Goal: Task Accomplishment & Management: Complete application form

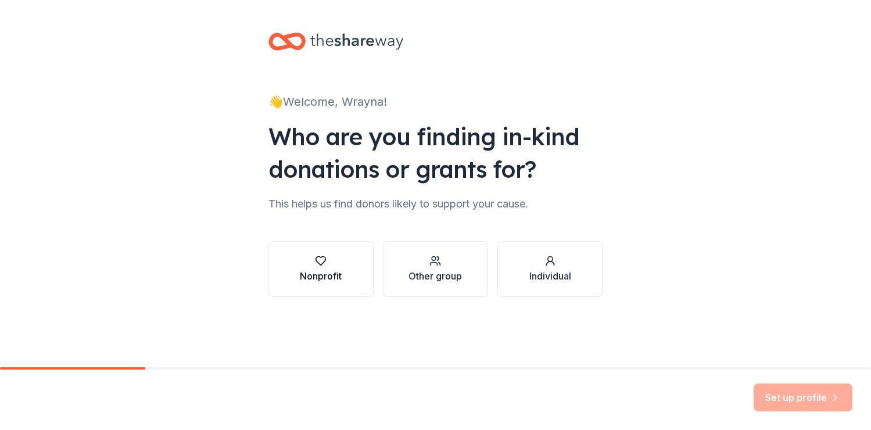
click at [312, 261] on div "button" at bounding box center [321, 261] width 42 height 12
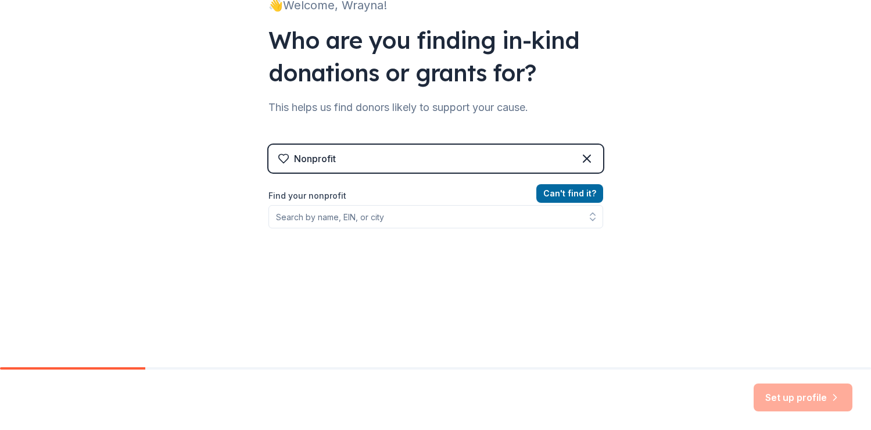
scroll to position [112, 0]
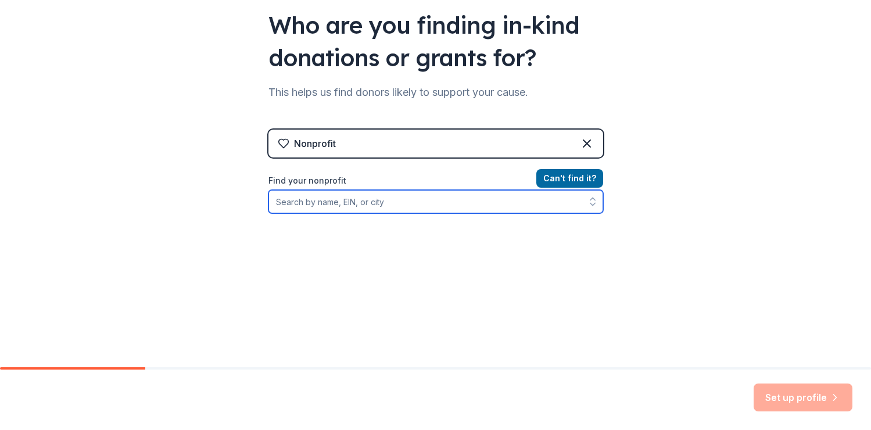
click at [439, 207] on input "Find your nonprofit" at bounding box center [435, 201] width 335 height 23
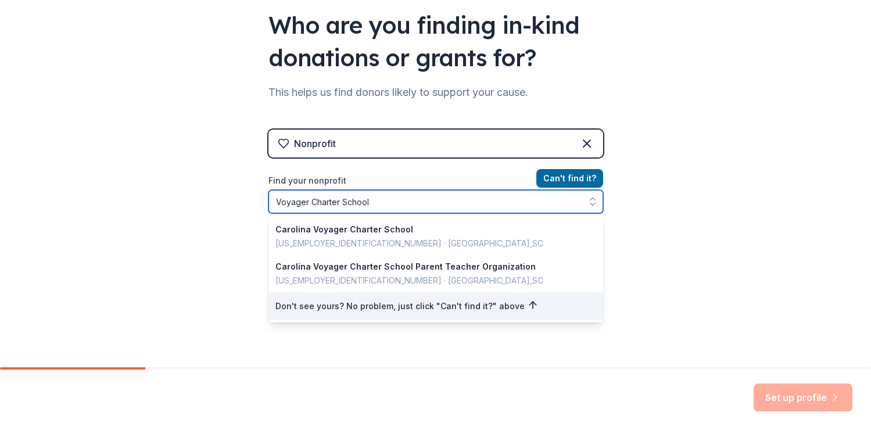
click at [309, 198] on input "Voyager Charter School" at bounding box center [435, 201] width 335 height 23
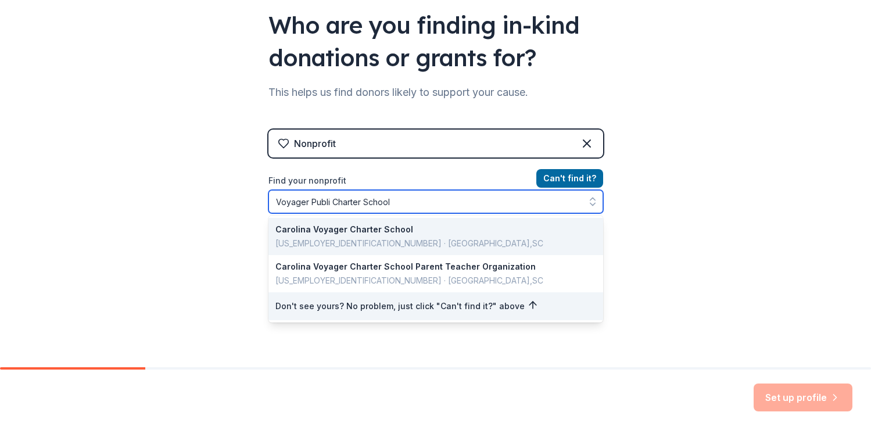
type input "[GEOGRAPHIC_DATA]"
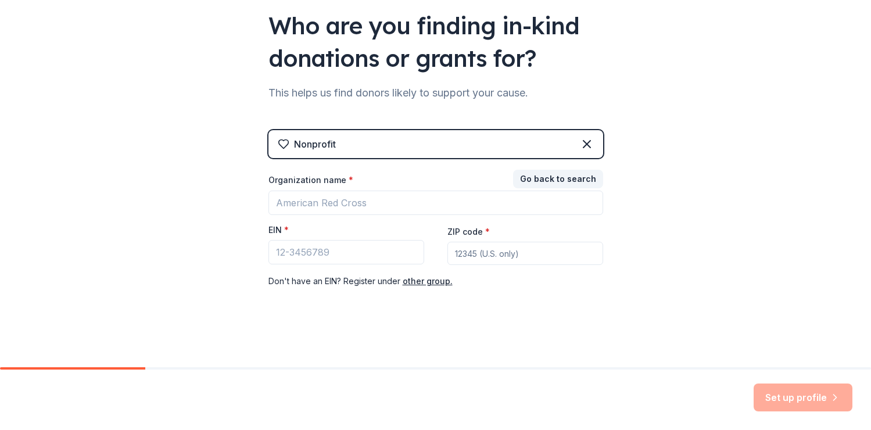
scroll to position [111, 0]
click at [601, 251] on div "Go back to search Organization name * EIN * ZIP code * Don ' t have an EIN? Reg…" at bounding box center [435, 230] width 335 height 116
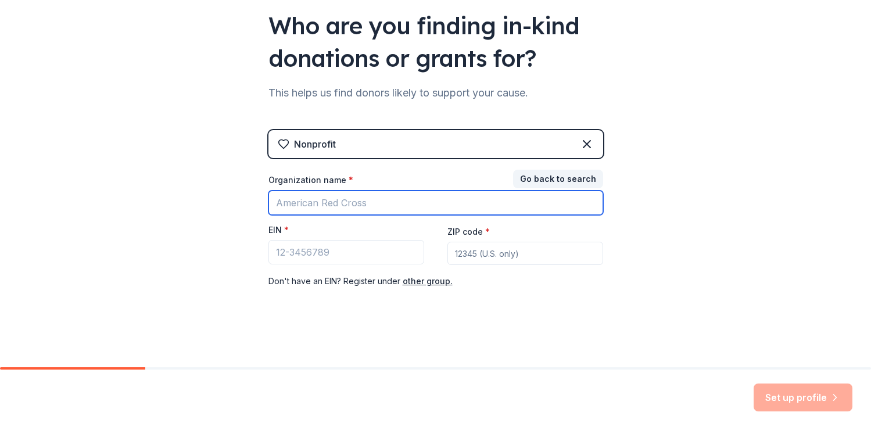
click at [418, 195] on input "Organization name *" at bounding box center [435, 203] width 335 height 24
type input "[GEOGRAPHIC_DATA]"
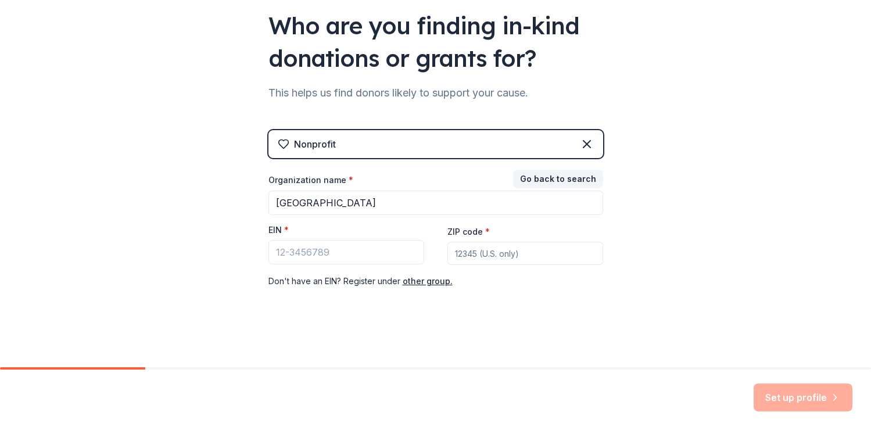
click at [494, 256] on input "ZIP code *" at bounding box center [525, 253] width 156 height 23
type input "96822"
click at [757, 355] on div "👋 Welcome, Wrayna! Who are you finding in-kind donations or grants for? This he…" at bounding box center [435, 128] width 871 height 478
click at [320, 248] on input "EIN *" at bounding box center [346, 252] width 156 height 24
click at [421, 282] on button "other group." at bounding box center [428, 281] width 50 height 14
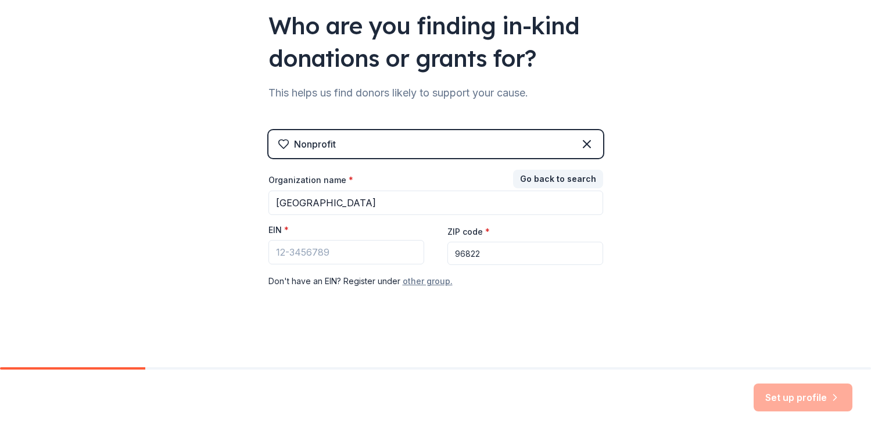
scroll to position [85, 0]
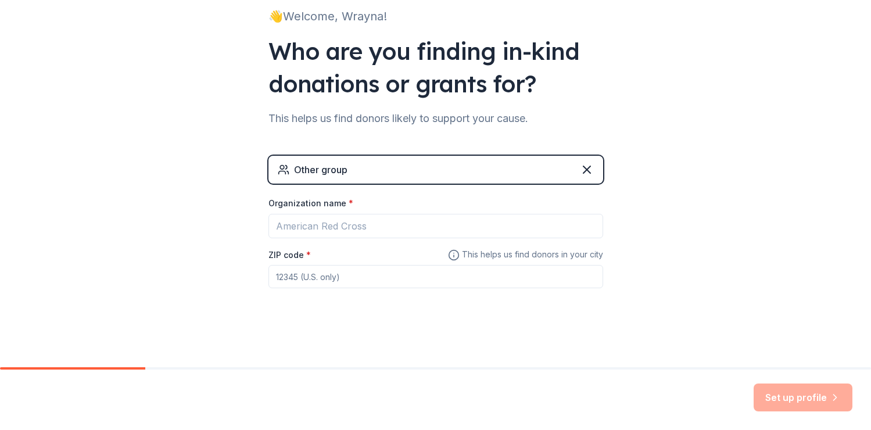
click at [384, 166] on div "Other group" at bounding box center [435, 170] width 335 height 28
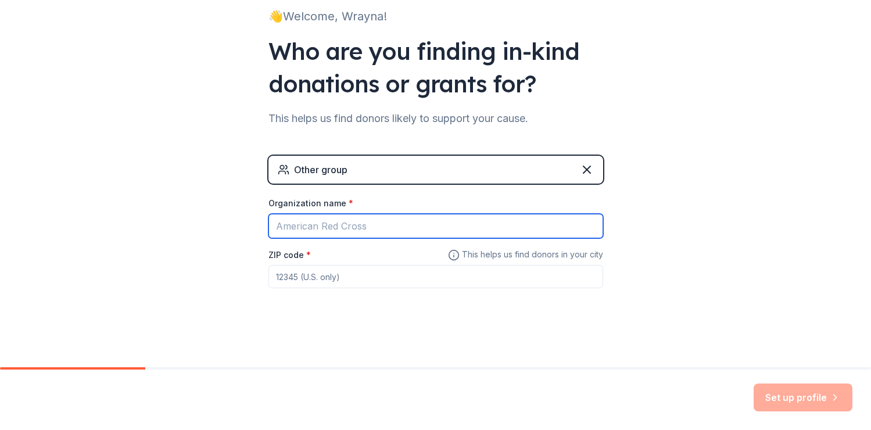
click at [344, 216] on input "Organization name *" at bounding box center [435, 226] width 335 height 24
type input "[GEOGRAPHIC_DATA]"
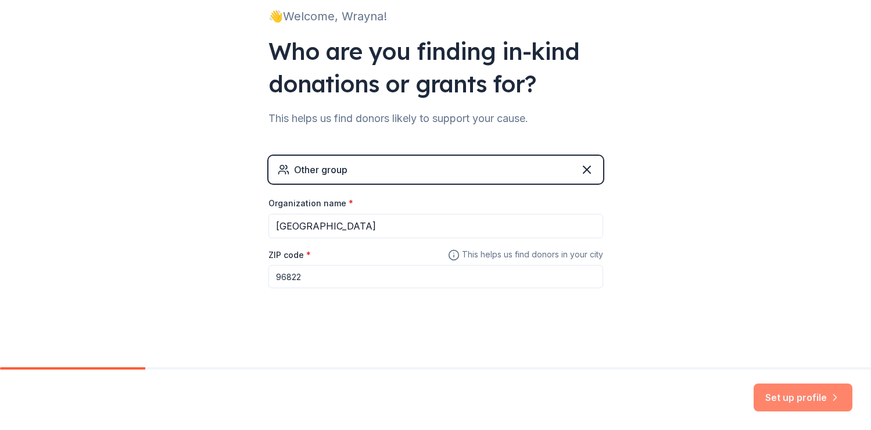
type input "96822"
click at [781, 395] on button "Set up profile" at bounding box center [803, 397] width 99 height 28
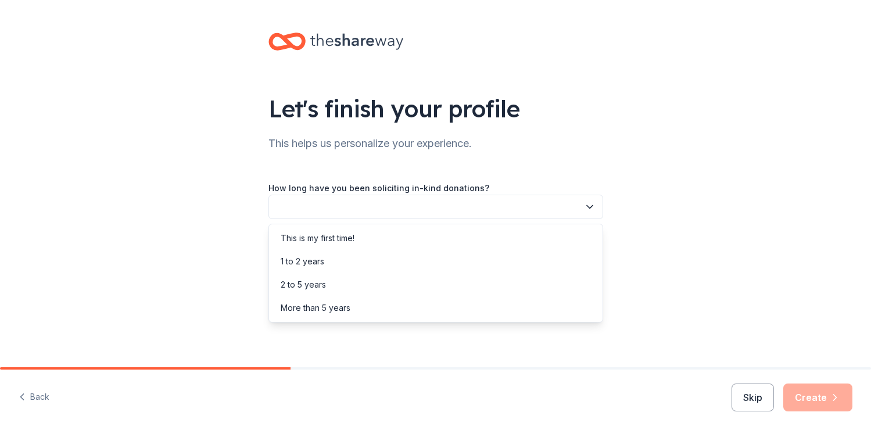
click at [492, 203] on button "button" at bounding box center [435, 207] width 335 height 24
click at [483, 227] on div "This is my first time!" at bounding box center [435, 238] width 329 height 23
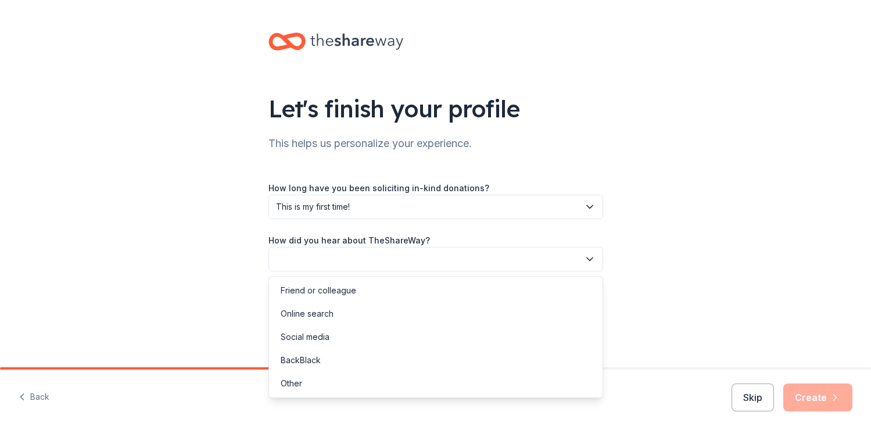
click at [470, 253] on button "button" at bounding box center [435, 259] width 335 height 24
click at [459, 309] on div "Online search" at bounding box center [435, 313] width 329 height 23
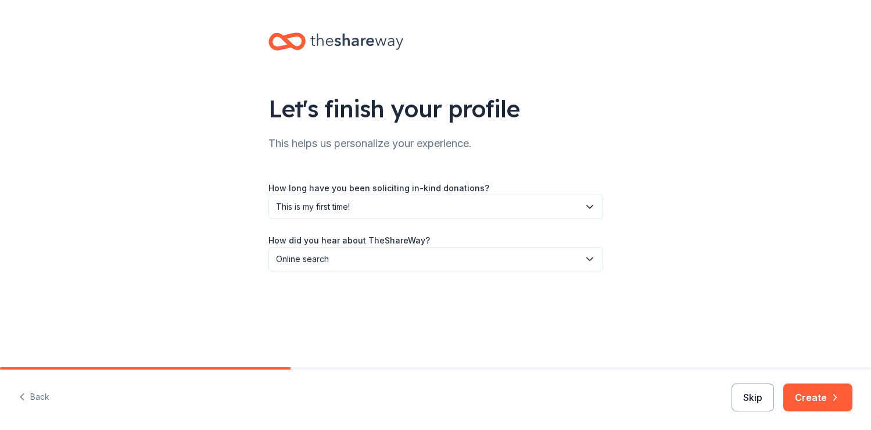
click at [757, 400] on button "Skip" at bounding box center [753, 397] width 42 height 28
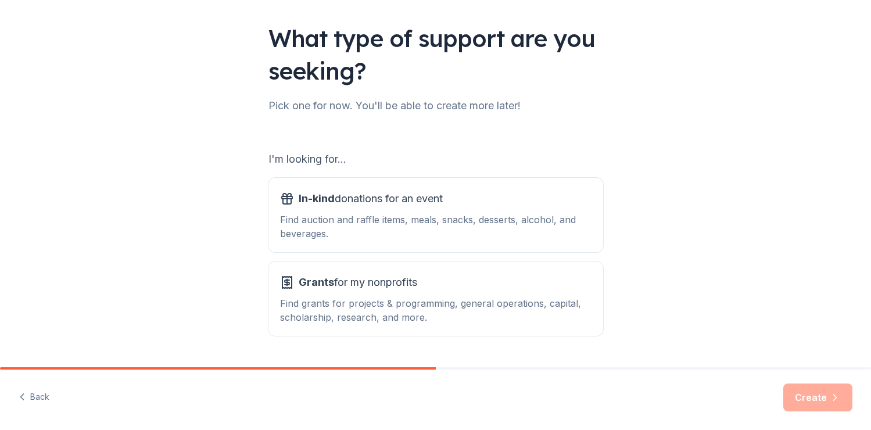
scroll to position [80, 0]
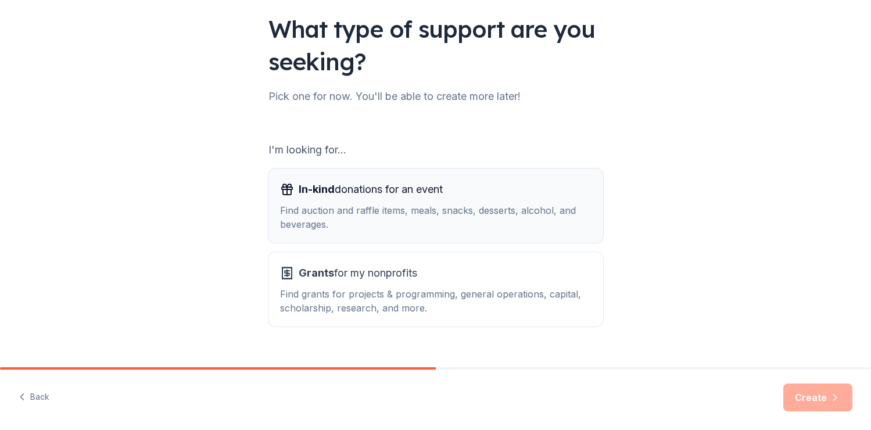
click at [550, 202] on div "In-kind donations for an event Find auction and raffle items, meals, snacks, de…" at bounding box center [435, 205] width 311 height 51
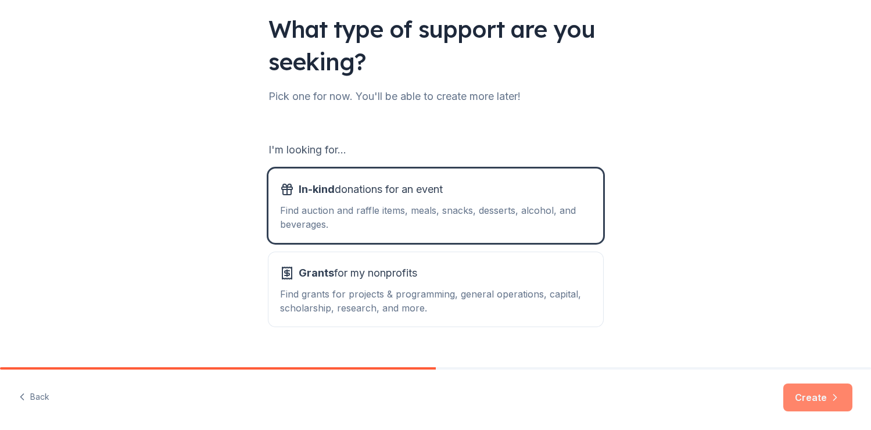
click at [808, 396] on button "Create" at bounding box center [817, 397] width 69 height 28
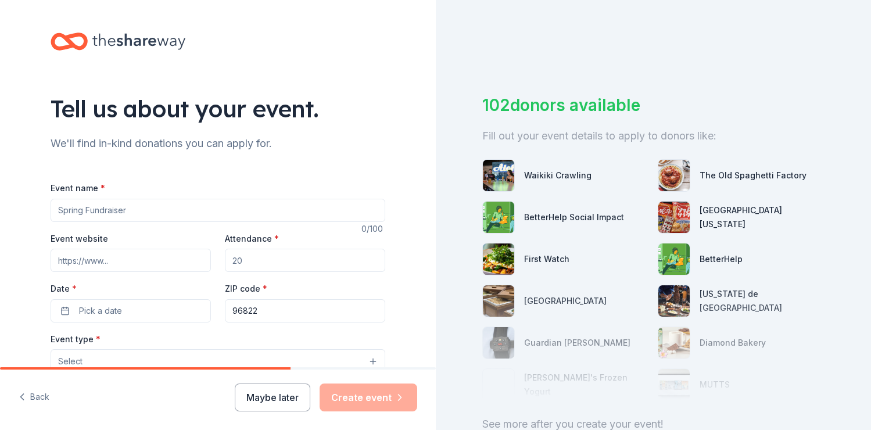
click at [220, 204] on input "Event name *" at bounding box center [218, 210] width 335 height 23
type input "Big Cat Bingo: An 'Ohana Building Night"
click at [177, 255] on input "Event website" at bounding box center [131, 260] width 160 height 23
type input "w"
click at [259, 259] on input "Attendance *" at bounding box center [305, 260] width 160 height 23
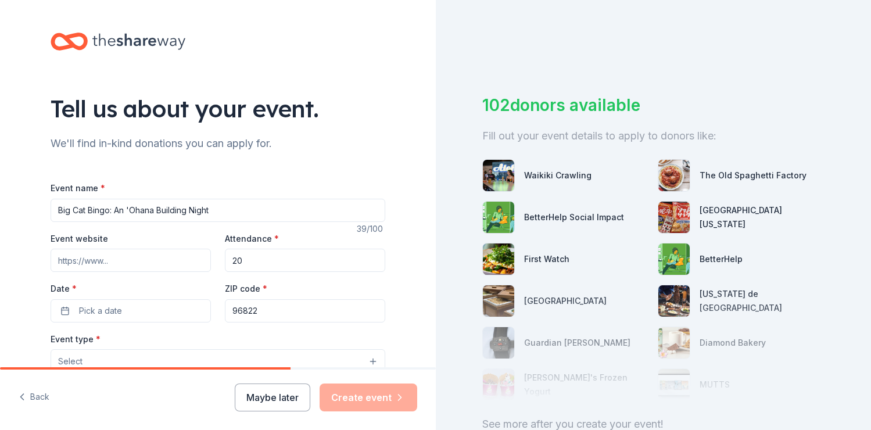
type input "2"
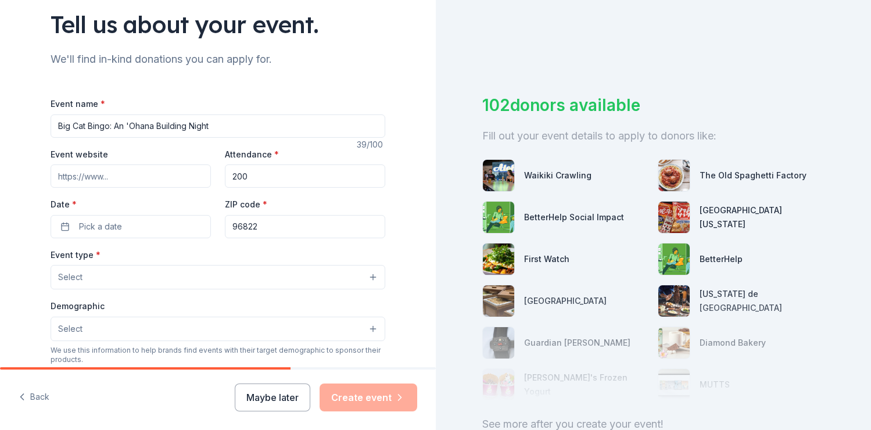
scroll to position [94, 0]
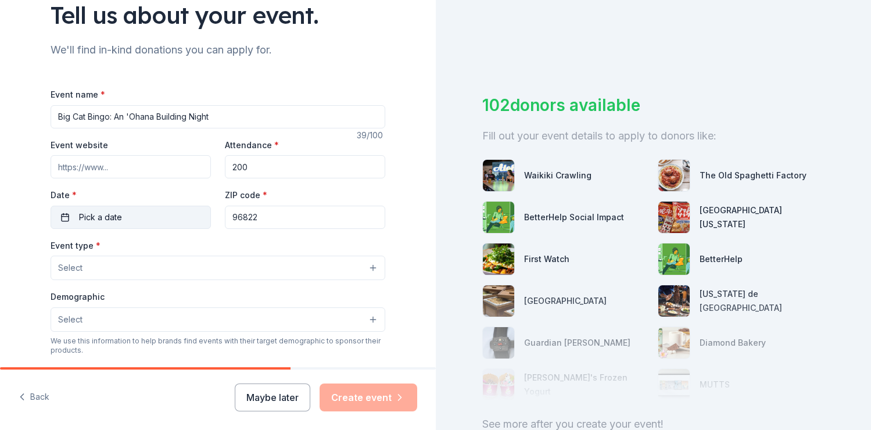
type input "200"
click at [136, 224] on button "Pick a date" at bounding box center [131, 217] width 160 height 23
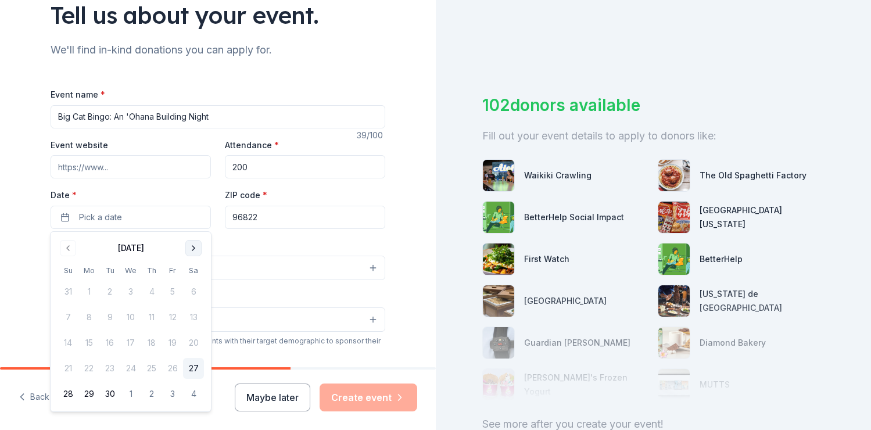
click at [194, 246] on button "Go to next month" at bounding box center [193, 248] width 16 height 16
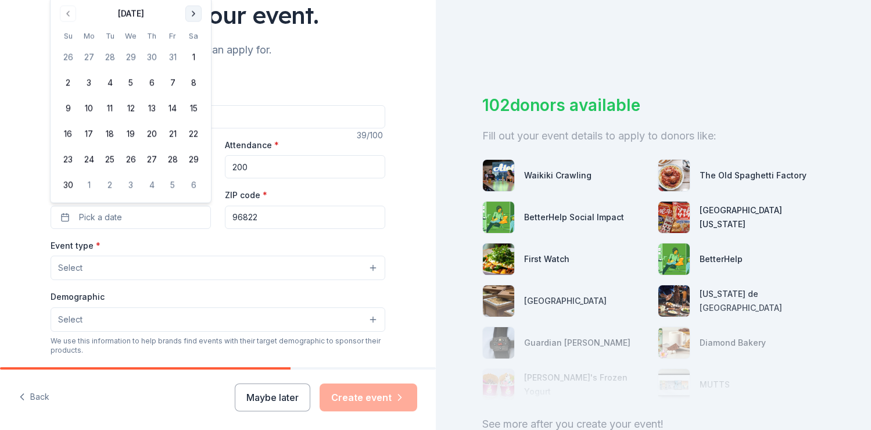
click at [196, 14] on button "Go to next month" at bounding box center [193, 14] width 16 height 16
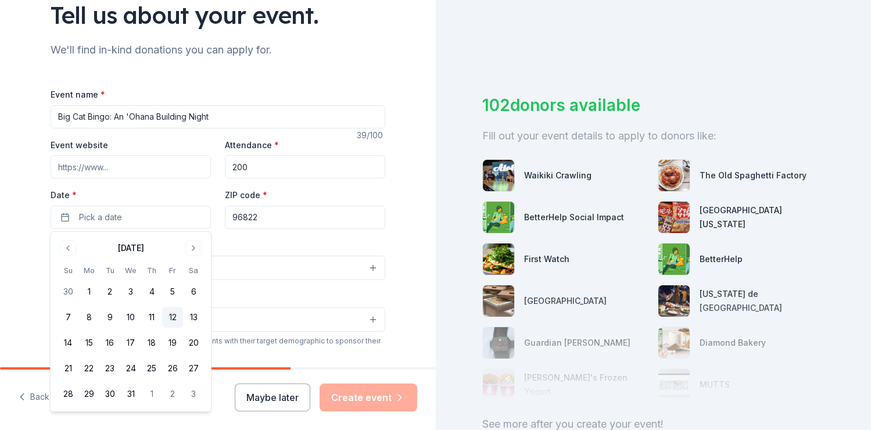
click at [173, 313] on button "12" at bounding box center [172, 317] width 21 height 21
click at [250, 250] on div "Event type * Select" at bounding box center [218, 259] width 335 height 42
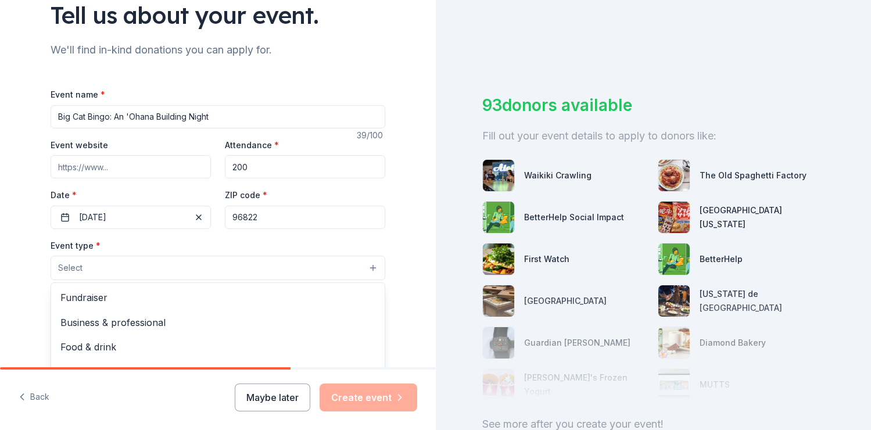
click at [211, 266] on button "Select" at bounding box center [218, 268] width 335 height 24
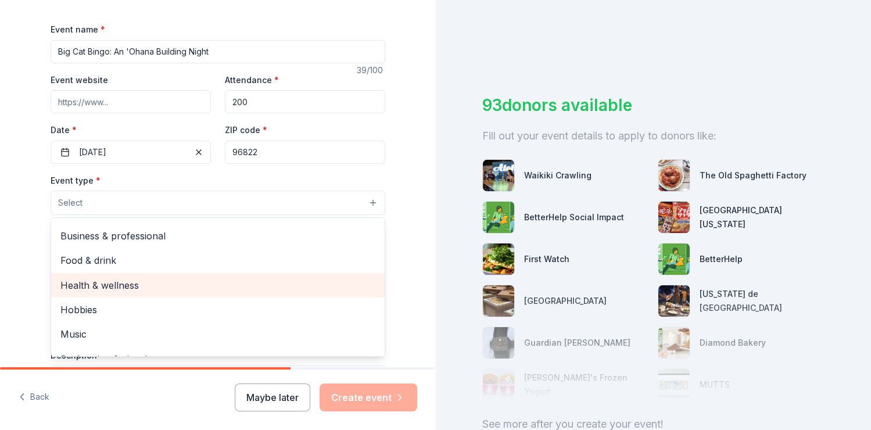
scroll to position [38, 0]
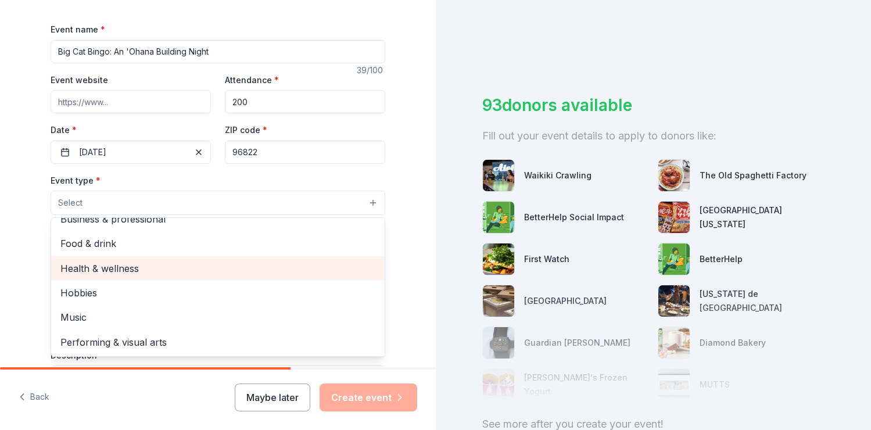
click at [116, 270] on span "Health & wellness" at bounding box center [217, 268] width 315 height 15
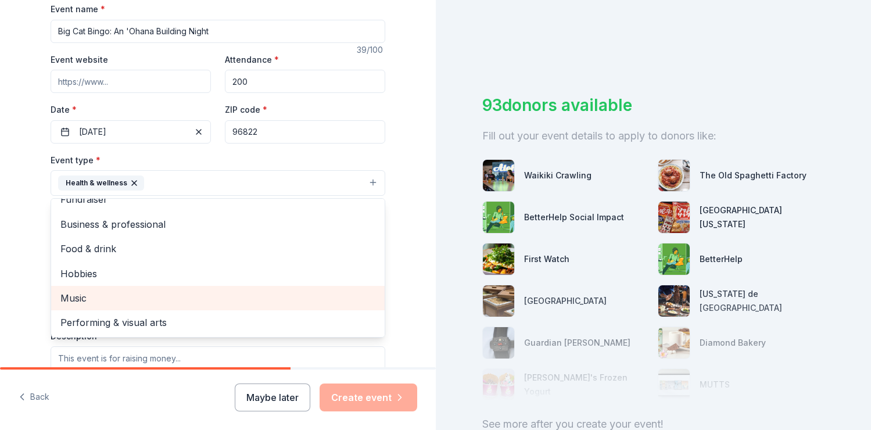
scroll to position [187, 0]
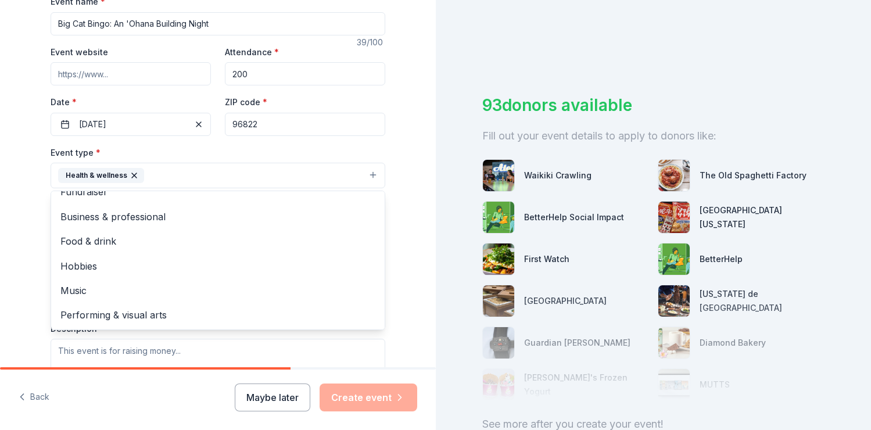
click at [51, 263] on div "Fundraiser Business & professional Food & drink Hobbies Music Performing & visu…" at bounding box center [218, 260] width 335 height 139
click at [33, 258] on div "Tell us about your event. We'll find in-kind donations you can apply for. Event…" at bounding box center [218, 200] width 372 height 775
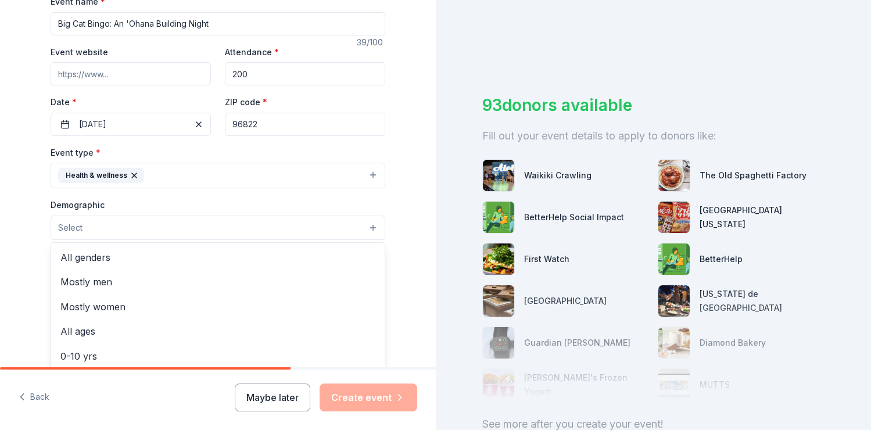
click at [145, 227] on button "Select" at bounding box center [218, 228] width 335 height 24
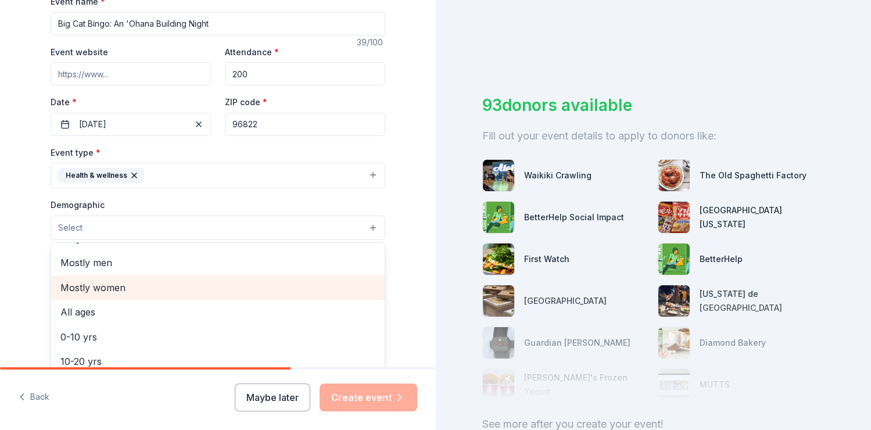
scroll to position [9, 0]
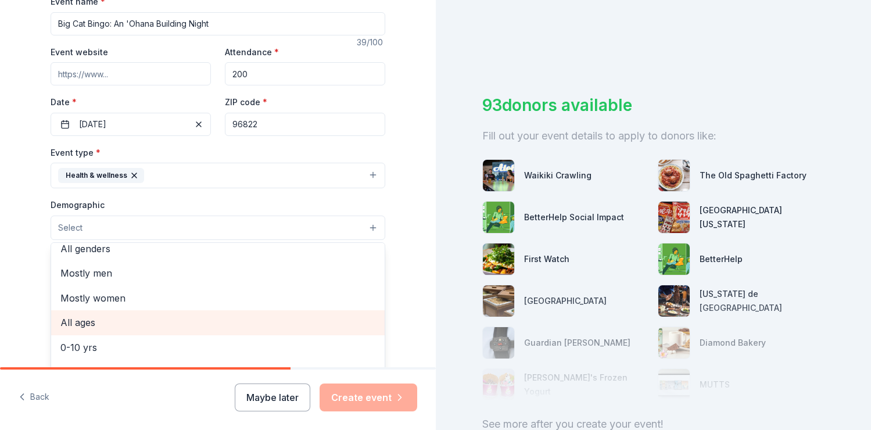
click at [110, 317] on span "All ages" at bounding box center [217, 322] width 315 height 15
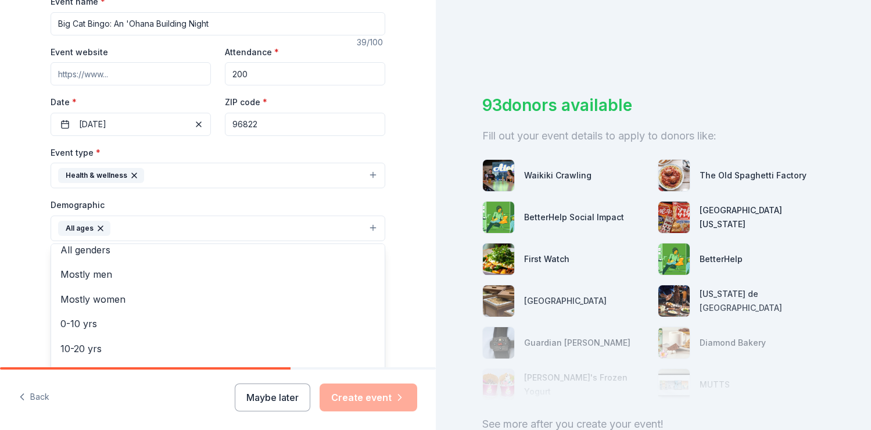
click at [23, 279] on div "Tell us about your event. We'll find in-kind donations you can apply for. Event…" at bounding box center [218, 201] width 436 height 776
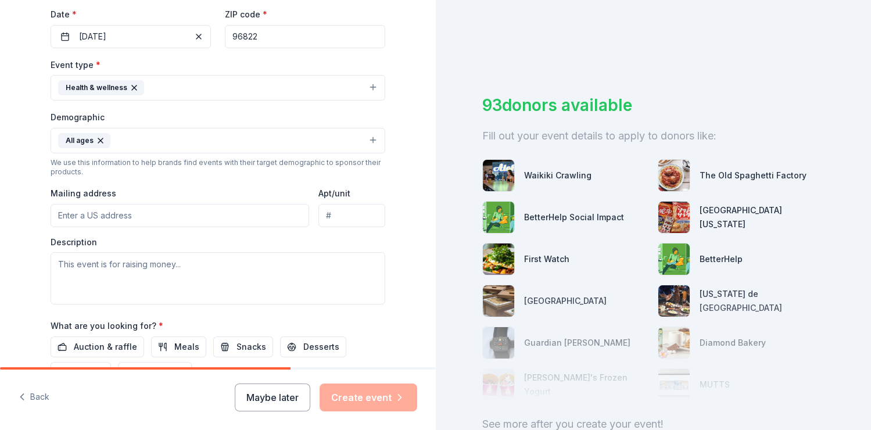
scroll to position [294, 0]
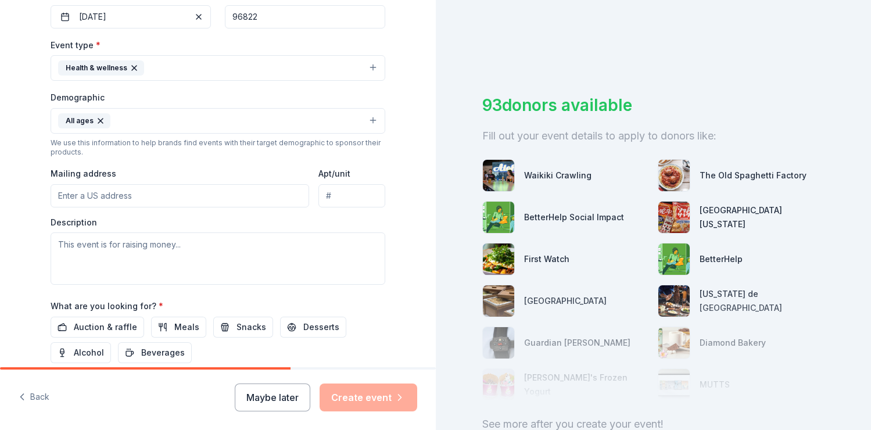
click at [119, 196] on input "Mailing address" at bounding box center [180, 195] width 259 height 23
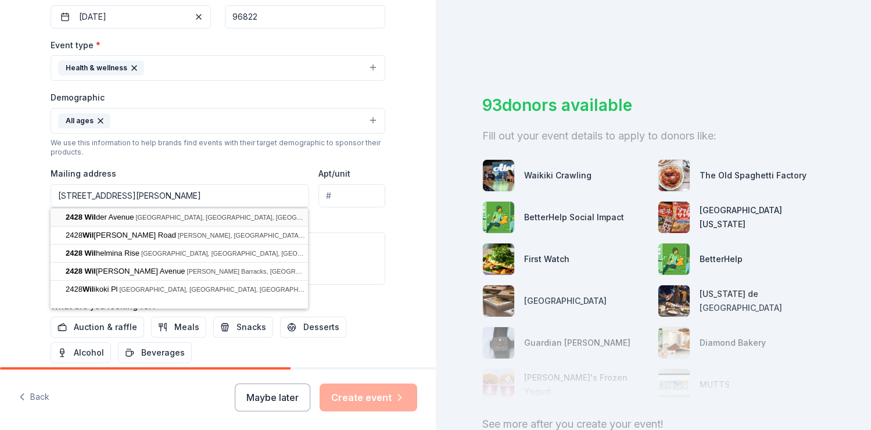
type input "2428 Wilder Avenue, Honolulu, HI, 96822"
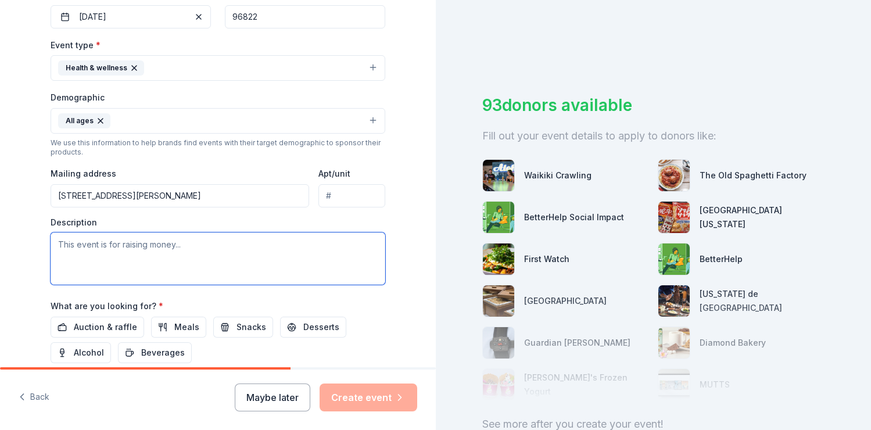
click at [130, 250] on textarea at bounding box center [218, 258] width 335 height 52
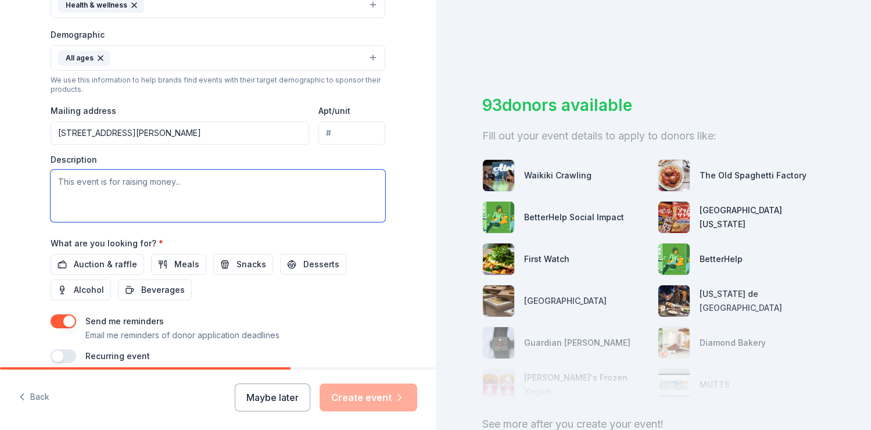
scroll to position [364, 0]
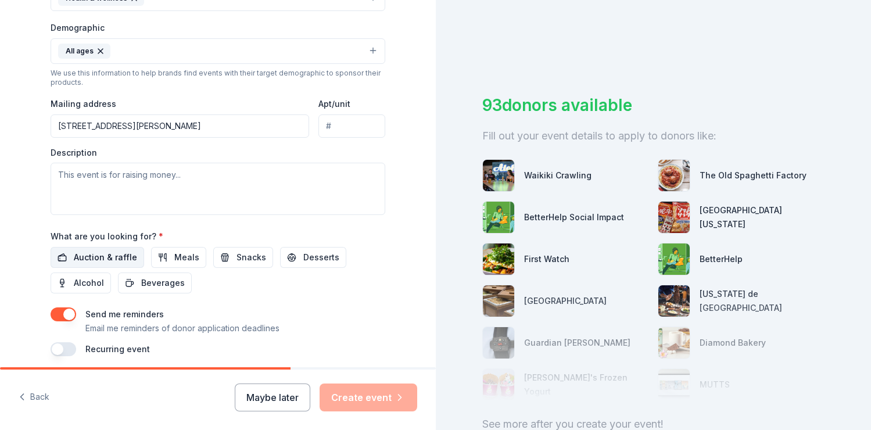
click at [115, 255] on span "Auction & raffle" at bounding box center [105, 257] width 63 height 14
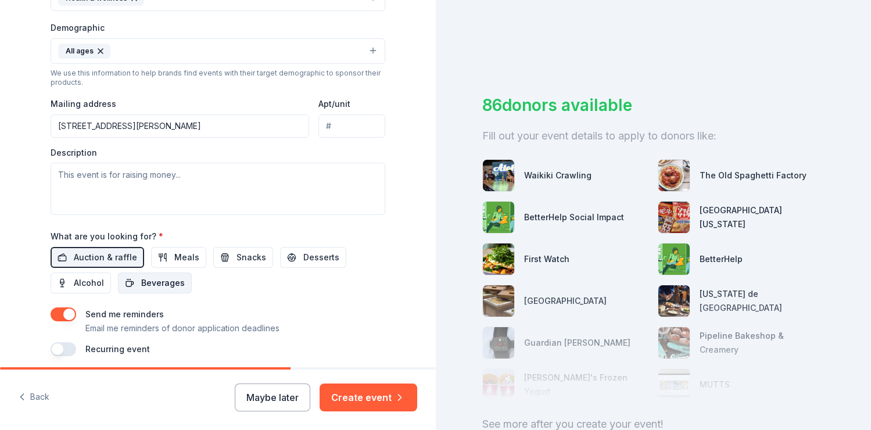
click at [168, 280] on span "Beverages" at bounding box center [163, 283] width 44 height 14
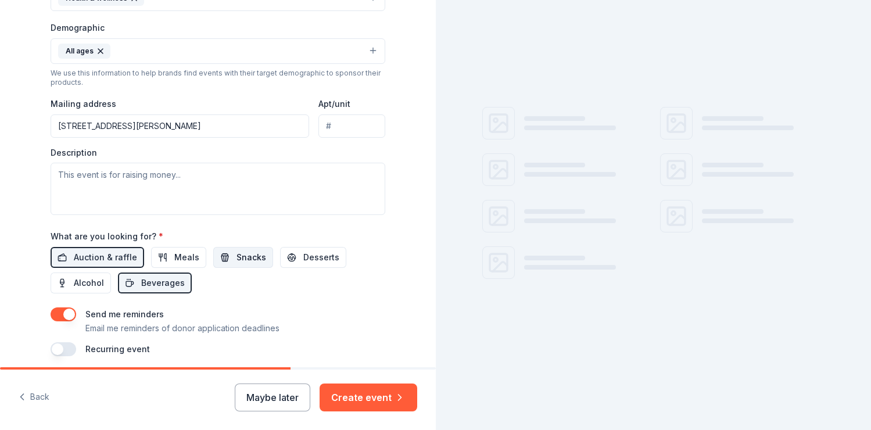
click at [230, 260] on button "Snacks" at bounding box center [243, 257] width 60 height 21
click at [296, 259] on button "Desserts" at bounding box center [313, 257] width 66 height 21
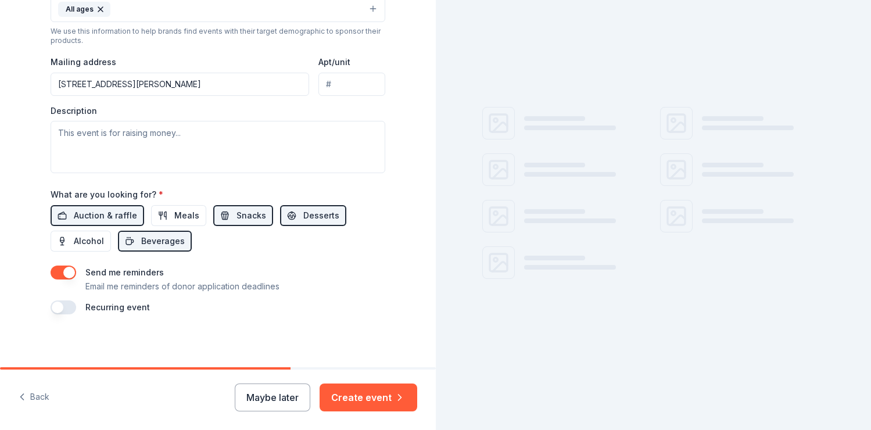
scroll to position [407, 0]
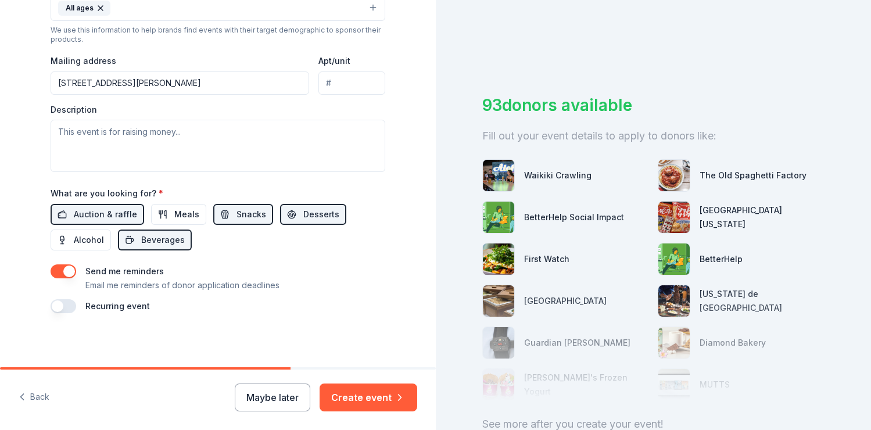
click at [57, 271] on button "button" at bounding box center [64, 271] width 26 height 14
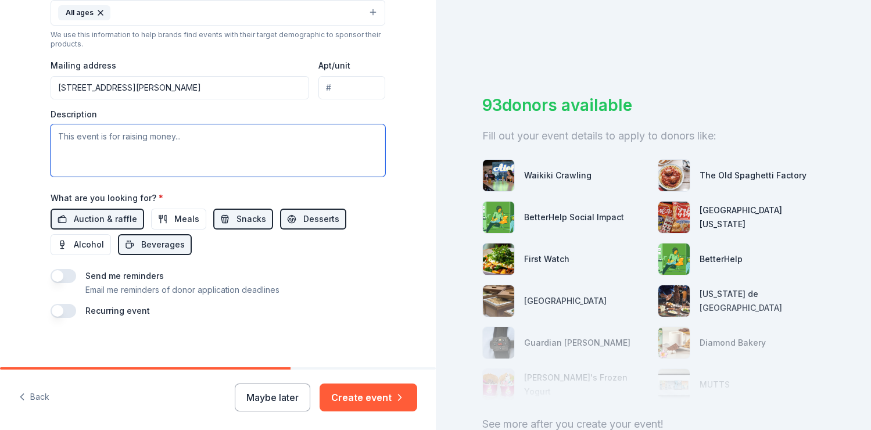
click at [280, 139] on textarea at bounding box center [218, 150] width 335 height 52
click at [90, 150] on textarea at bounding box center [218, 150] width 335 height 52
paste textarea "Voyager Public Charter School is excited to reach out for your support of our u…"
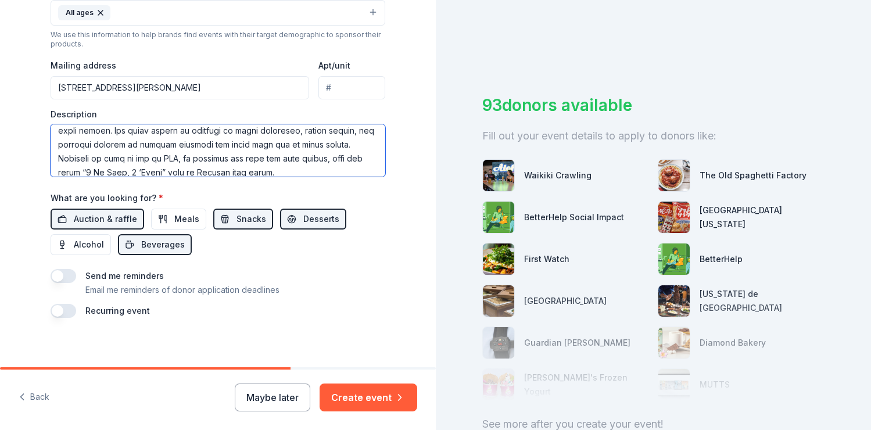
scroll to position [91, 0]
click at [261, 159] on textarea at bounding box center [218, 150] width 335 height 52
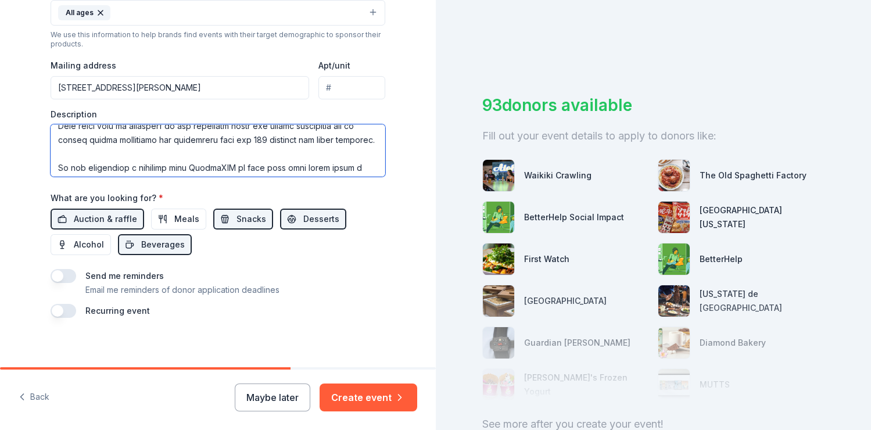
scroll to position [402, 0]
drag, startPoint x: 237, startPoint y: 140, endPoint x: 191, endPoint y: 140, distance: 45.9
click at [191, 140] on textarea at bounding box center [218, 150] width 335 height 52
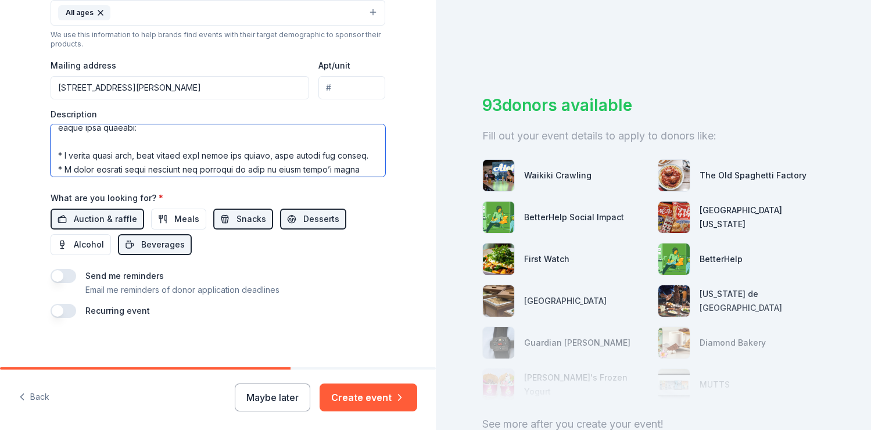
scroll to position [446, 0]
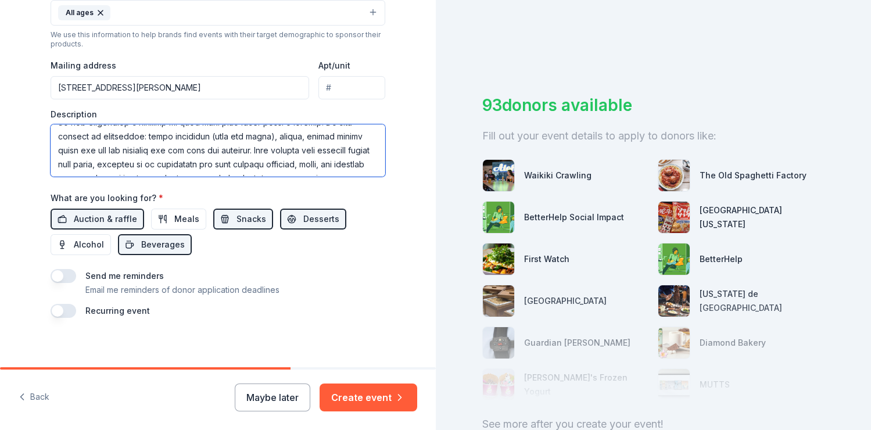
drag, startPoint x: 248, startPoint y: 156, endPoint x: 306, endPoint y: 148, distance: 59.3
click at [306, 147] on textarea at bounding box center [218, 150] width 335 height 52
click at [306, 148] on textarea at bounding box center [218, 150] width 335 height 52
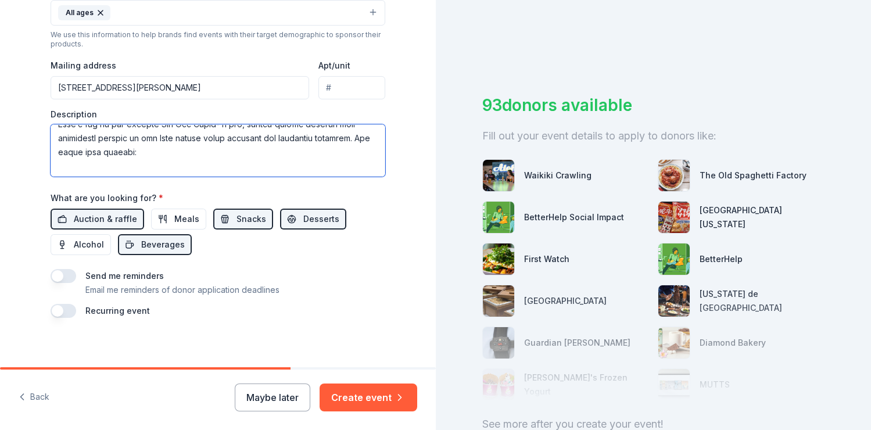
drag, startPoint x: 245, startPoint y: 152, endPoint x: 317, endPoint y: 150, distance: 72.1
click at [317, 150] on textarea at bounding box center [218, 150] width 335 height 52
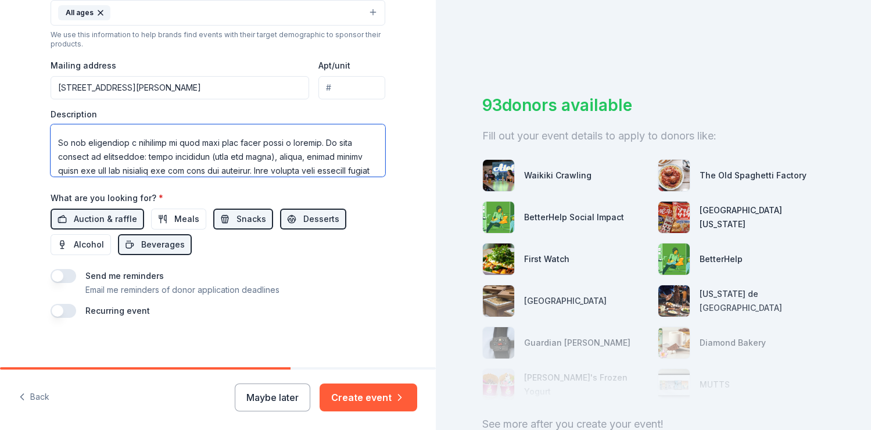
scroll to position [411, 0]
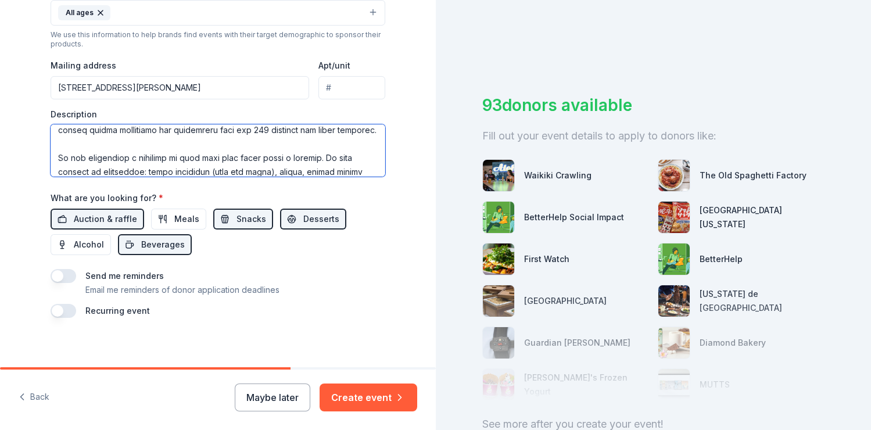
click at [246, 159] on textarea at bounding box center [218, 150] width 335 height 52
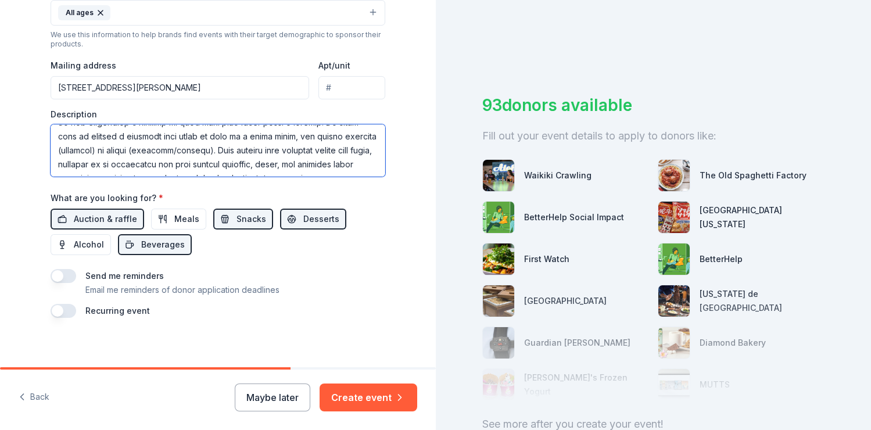
scroll to position [408, 0]
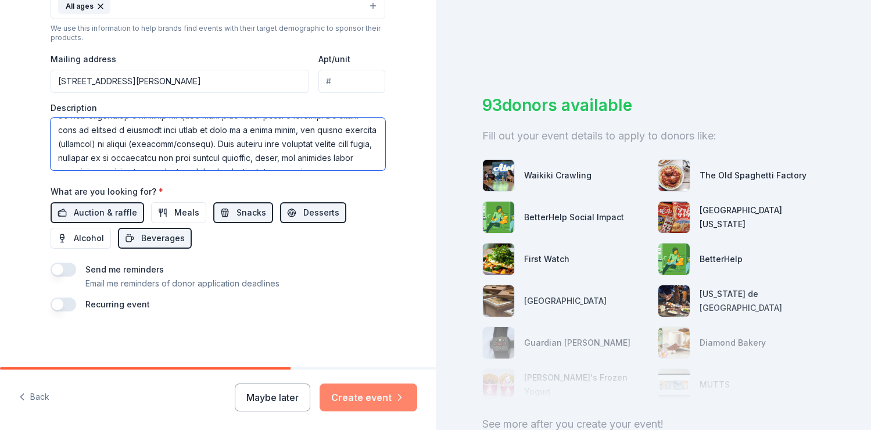
type textarea "Voyager Public Charter School is excited to reach out for your support of our u…"
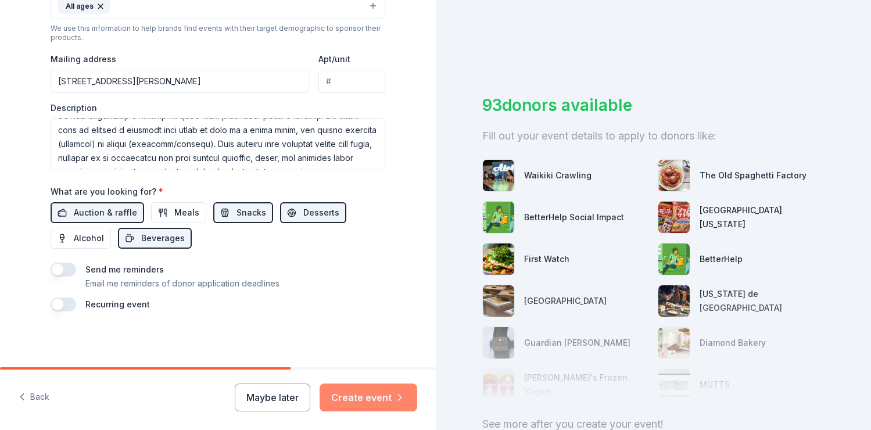
click at [374, 396] on button "Create event" at bounding box center [369, 397] width 98 height 28
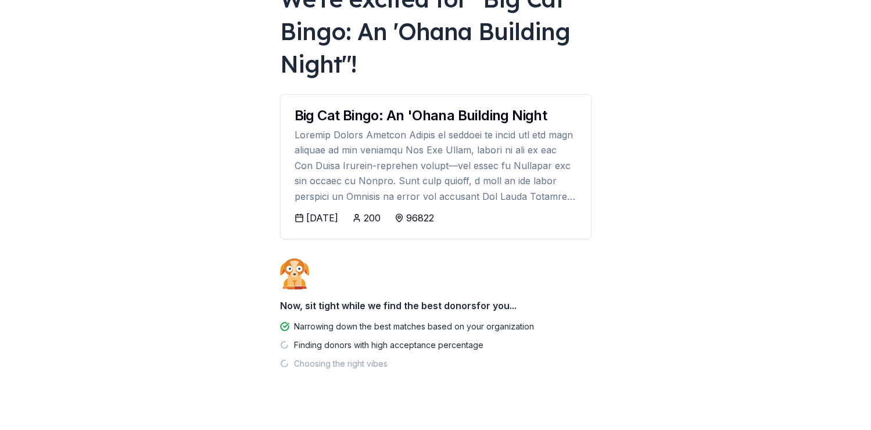
scroll to position [109, 0]
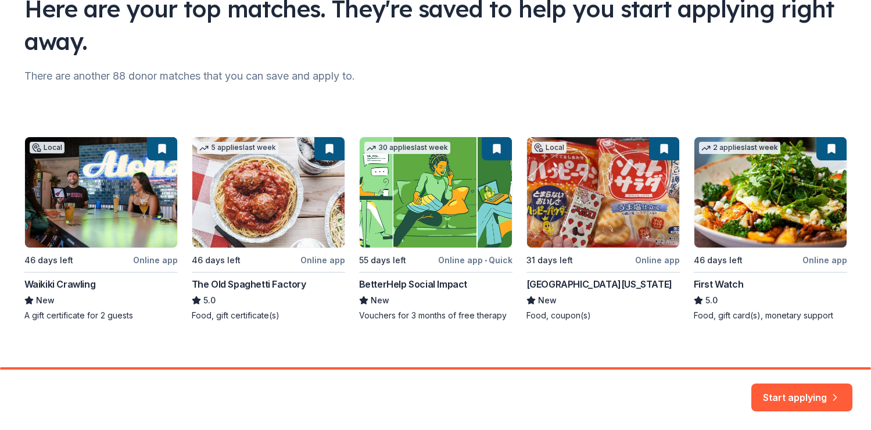
scroll to position [110, 0]
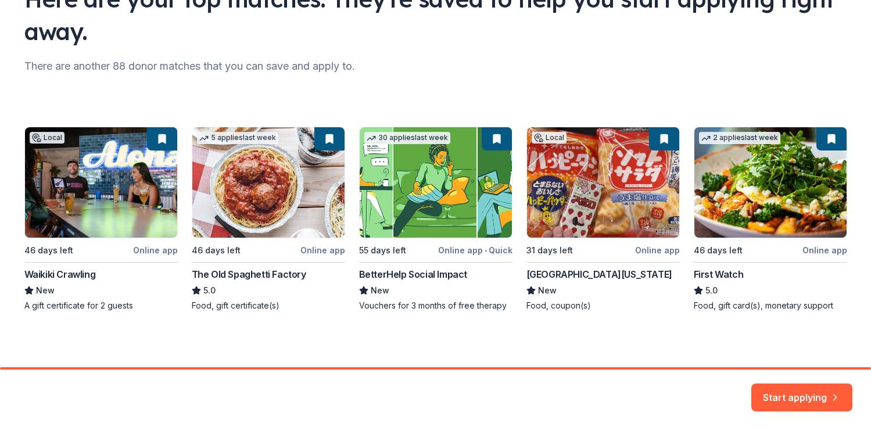
click at [597, 202] on div "Local 46 days left Online app Waikiki Crawling New A gift certificate for 2 gue…" at bounding box center [435, 219] width 823 height 185
click at [570, 183] on div "Local 46 days left Online app Waikiki Crawling New A gift certificate for 2 gue…" at bounding box center [435, 219] width 823 height 185
click at [627, 177] on div "Local 46 days left Online app Waikiki Crawling New A gift certificate for 2 gue…" at bounding box center [435, 219] width 823 height 185
click at [802, 398] on button "Start applying" at bounding box center [801, 391] width 101 height 28
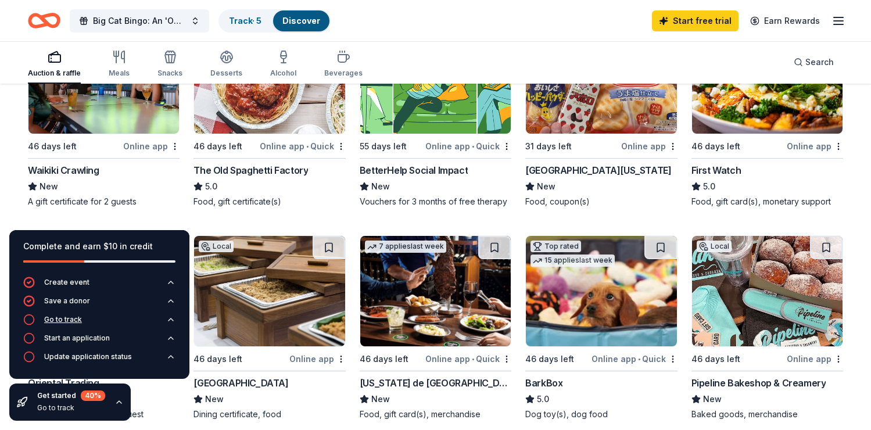
scroll to position [196, 0]
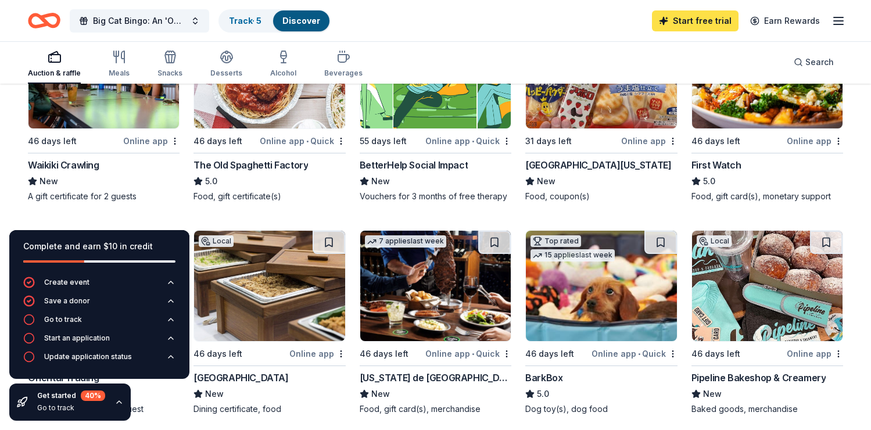
click at [684, 14] on link "Start free trial" at bounding box center [695, 20] width 87 height 21
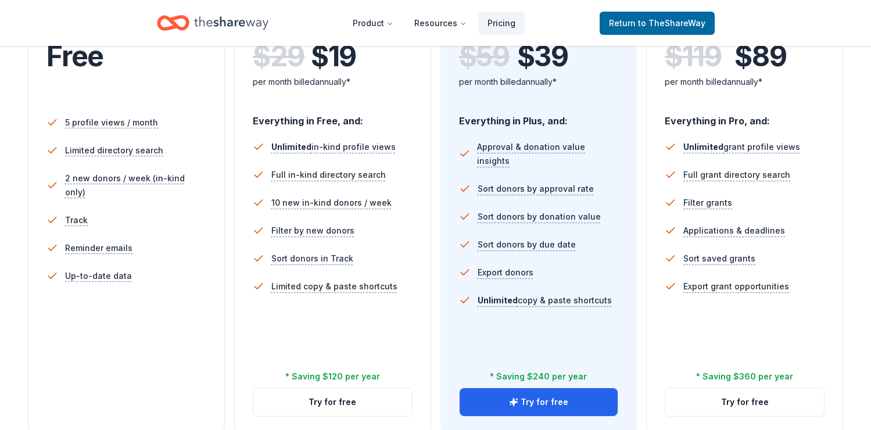
scroll to position [303, 0]
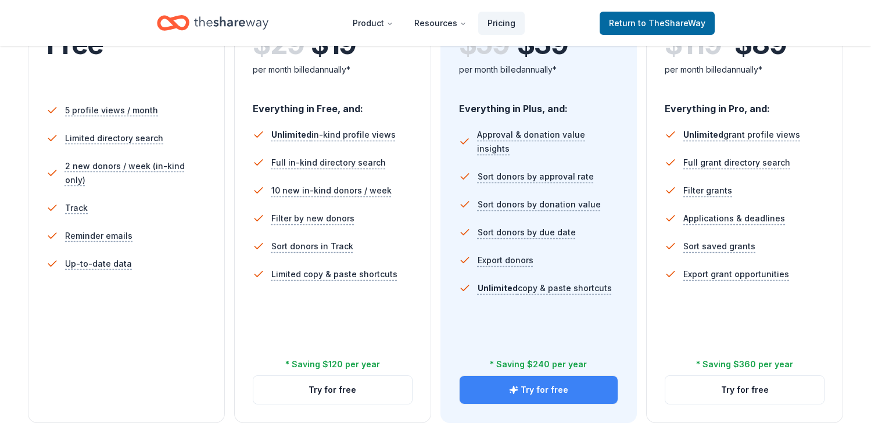
click at [517, 390] on icon "button" at bounding box center [514, 390] width 8 height 8
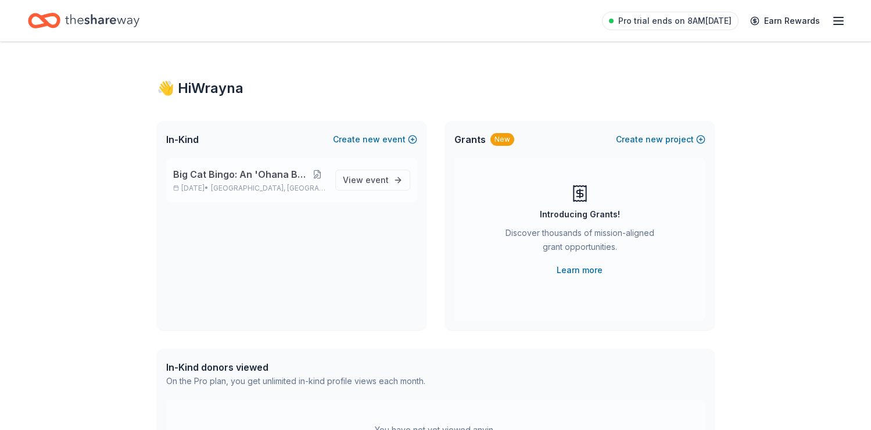
click at [322, 173] on button at bounding box center [317, 174] width 17 height 9
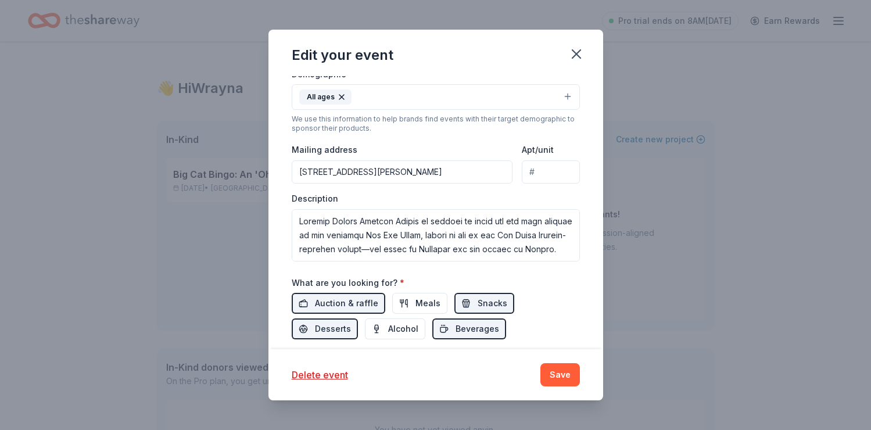
scroll to position [9, 0]
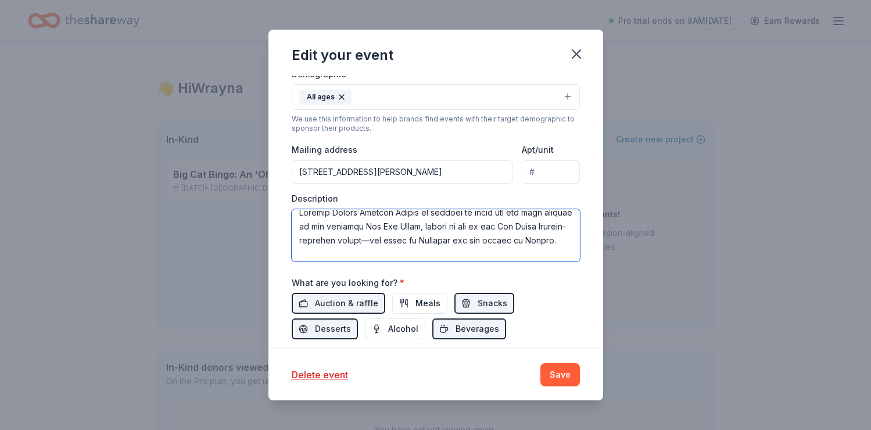
click at [383, 233] on textarea at bounding box center [436, 235] width 288 height 52
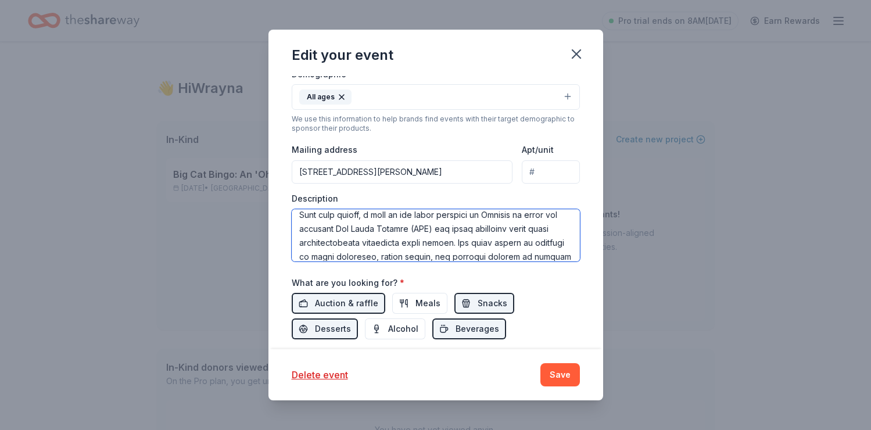
scroll to position [63, 0]
click at [425, 227] on textarea at bounding box center [436, 235] width 288 height 52
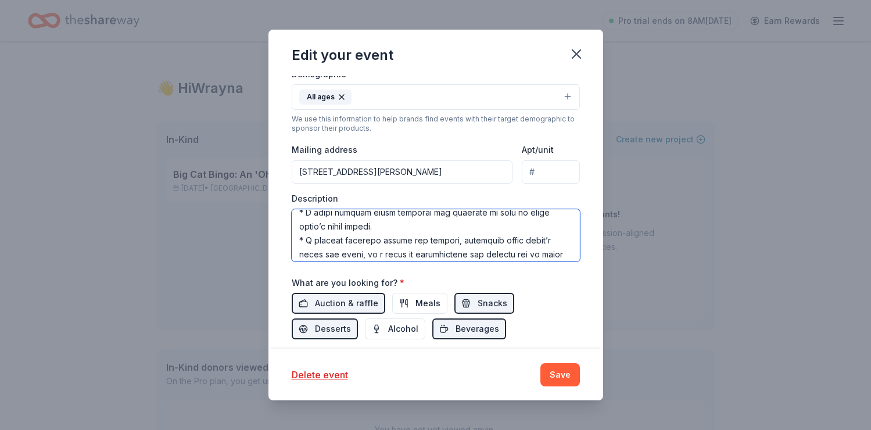
scroll to position [372, 0]
drag, startPoint x: 367, startPoint y: 240, endPoint x: 300, endPoint y: 224, distance: 68.6
click at [300, 224] on textarea at bounding box center [436, 235] width 288 height 52
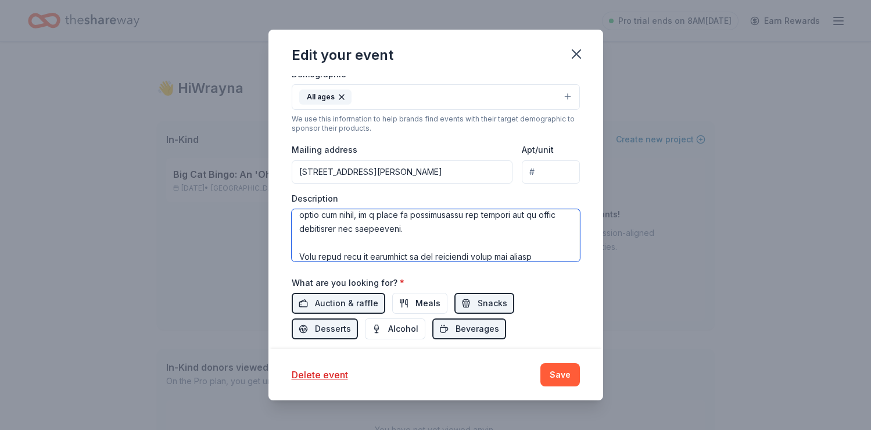
scroll to position [393, 0]
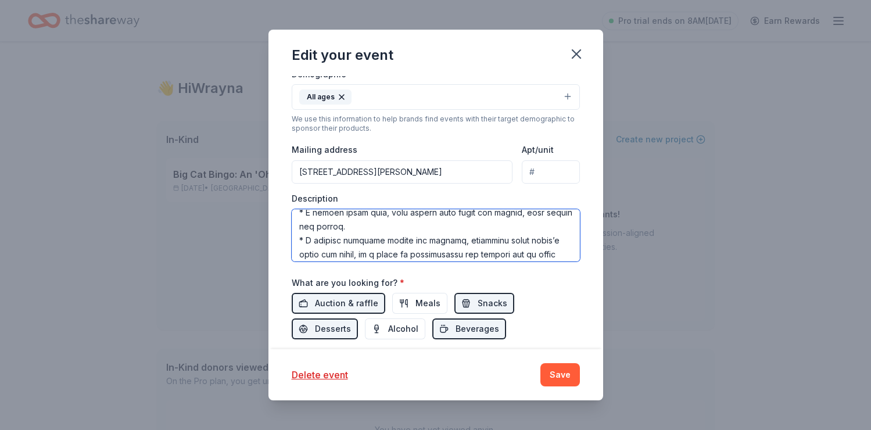
drag, startPoint x: 414, startPoint y: 237, endPoint x: 332, endPoint y: 212, distance: 85.7
click at [332, 212] on textarea at bounding box center [436, 235] width 288 height 52
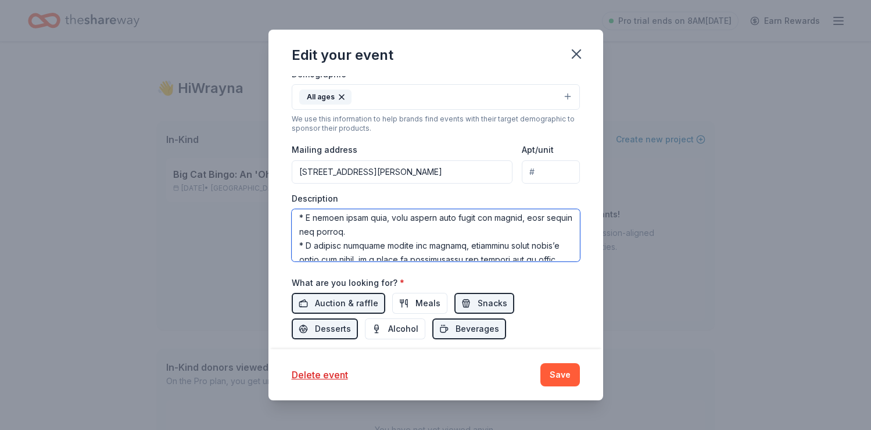
click at [342, 239] on textarea at bounding box center [436, 235] width 288 height 52
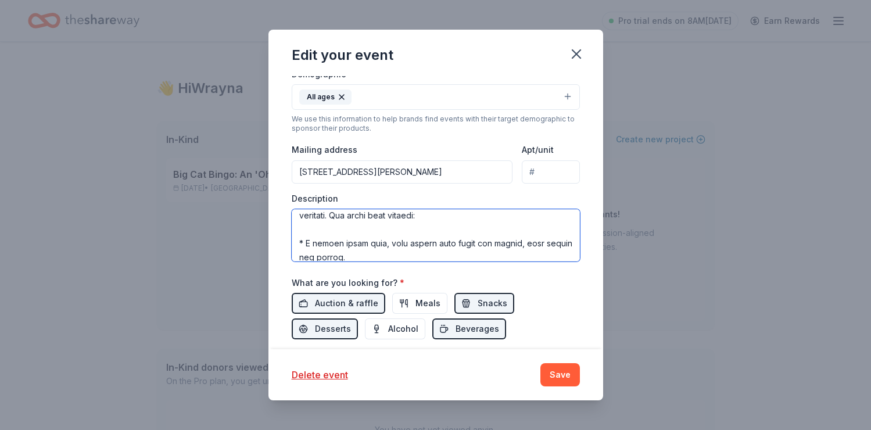
scroll to position [318, 0]
click at [306, 252] on textarea at bounding box center [436, 235] width 288 height 52
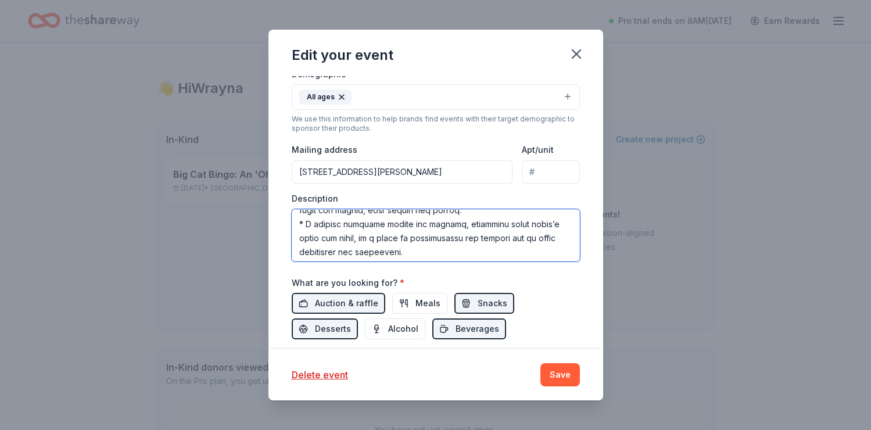
scroll to position [333, 0]
drag, startPoint x: 542, startPoint y: 250, endPoint x: 304, endPoint y: 238, distance: 238.0
click at [304, 238] on textarea at bounding box center [436, 235] width 288 height 52
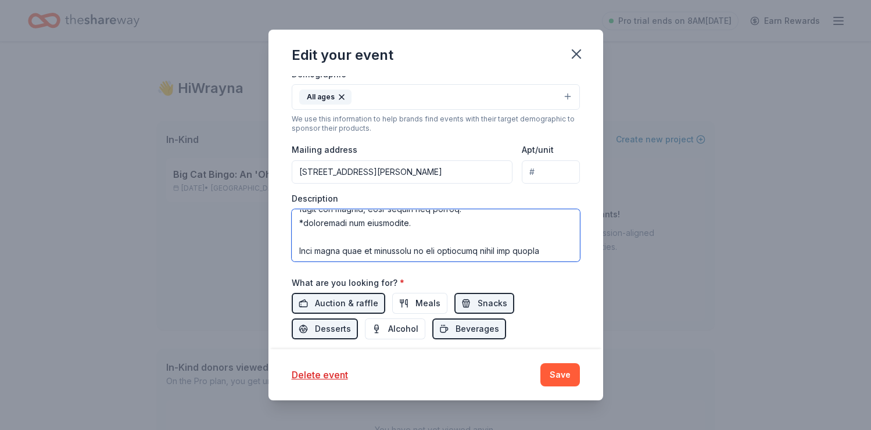
click at [344, 237] on textarea at bounding box center [436, 235] width 288 height 52
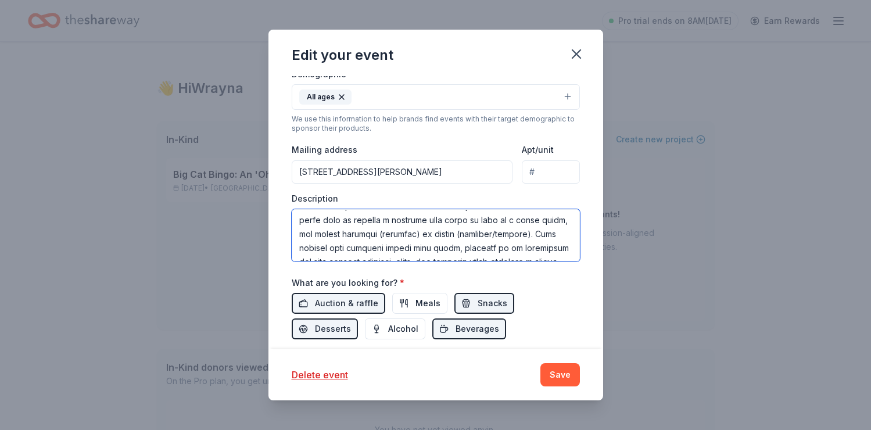
scroll to position [424, 0]
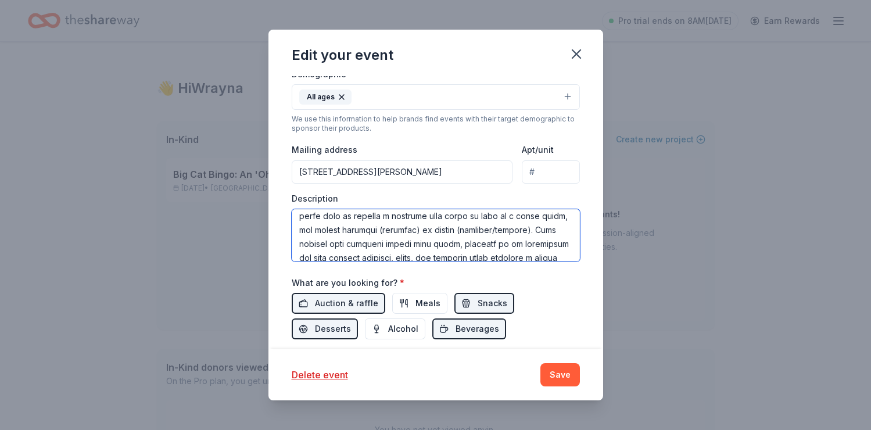
drag, startPoint x: 490, startPoint y: 230, endPoint x: 440, endPoint y: 231, distance: 50.0
click at [440, 231] on textarea at bounding box center [436, 235] width 288 height 52
click at [321, 241] on textarea at bounding box center [436, 235] width 288 height 52
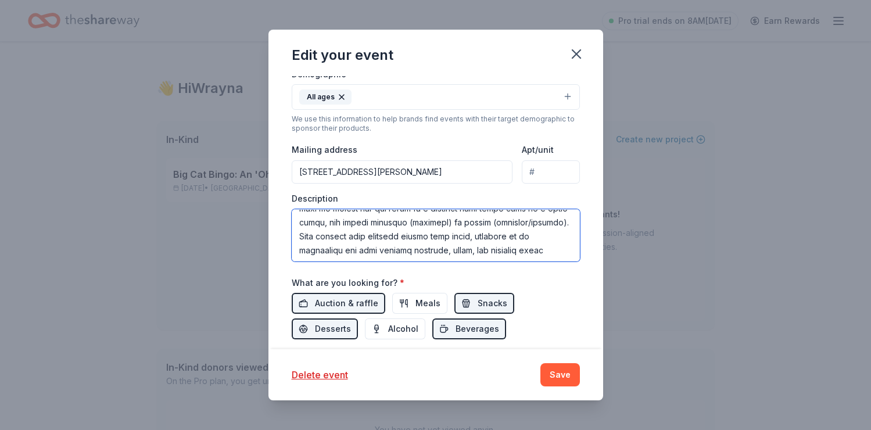
scroll to position [448, 0]
click at [542, 235] on textarea at bounding box center [436, 235] width 288 height 52
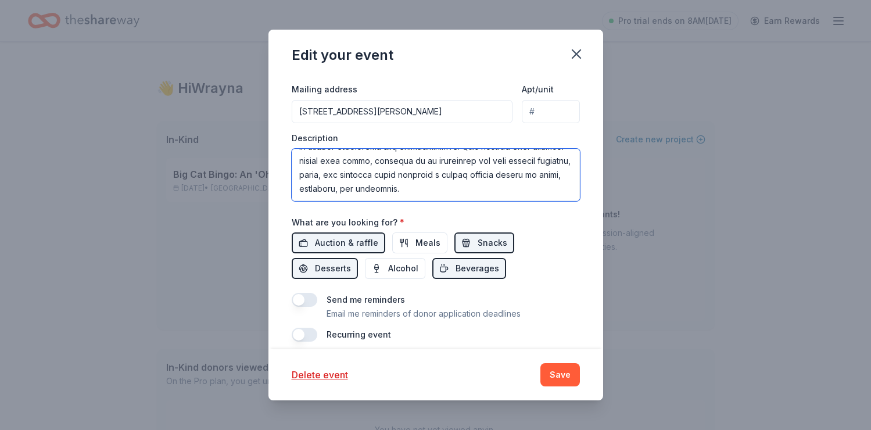
scroll to position [357, 0]
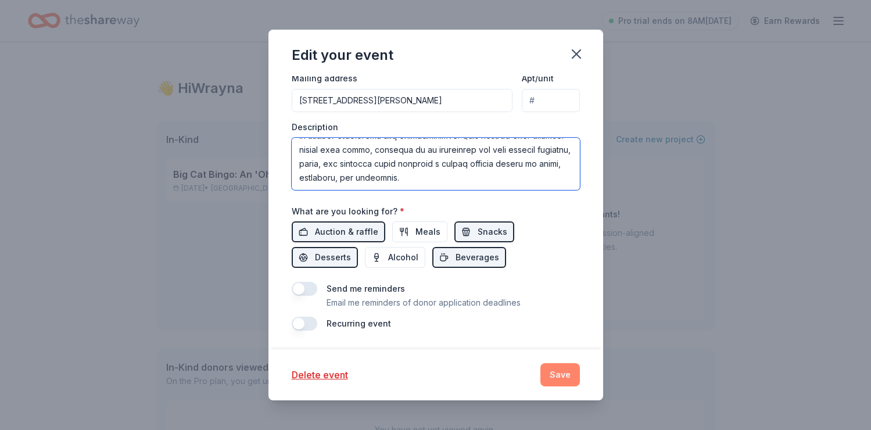
type textarea "Voyager Public Charter School is excited to reach out for your support of our u…"
click at [561, 377] on button "Save" at bounding box center [560, 374] width 40 height 23
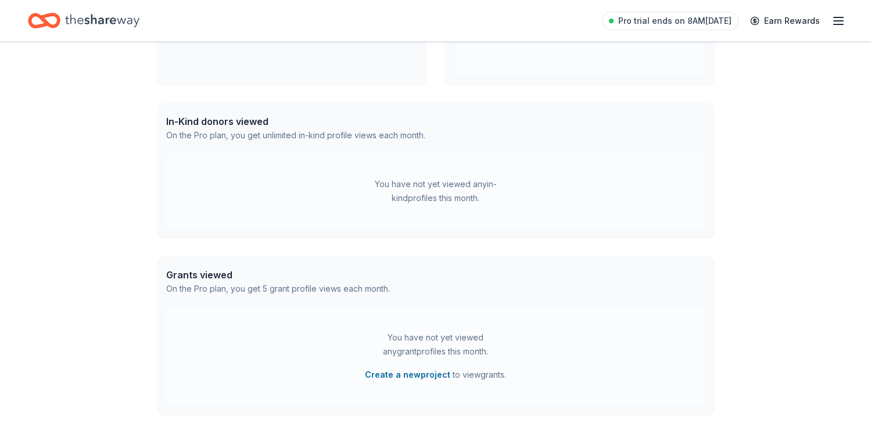
scroll to position [0, 0]
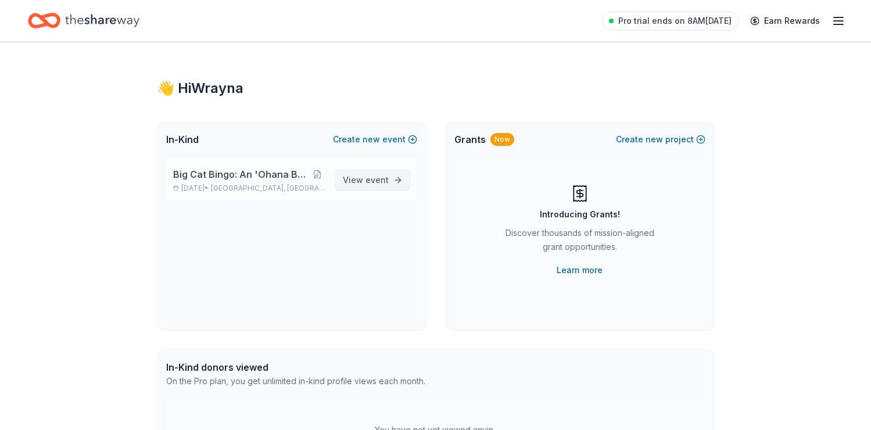
click at [380, 173] on span "View event" at bounding box center [366, 180] width 46 height 14
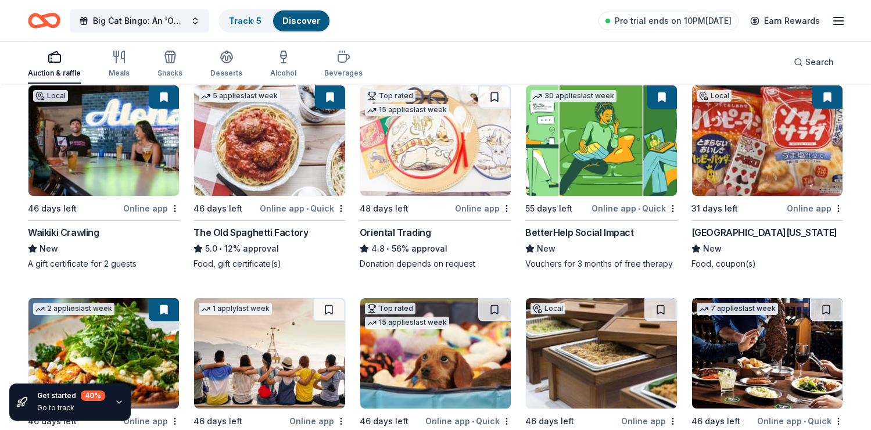
scroll to position [130, 0]
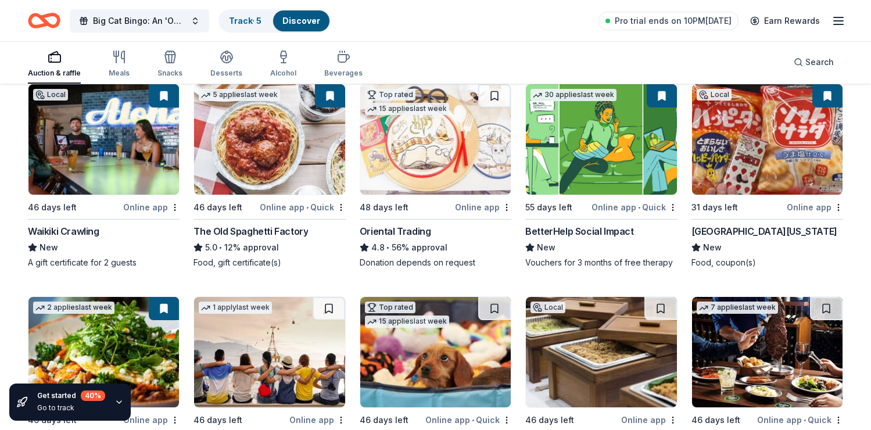
click at [286, 155] on img at bounding box center [269, 139] width 150 height 110
click at [486, 207] on div "Online app" at bounding box center [483, 207] width 56 height 15
click at [339, 205] on html "Big Cat Bingo: An 'Ohana Building Night Track · 5 Discover Pro trial ends on 10…" at bounding box center [435, 85] width 871 height 430
click at [314, 150] on html "Big Cat Bingo: An 'Ohana Building Night Track · 5 Discover Pro trial ends on 10…" at bounding box center [435, 85] width 871 height 430
click at [329, 95] on button at bounding box center [330, 95] width 30 height 23
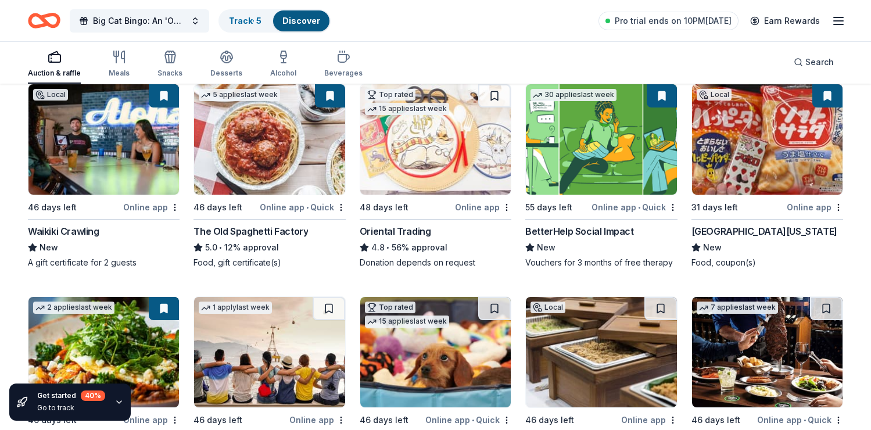
click at [722, 134] on img at bounding box center [767, 139] width 150 height 110
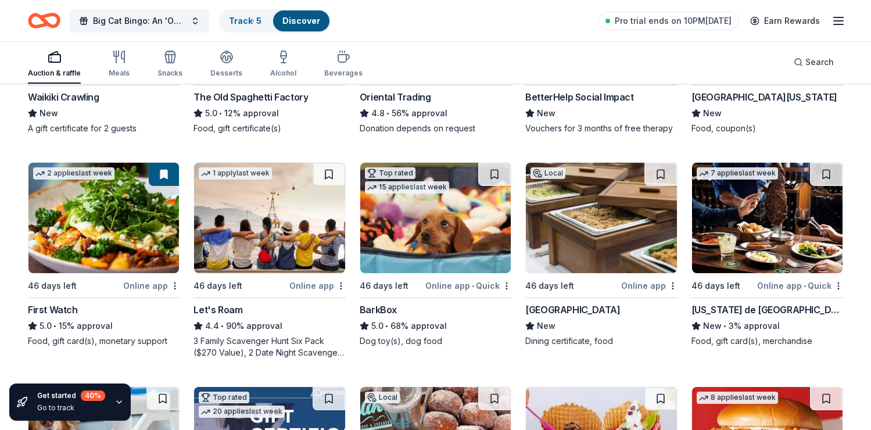
scroll to position [266, 0]
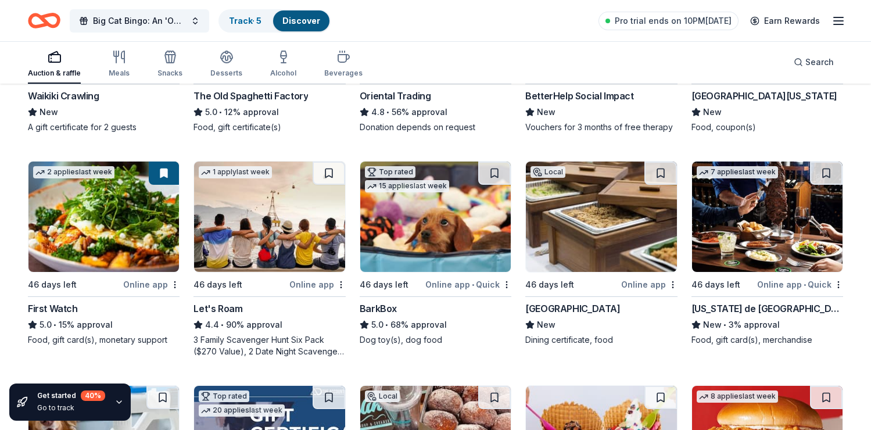
click at [419, 232] on img at bounding box center [435, 217] width 150 height 110
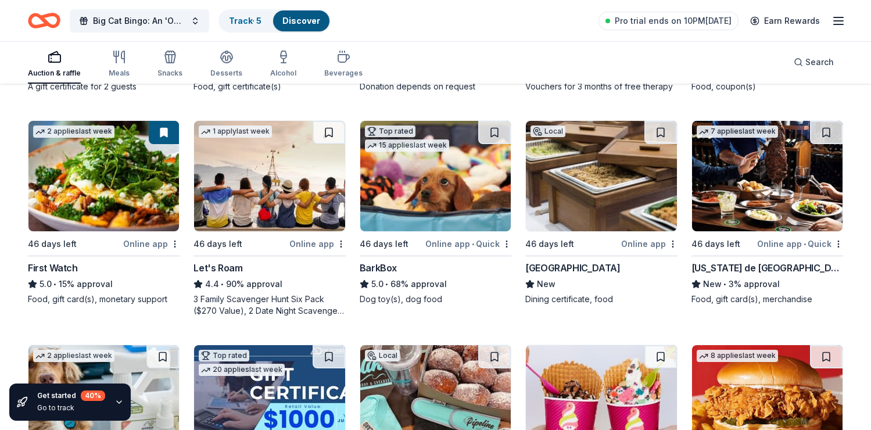
scroll to position [308, 0]
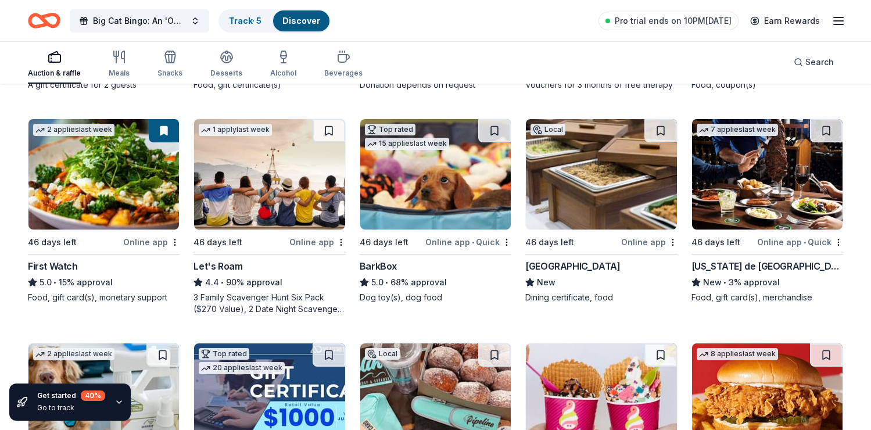
click at [564, 180] on img at bounding box center [601, 174] width 150 height 110
click at [758, 195] on img at bounding box center [767, 174] width 150 height 110
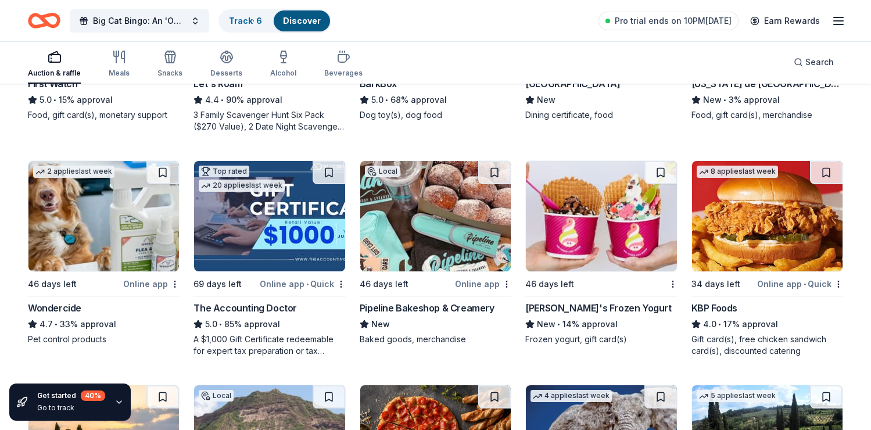
scroll to position [491, 0]
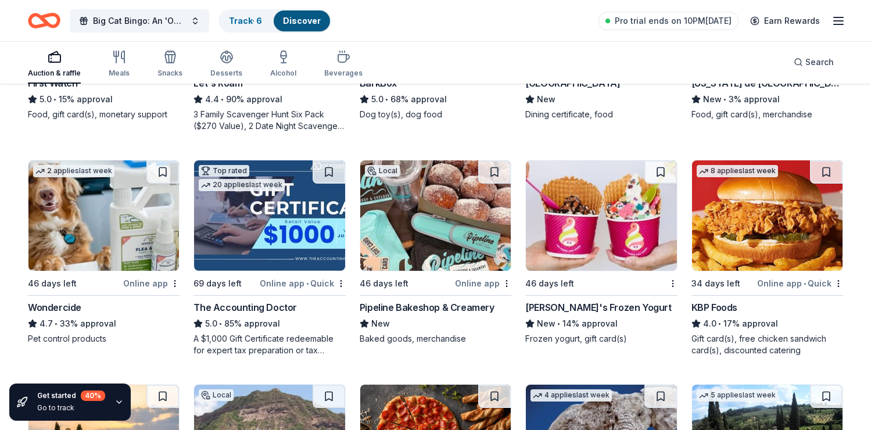
click at [465, 227] on img at bounding box center [435, 215] width 150 height 110
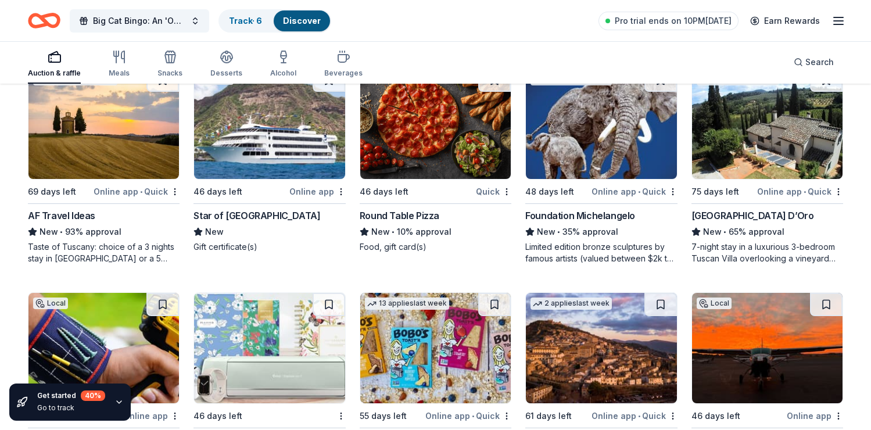
scroll to position [806, 0]
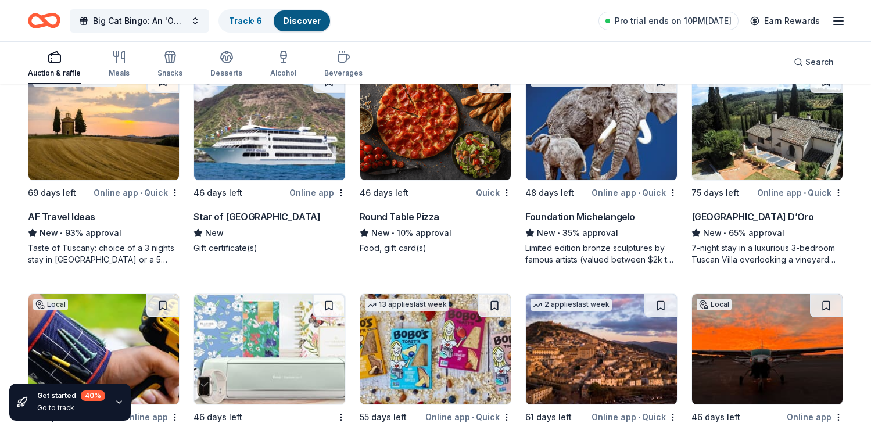
click at [275, 139] on img at bounding box center [269, 125] width 150 height 110
click at [618, 153] on img at bounding box center [601, 125] width 150 height 110
click at [770, 134] on img at bounding box center [767, 125] width 150 height 110
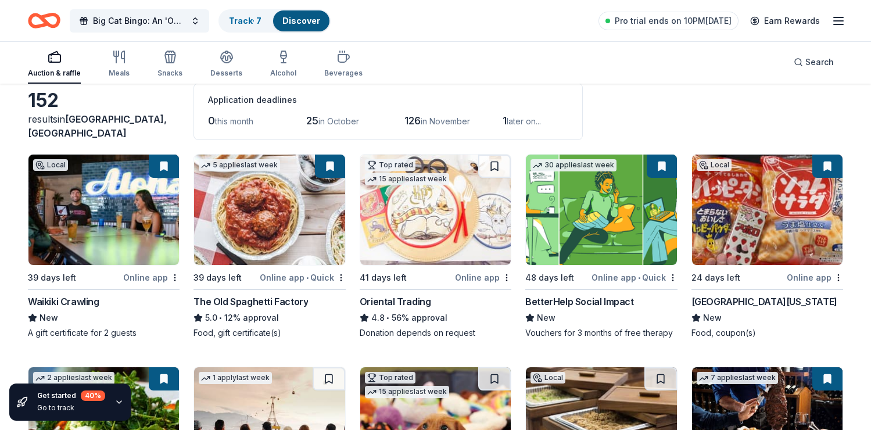
scroll to position [66, 0]
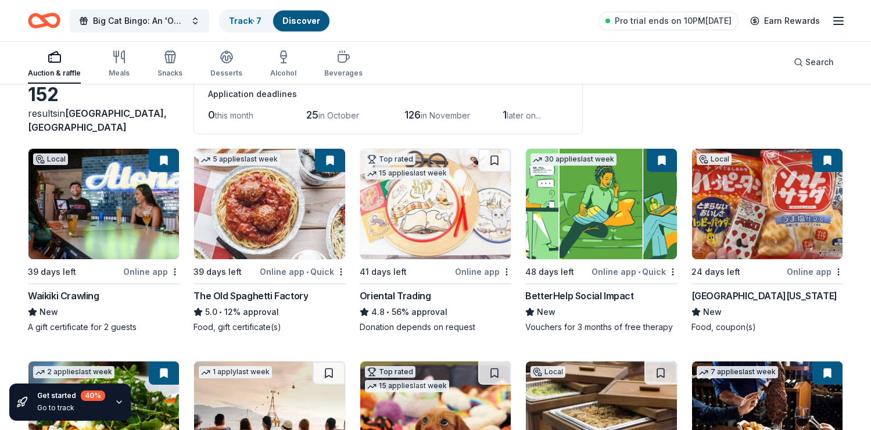
click at [328, 160] on button at bounding box center [330, 160] width 30 height 23
click at [500, 155] on button at bounding box center [494, 160] width 33 height 23
click at [659, 159] on button at bounding box center [662, 160] width 30 height 23
click at [662, 158] on button at bounding box center [662, 160] width 30 height 23
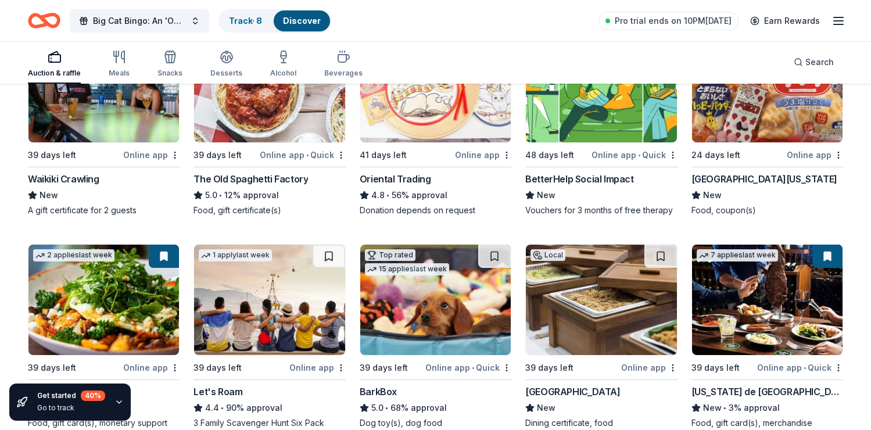
scroll to position [184, 0]
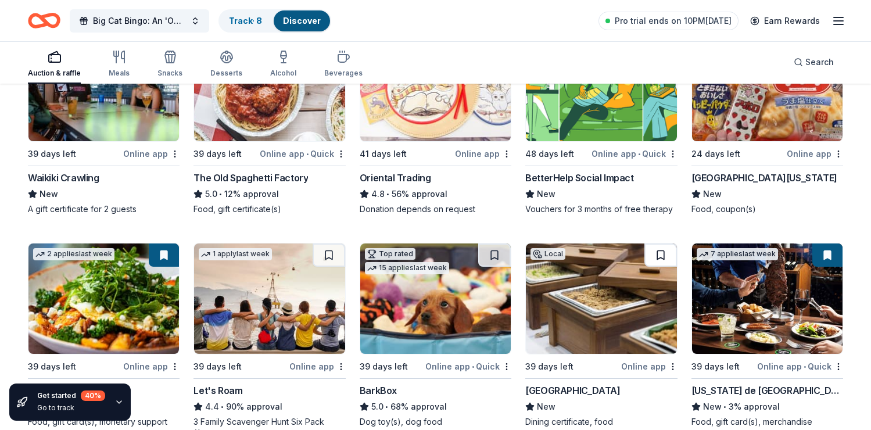
click at [660, 250] on button at bounding box center [660, 254] width 33 height 23
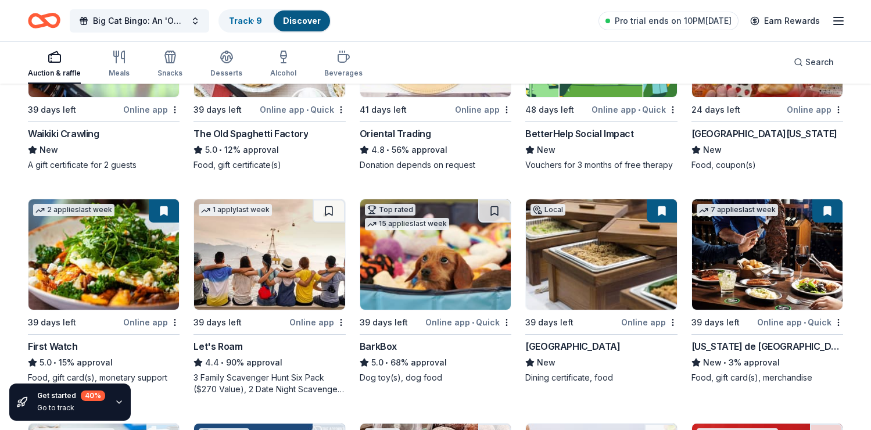
scroll to position [230, 0]
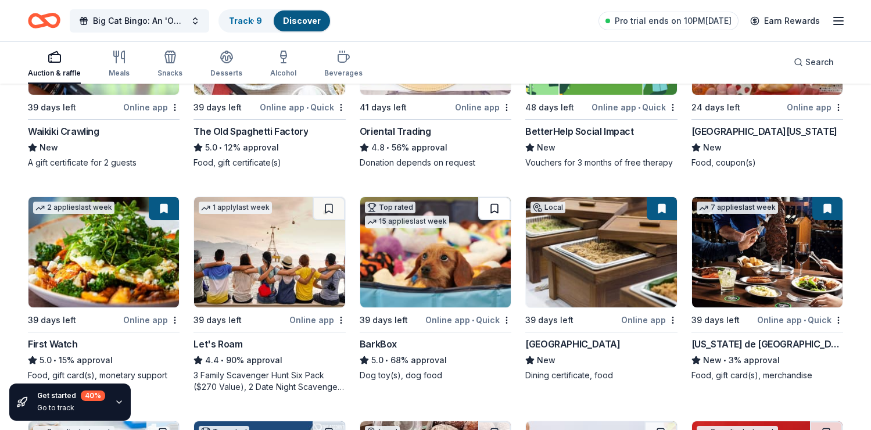
click at [492, 206] on button at bounding box center [494, 208] width 33 height 23
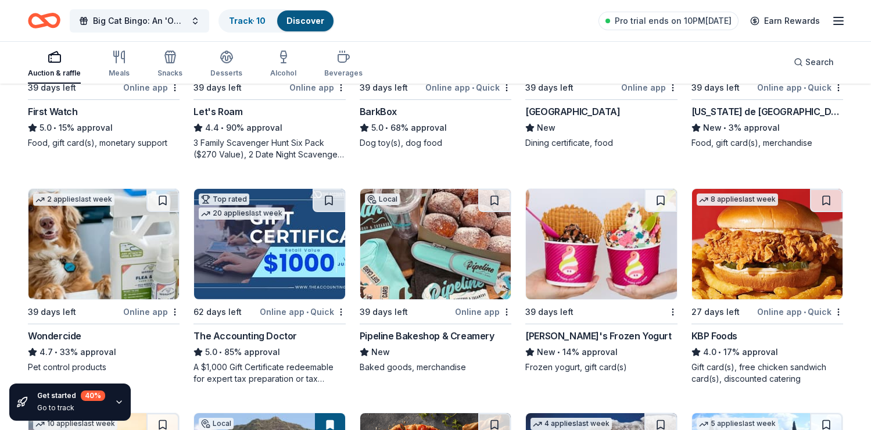
scroll to position [465, 0]
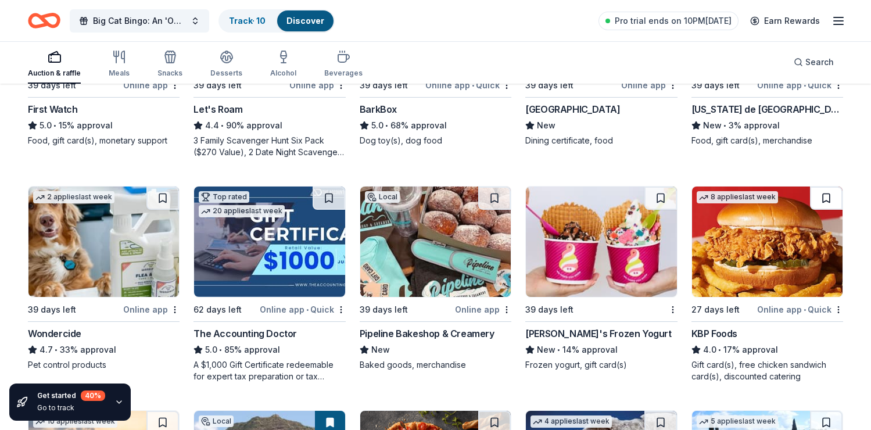
click at [819, 197] on button at bounding box center [826, 198] width 33 height 23
click at [495, 194] on button at bounding box center [494, 198] width 33 height 23
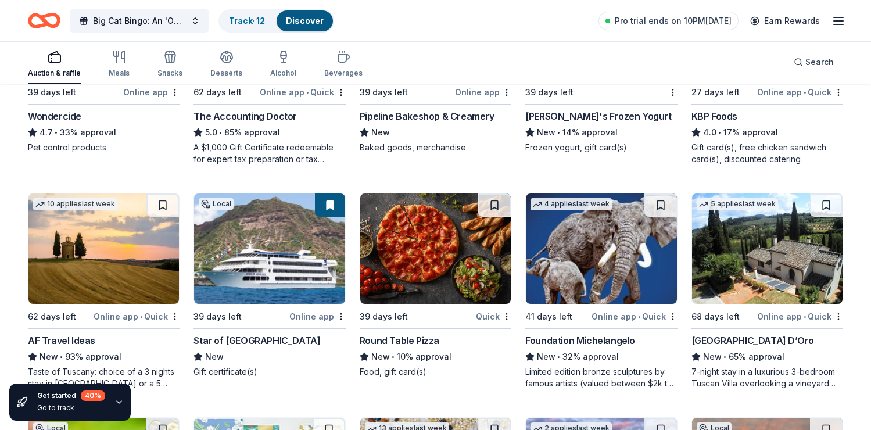
scroll to position [691, 0]
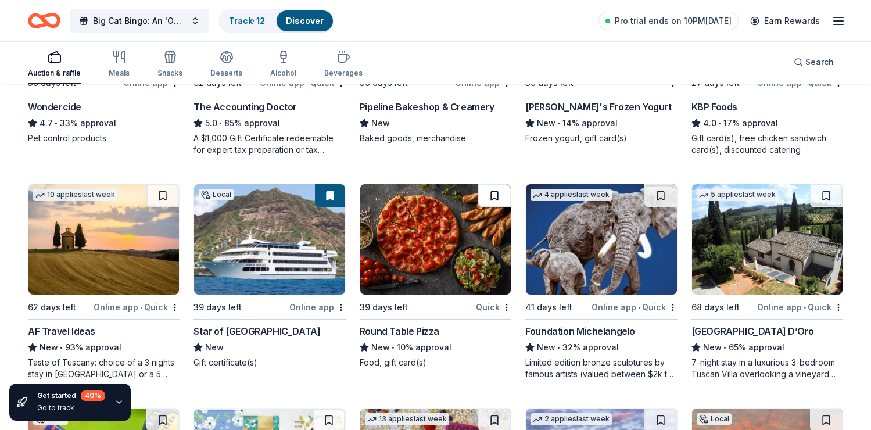
click at [491, 195] on button at bounding box center [494, 195] width 33 height 23
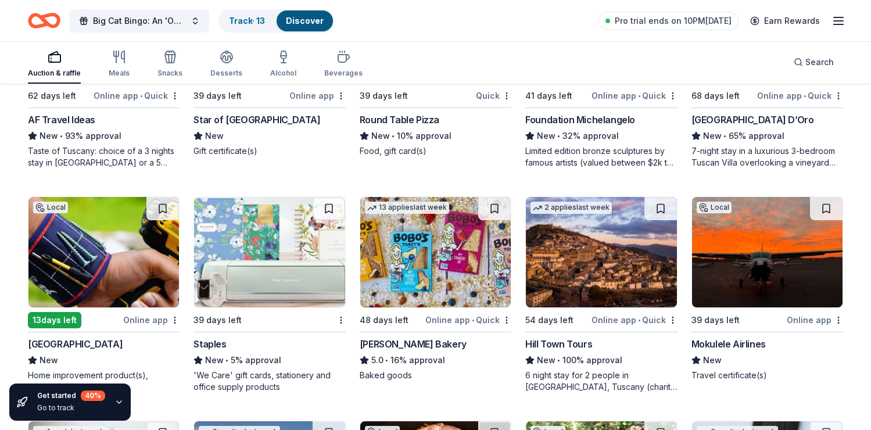
scroll to position [910, 0]
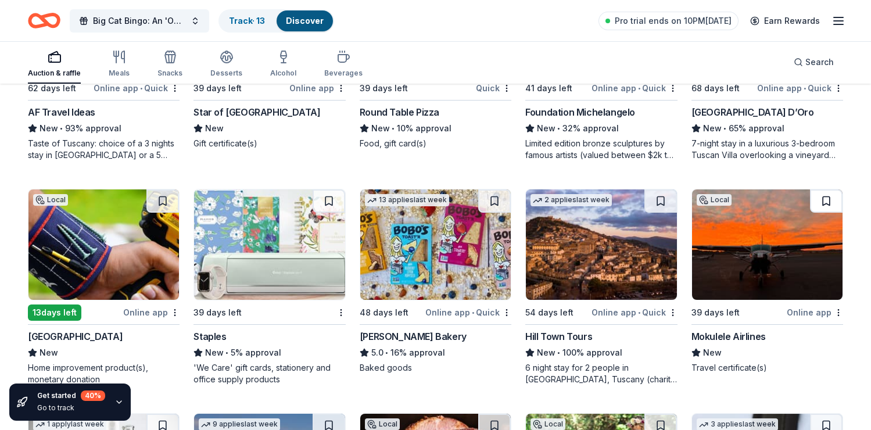
click at [824, 195] on button at bounding box center [826, 200] width 33 height 23
click at [493, 204] on button at bounding box center [494, 200] width 33 height 23
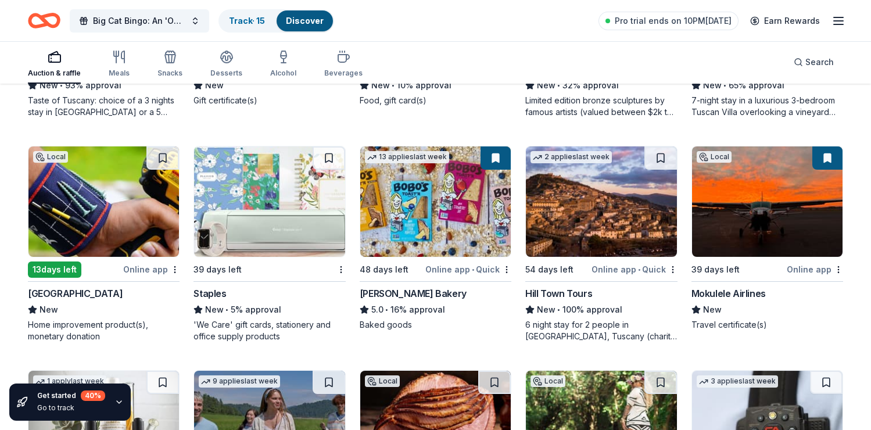
scroll to position [958, 0]
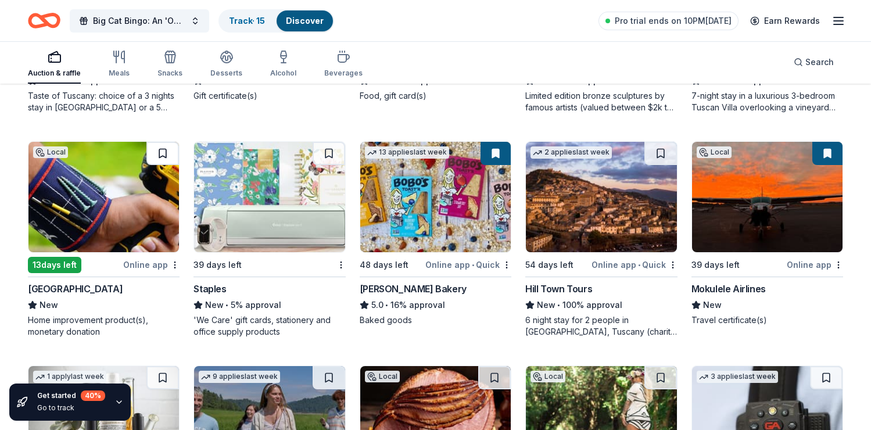
click at [163, 151] on button at bounding box center [162, 153] width 33 height 23
click at [327, 152] on button at bounding box center [329, 153] width 33 height 23
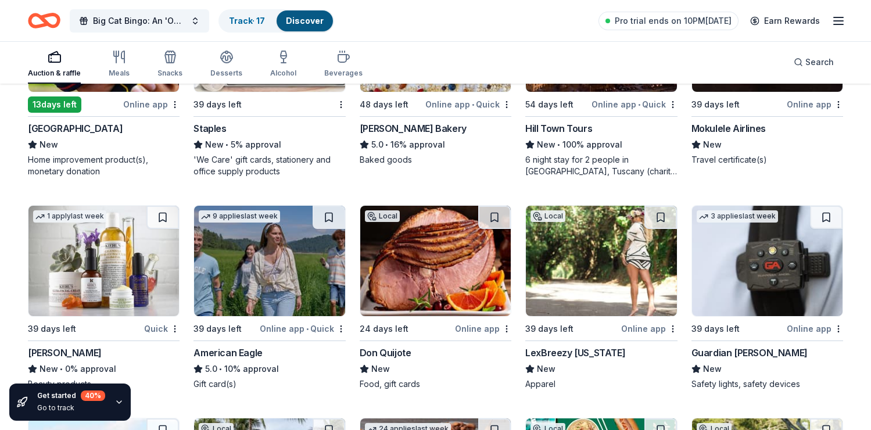
scroll to position [1124, 0]
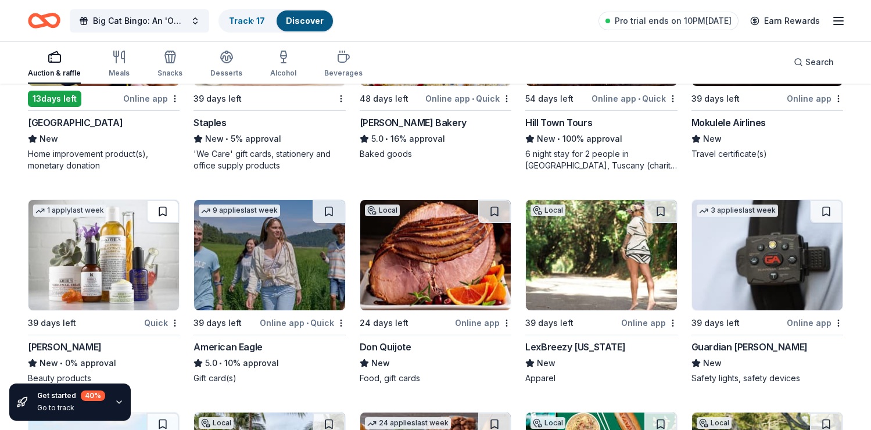
click at [163, 210] on button at bounding box center [162, 211] width 33 height 23
click at [496, 211] on button at bounding box center [494, 211] width 33 height 23
click at [659, 216] on button at bounding box center [660, 211] width 33 height 23
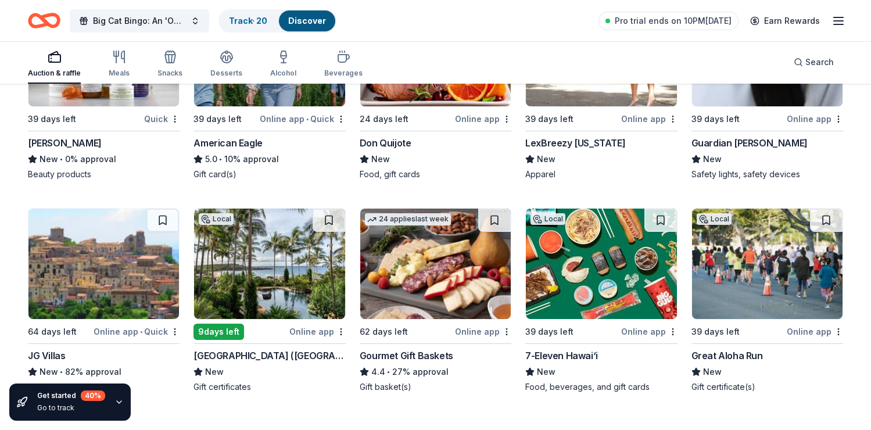
scroll to position [1327, 0]
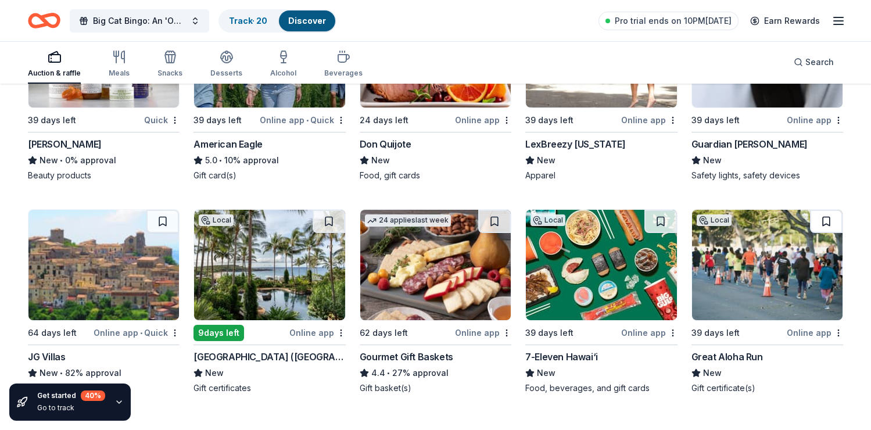
click at [829, 220] on button at bounding box center [826, 221] width 33 height 23
click at [662, 216] on button at bounding box center [660, 221] width 33 height 23
click at [494, 218] on button at bounding box center [494, 221] width 33 height 23
click at [334, 224] on button at bounding box center [329, 221] width 33 height 23
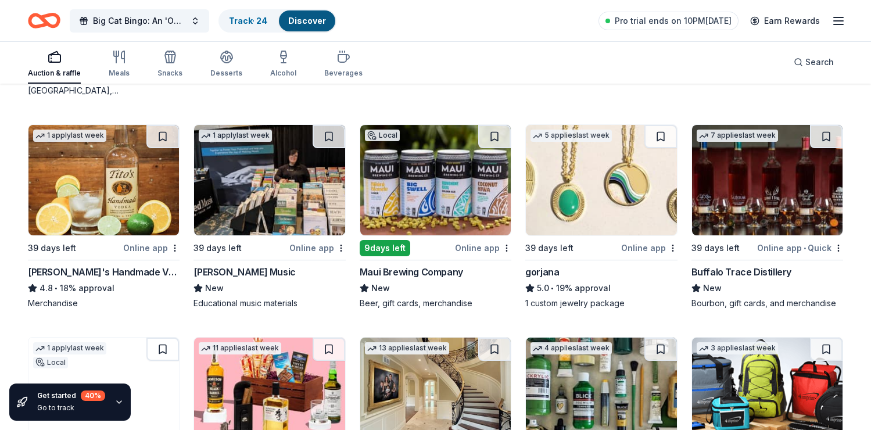
scroll to position [1637, 0]
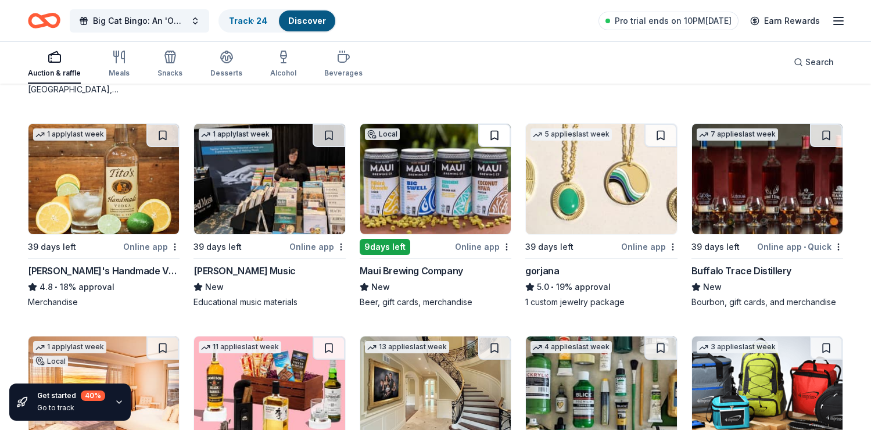
click at [494, 136] on button at bounding box center [494, 135] width 33 height 23
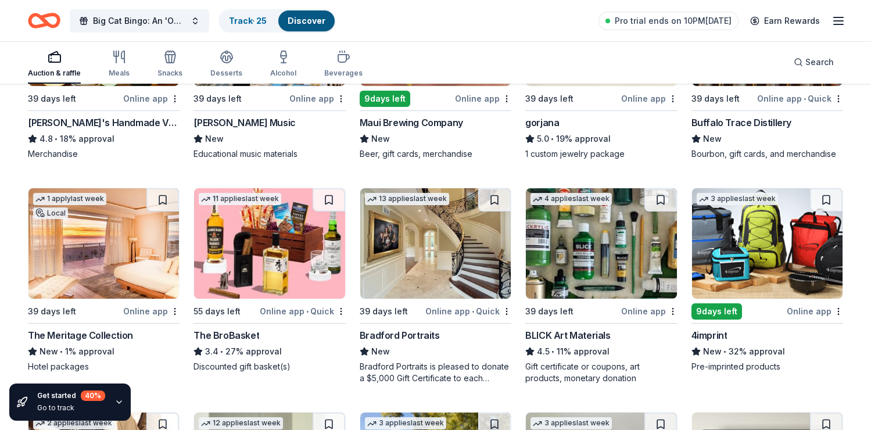
scroll to position [1787, 0]
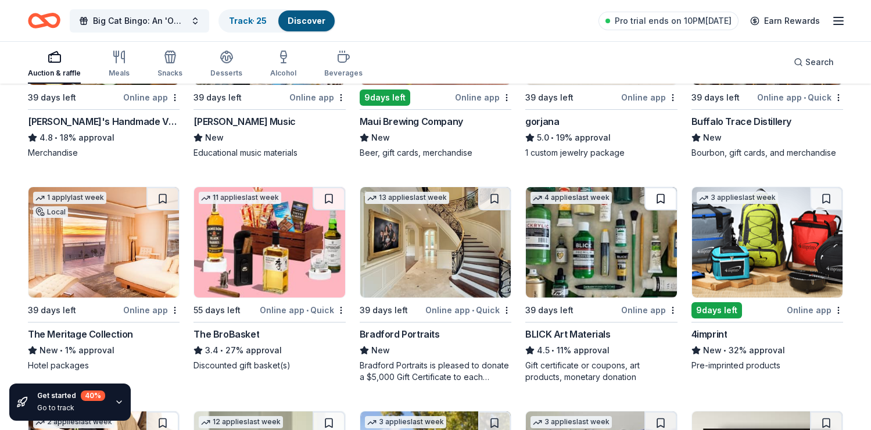
click at [658, 195] on button at bounding box center [660, 198] width 33 height 23
click at [819, 199] on button at bounding box center [826, 198] width 33 height 23
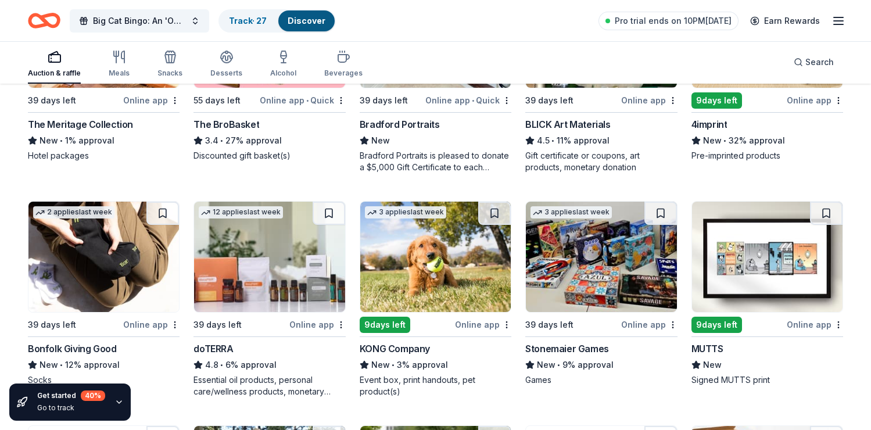
scroll to position [1998, 0]
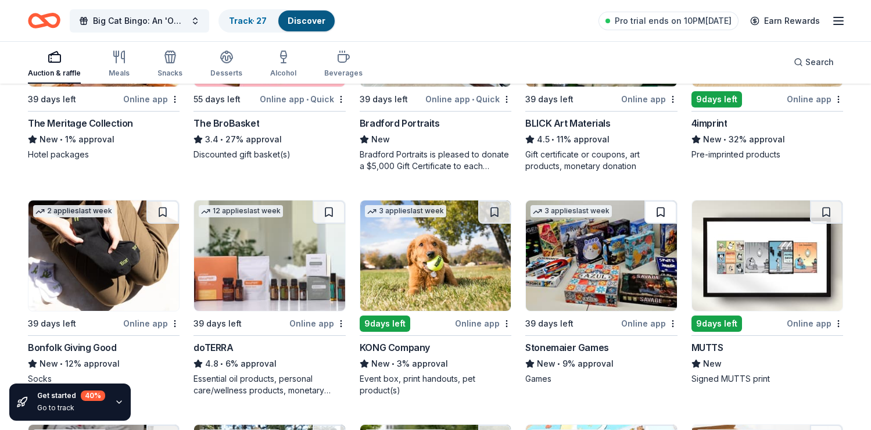
click at [662, 213] on button at bounding box center [660, 211] width 33 height 23
click at [496, 214] on button at bounding box center [494, 211] width 33 height 23
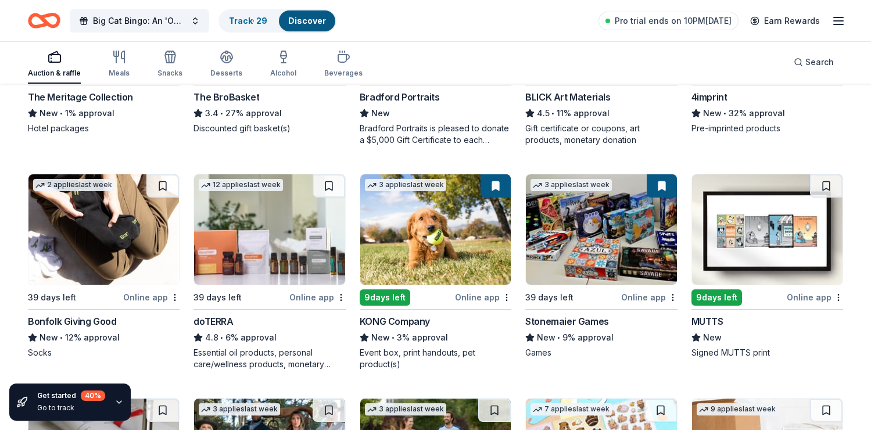
scroll to position [2031, 0]
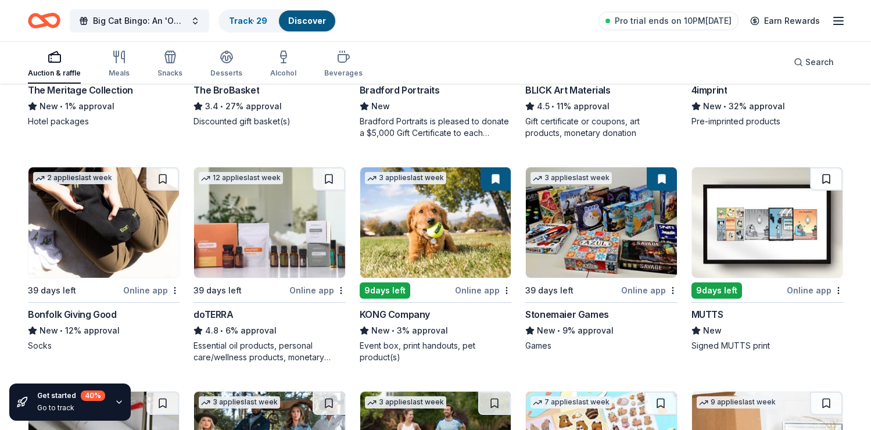
click at [823, 177] on button at bounding box center [826, 178] width 33 height 23
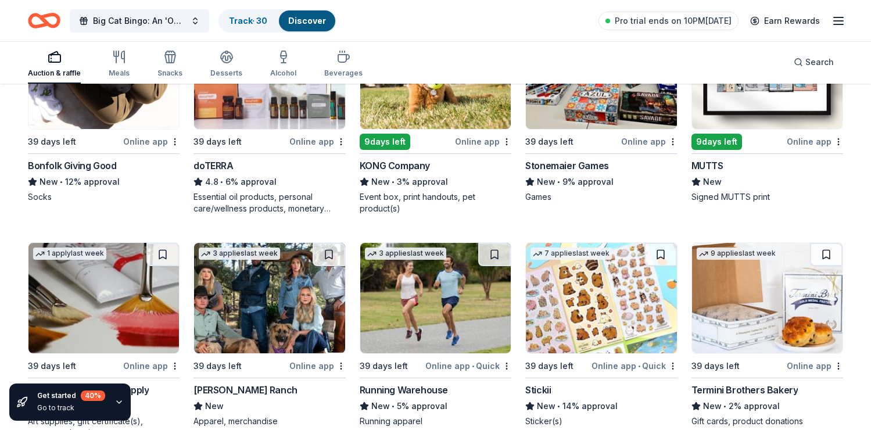
scroll to position [2205, 0]
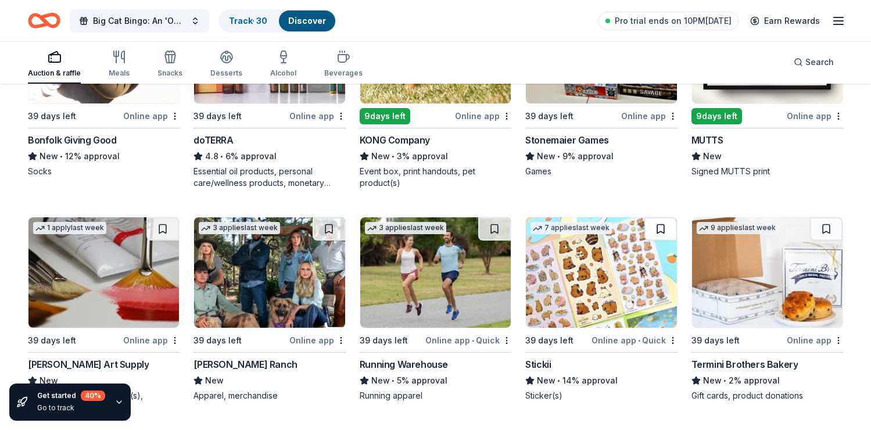
click at [662, 232] on button at bounding box center [660, 228] width 33 height 23
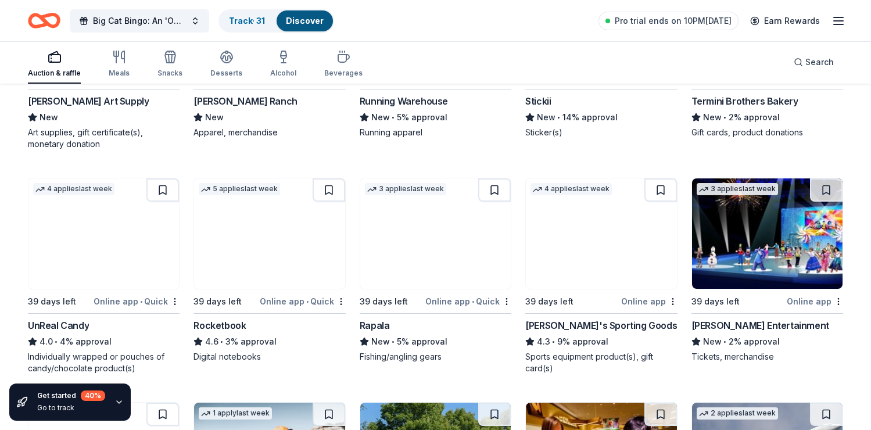
scroll to position [2469, 0]
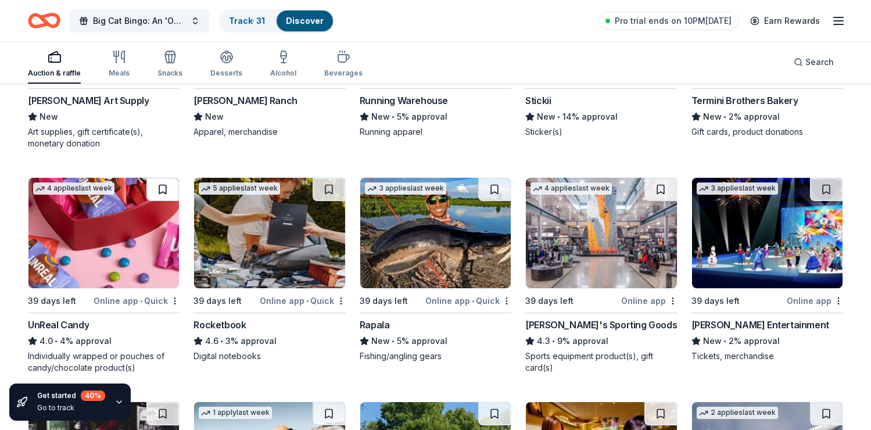
click at [164, 185] on button at bounding box center [162, 189] width 33 height 23
click at [659, 191] on button at bounding box center [660, 189] width 33 height 23
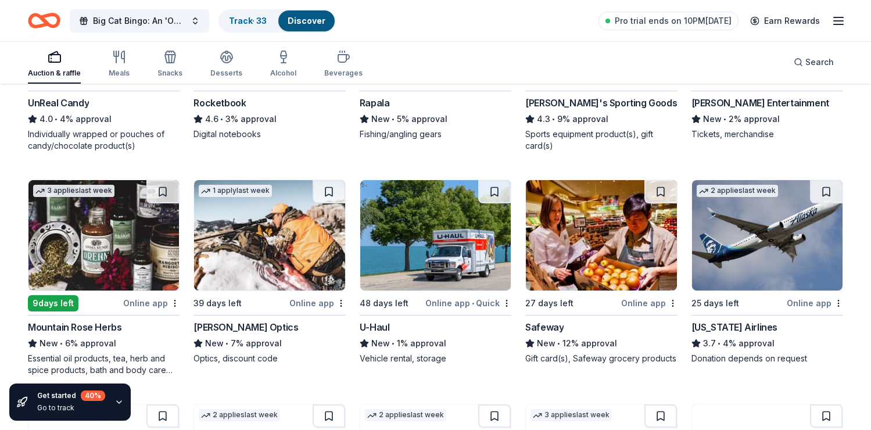
scroll to position [2690, 0]
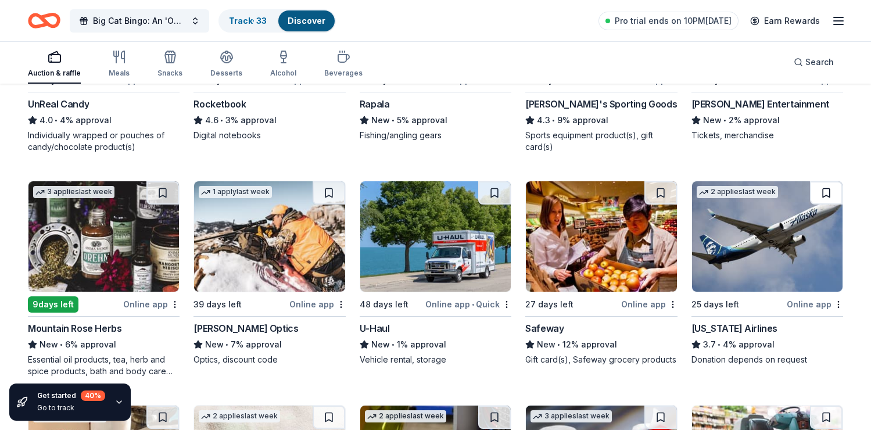
click at [823, 195] on button at bounding box center [826, 192] width 33 height 23
click at [661, 190] on button at bounding box center [660, 192] width 33 height 23
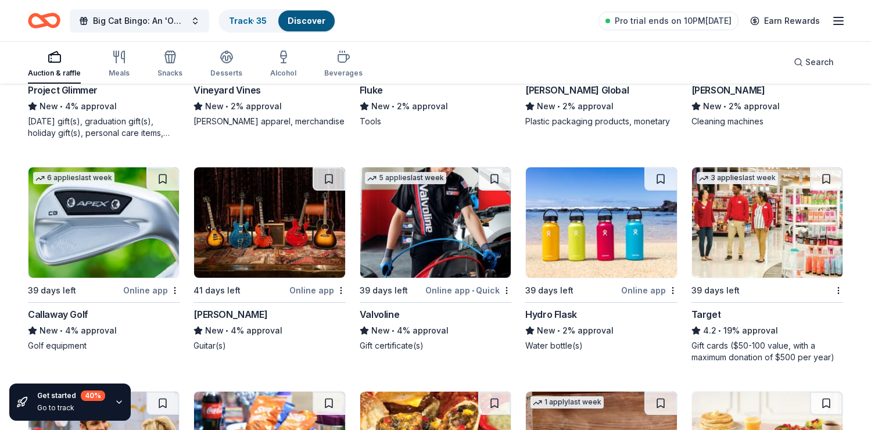
scroll to position [3154, 0]
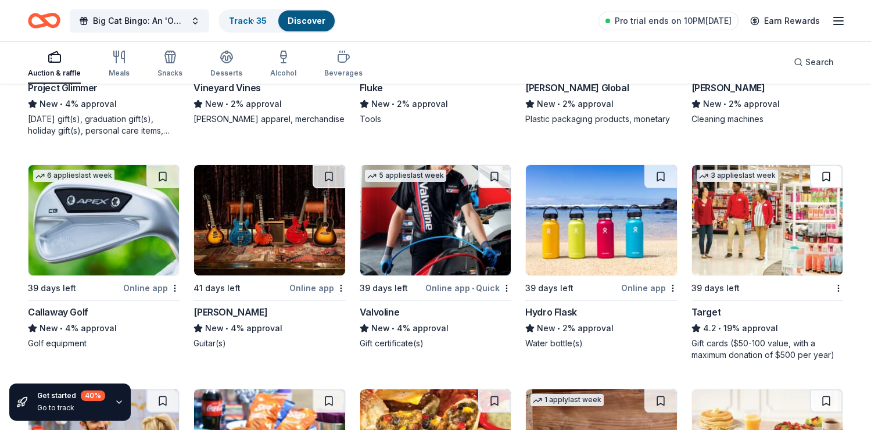
click at [827, 180] on button at bounding box center [826, 176] width 33 height 23
click at [663, 177] on button at bounding box center [660, 176] width 33 height 23
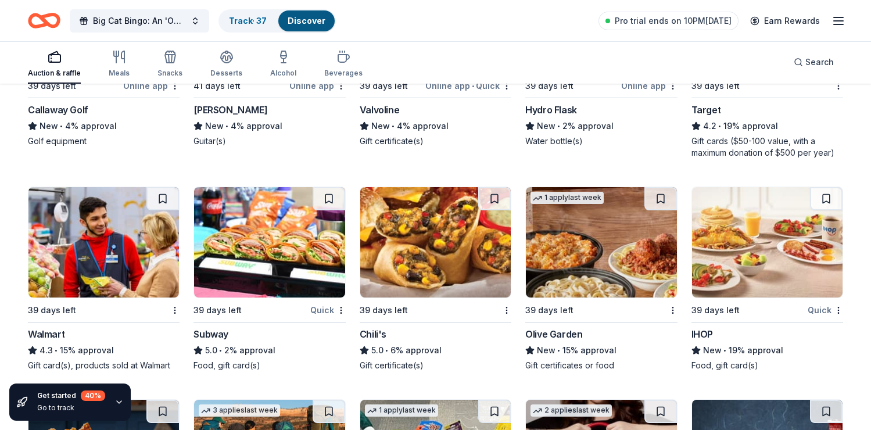
scroll to position [3364, 0]
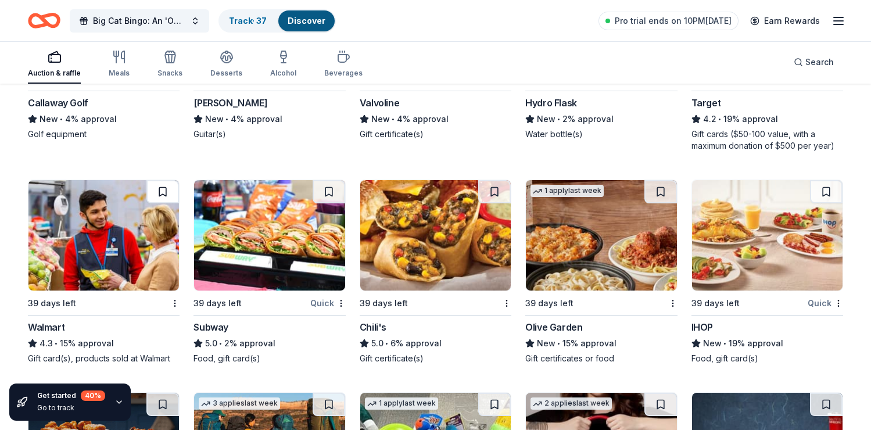
click at [164, 191] on button at bounding box center [162, 191] width 33 height 23
click at [327, 193] on button at bounding box center [329, 191] width 33 height 23
click at [493, 190] on button at bounding box center [494, 191] width 33 height 23
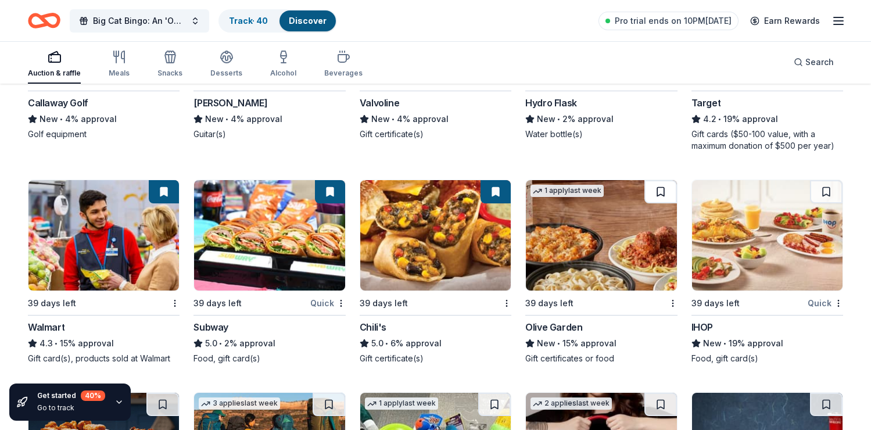
click at [660, 192] on button at bounding box center [660, 191] width 33 height 23
click at [830, 192] on button at bounding box center [826, 191] width 33 height 23
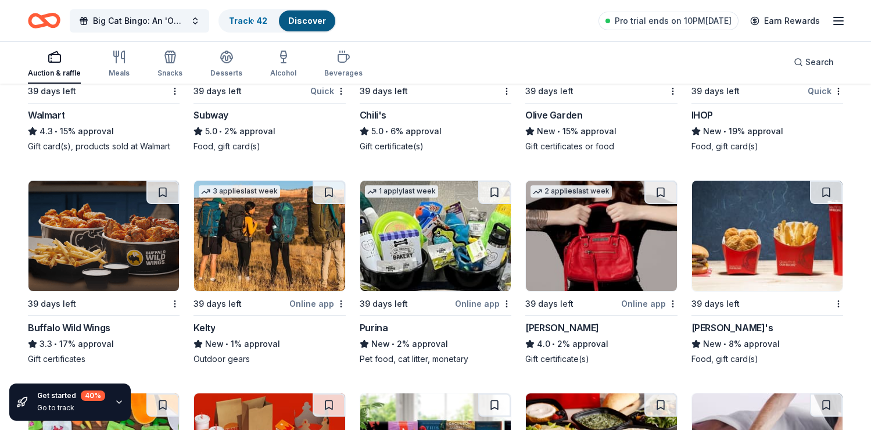
scroll to position [3576, 0]
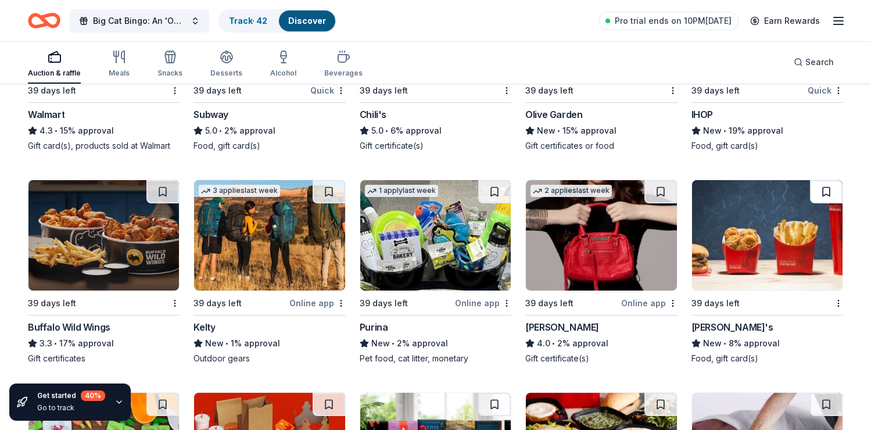
click at [827, 189] on button at bounding box center [826, 191] width 33 height 23
click at [162, 191] on button at bounding box center [162, 191] width 33 height 23
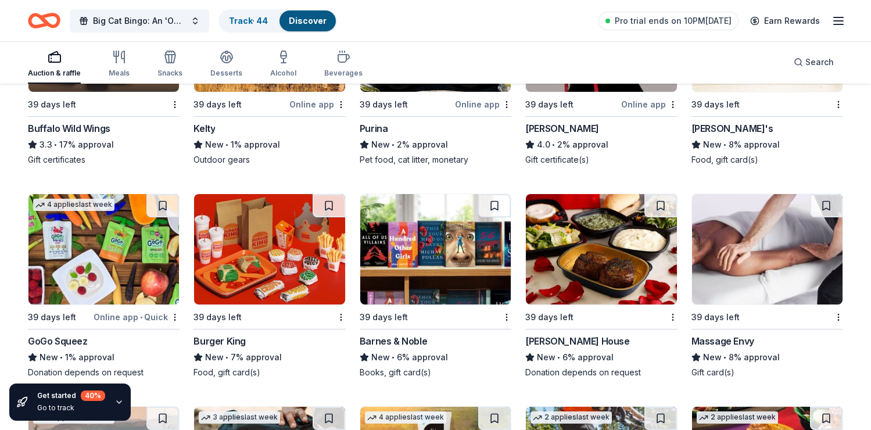
scroll to position [3776, 0]
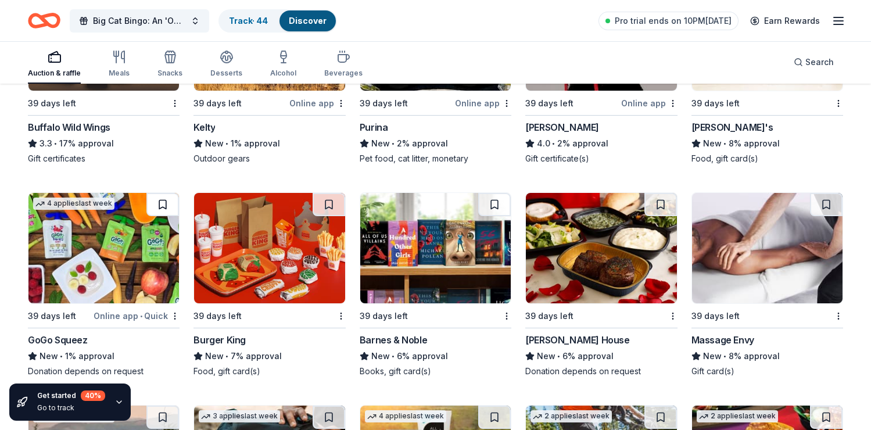
click at [162, 206] on button at bounding box center [162, 204] width 33 height 23
click at [327, 201] on button at bounding box center [329, 204] width 33 height 23
click at [493, 206] on button at bounding box center [494, 204] width 33 height 23
click at [657, 203] on button at bounding box center [660, 204] width 33 height 23
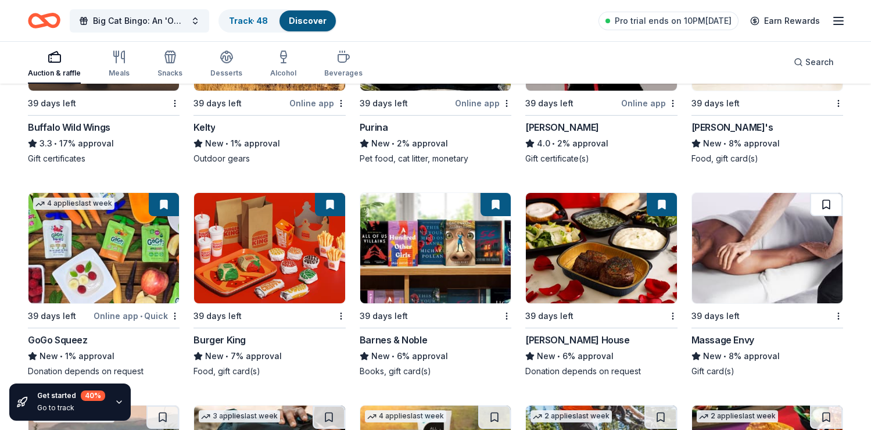
click at [830, 205] on button at bounding box center [826, 204] width 33 height 23
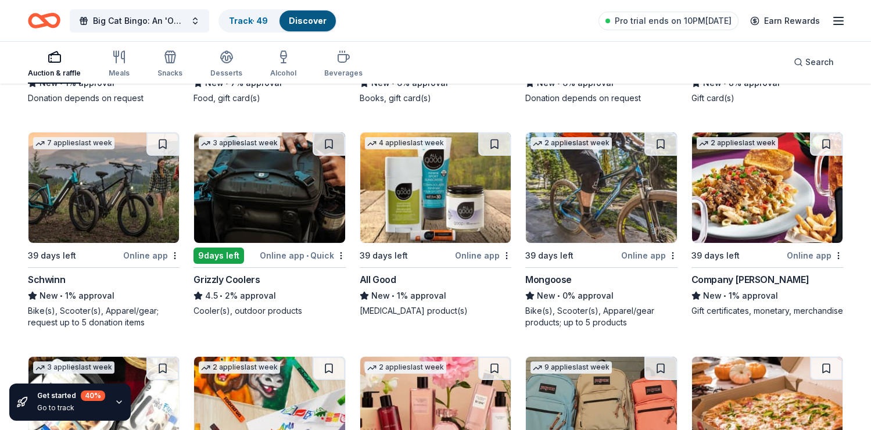
scroll to position [4046, 0]
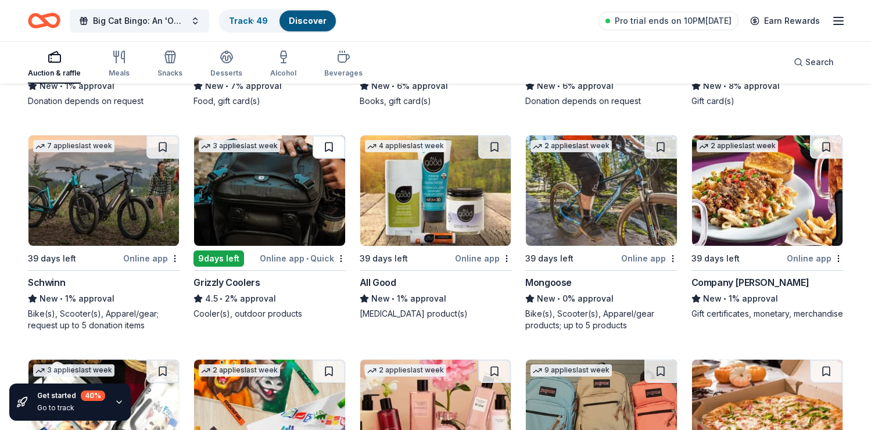
click at [328, 146] on button at bounding box center [329, 146] width 33 height 23
click at [164, 144] on button at bounding box center [162, 146] width 33 height 23
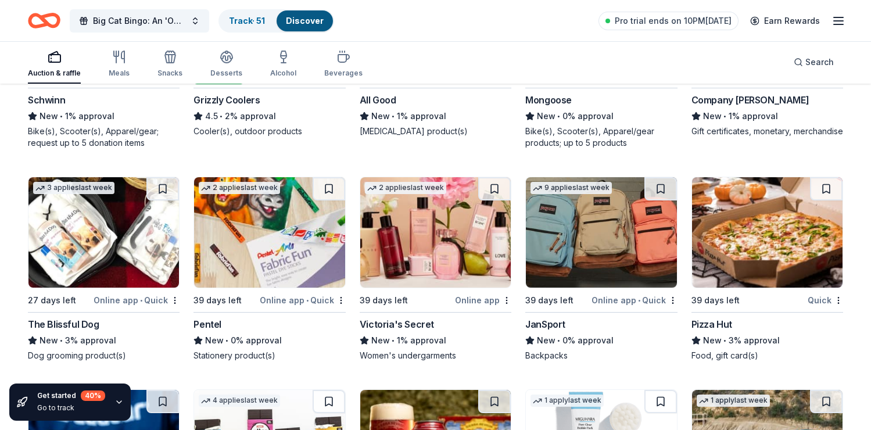
scroll to position [4230, 0]
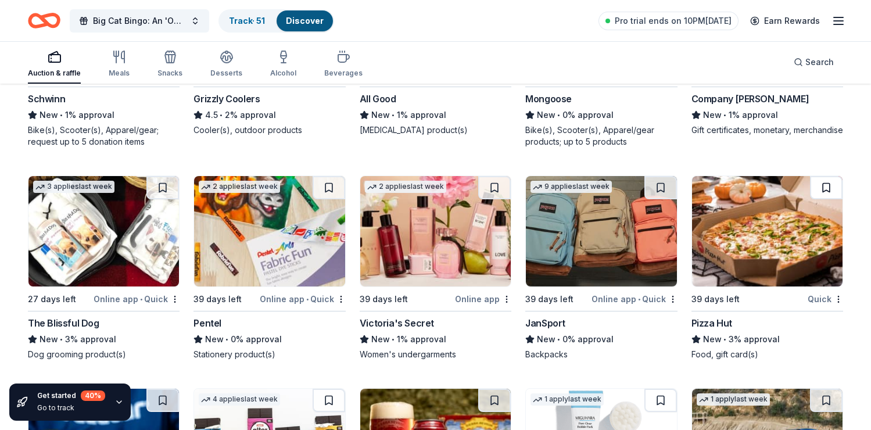
click at [824, 185] on button at bounding box center [826, 187] width 33 height 23
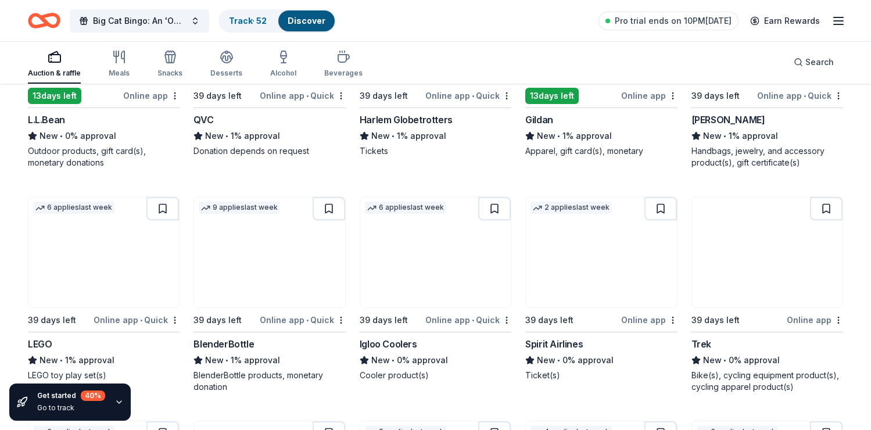
scroll to position [4881, 0]
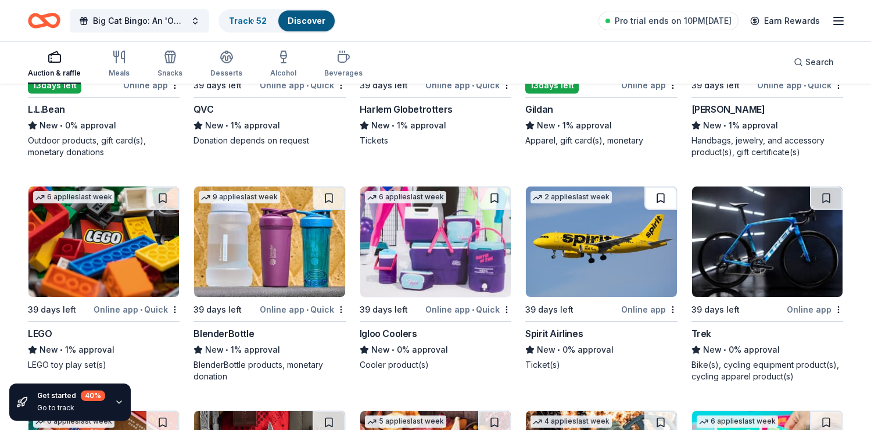
click at [663, 200] on button at bounding box center [660, 198] width 33 height 23
click at [488, 198] on button at bounding box center [494, 198] width 33 height 23
click at [167, 195] on button at bounding box center [162, 198] width 33 height 23
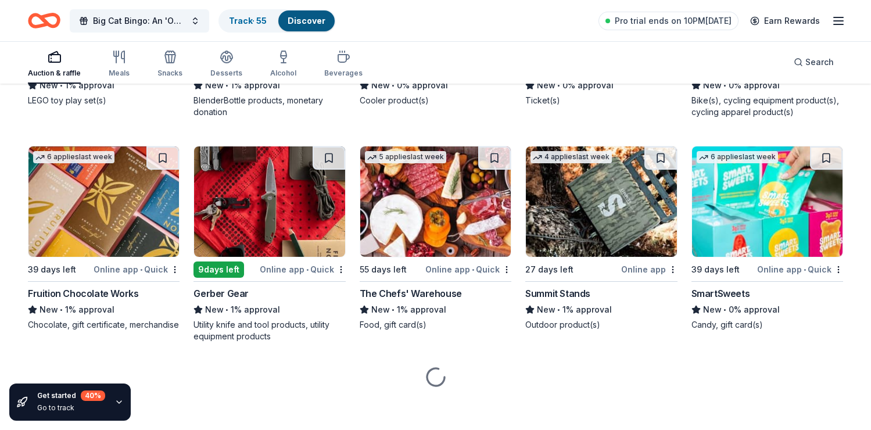
scroll to position [5146, 0]
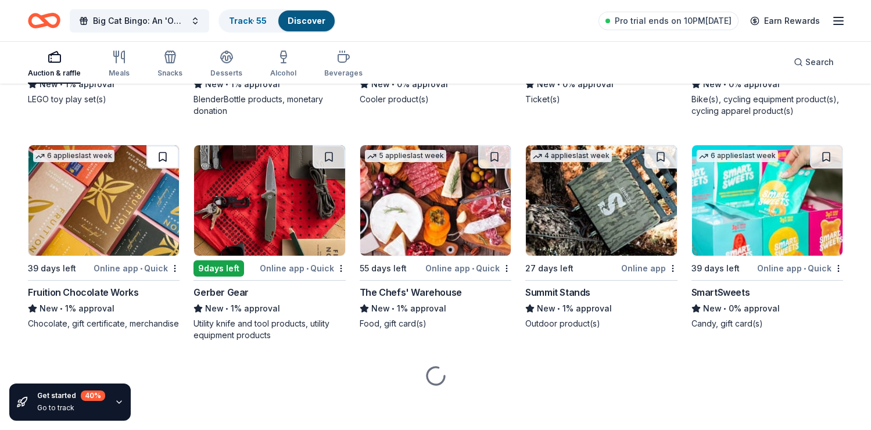
click at [164, 155] on button at bounding box center [162, 156] width 33 height 23
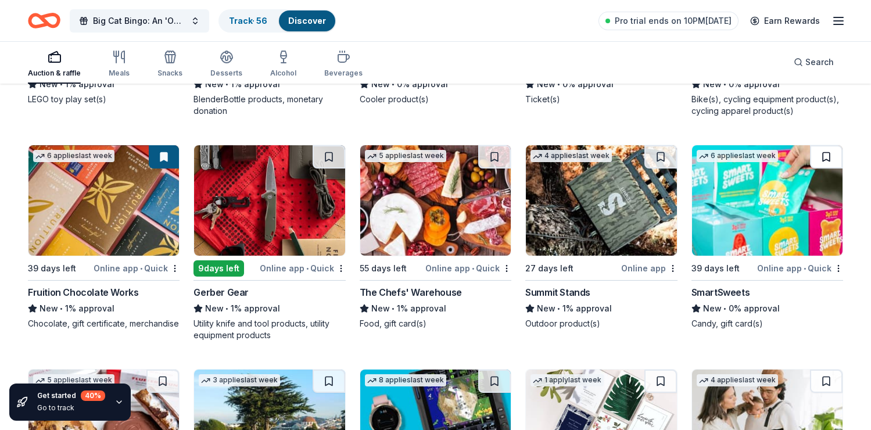
click at [828, 157] on button at bounding box center [826, 156] width 33 height 23
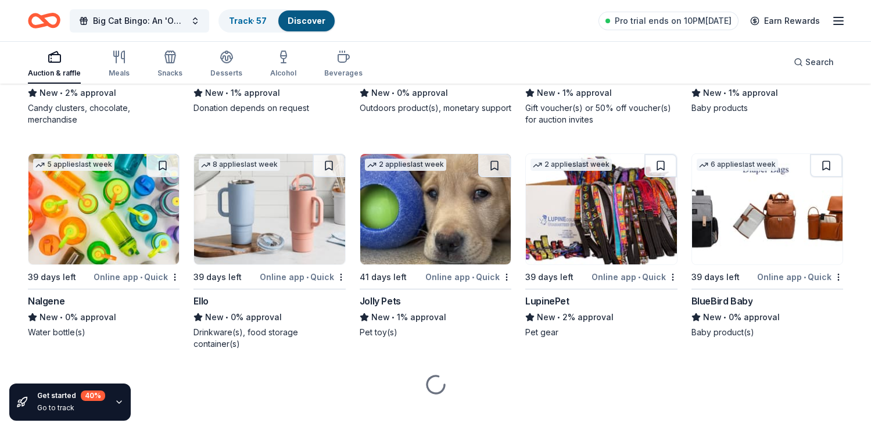
scroll to position [5587, 0]
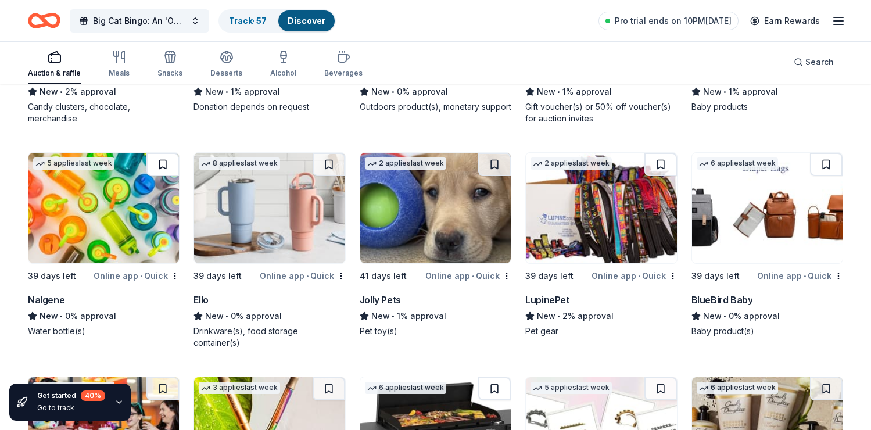
click at [164, 161] on button at bounding box center [162, 164] width 33 height 23
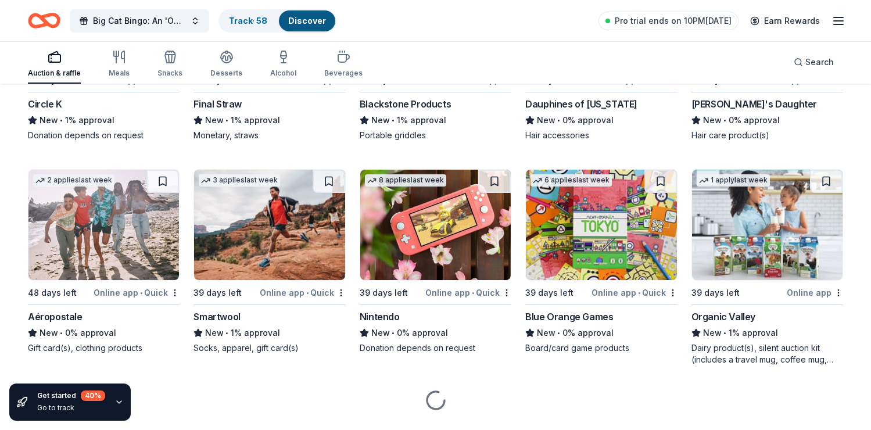
scroll to position [6024, 0]
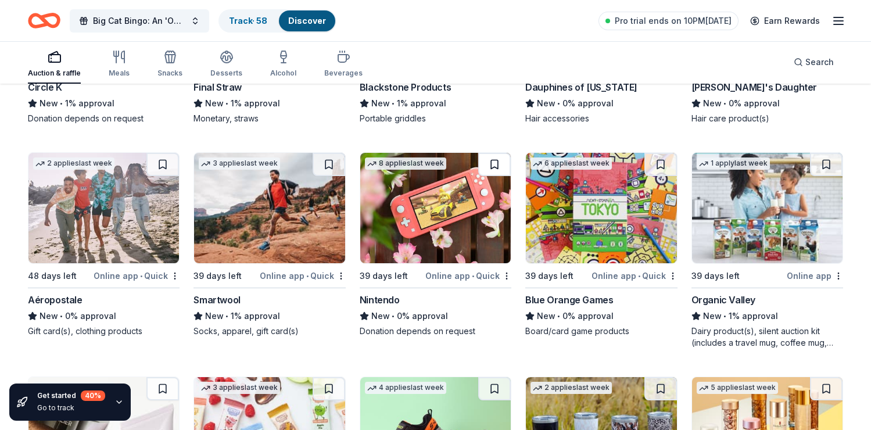
click at [494, 156] on button at bounding box center [494, 164] width 33 height 23
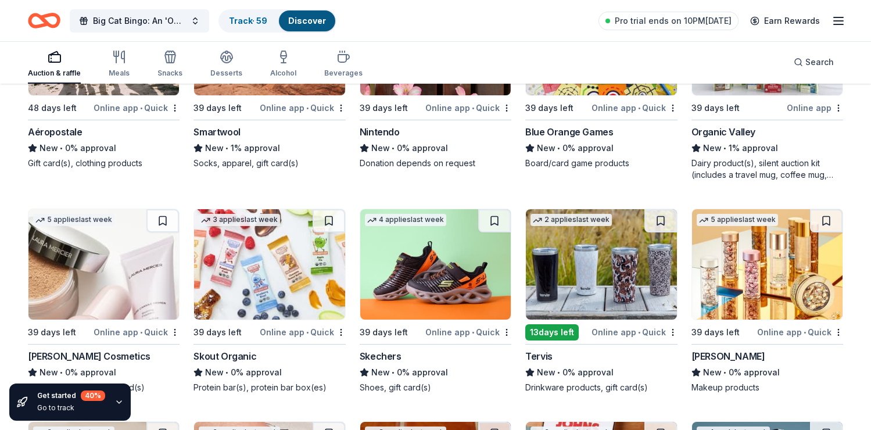
scroll to position [6246, 0]
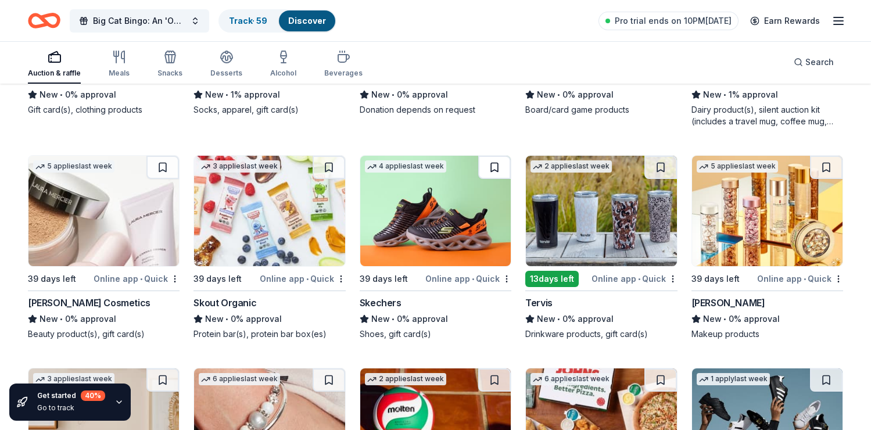
click at [497, 156] on button at bounding box center [494, 167] width 33 height 23
click at [657, 156] on button at bounding box center [660, 167] width 33 height 23
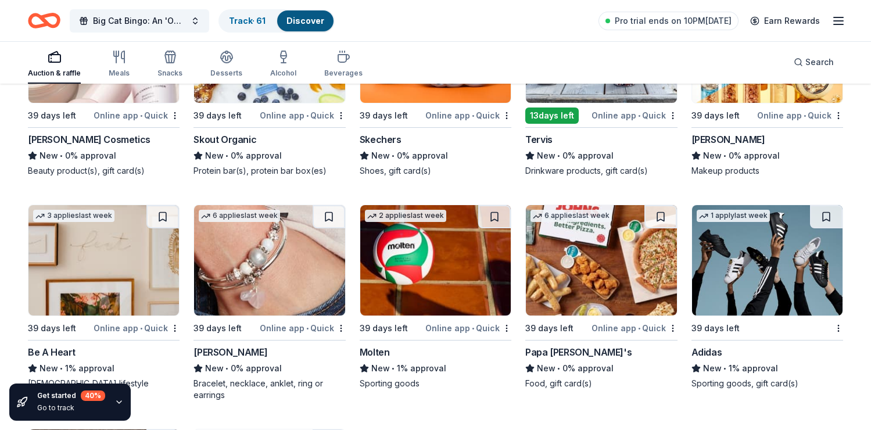
scroll to position [6409, 0]
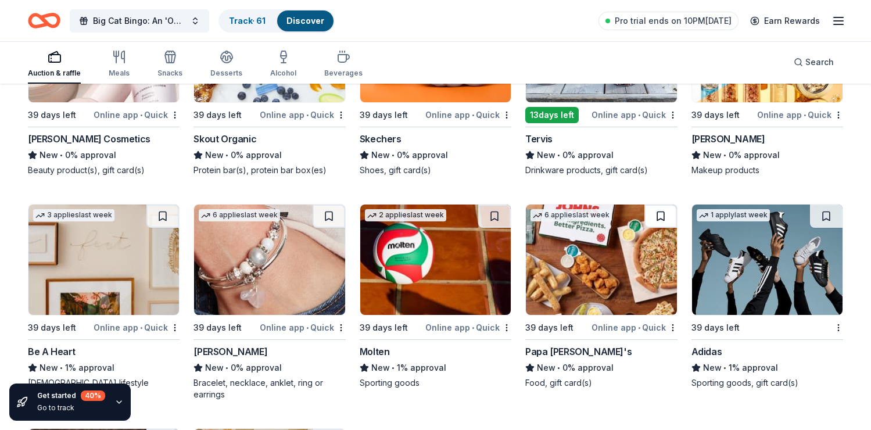
click at [661, 205] on button at bounding box center [660, 216] width 33 height 23
click at [826, 205] on button at bounding box center [826, 216] width 33 height 23
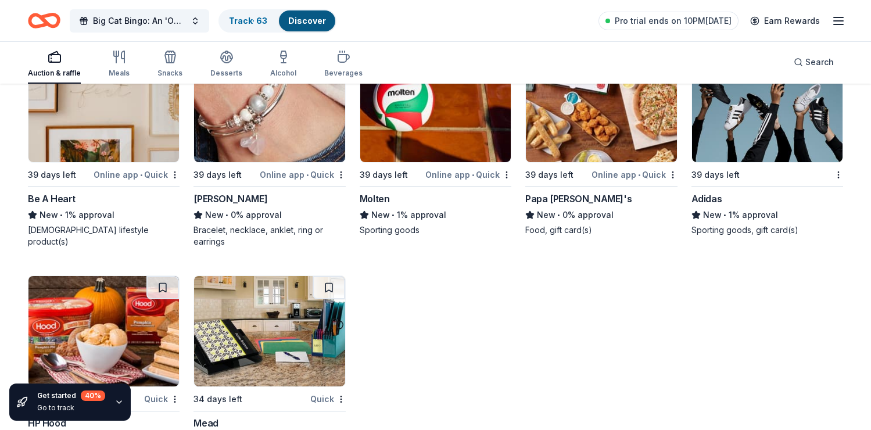
scroll to position [6604, 0]
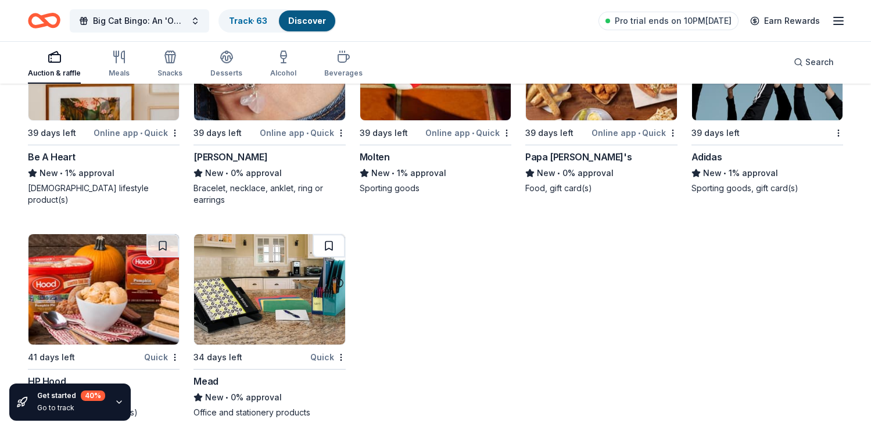
click at [330, 241] on button at bounding box center [329, 245] width 33 height 23
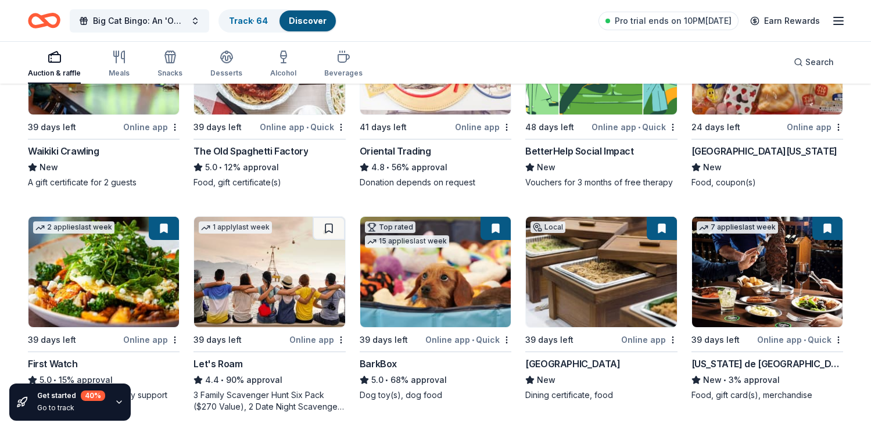
scroll to position [0, 0]
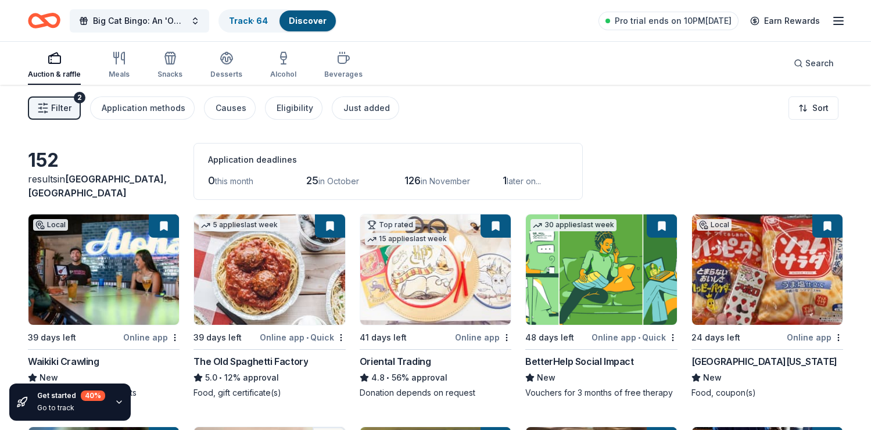
click at [56, 21] on icon "Home" at bounding box center [44, 20] width 33 height 27
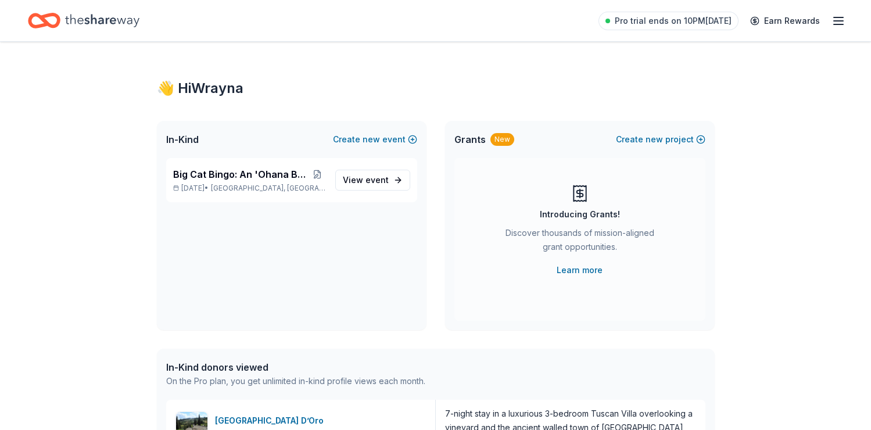
click at [221, 92] on div "👋 Hi Wrayna" at bounding box center [436, 88] width 558 height 19
click at [837, 24] on line "button" at bounding box center [838, 24] width 9 height 0
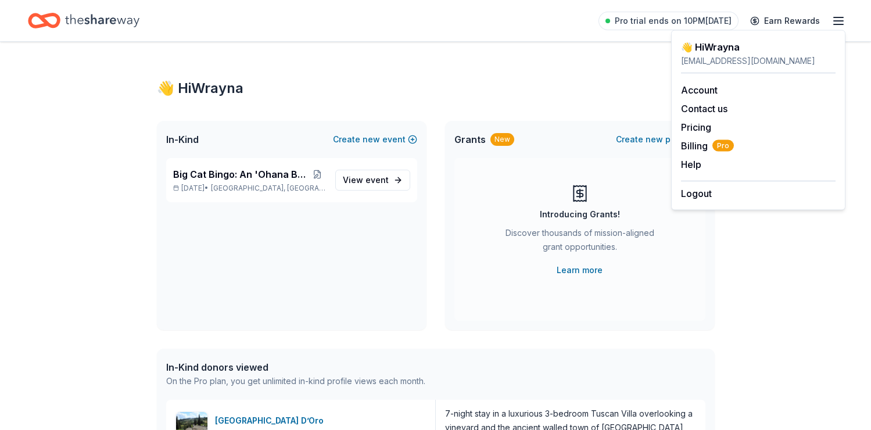
click at [88, 20] on icon "Home" at bounding box center [102, 21] width 74 height 24
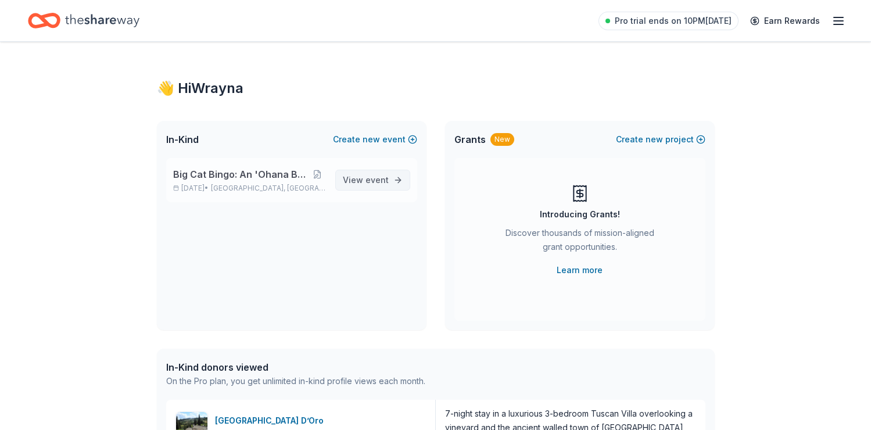
click at [372, 178] on span "event" at bounding box center [376, 180] width 23 height 10
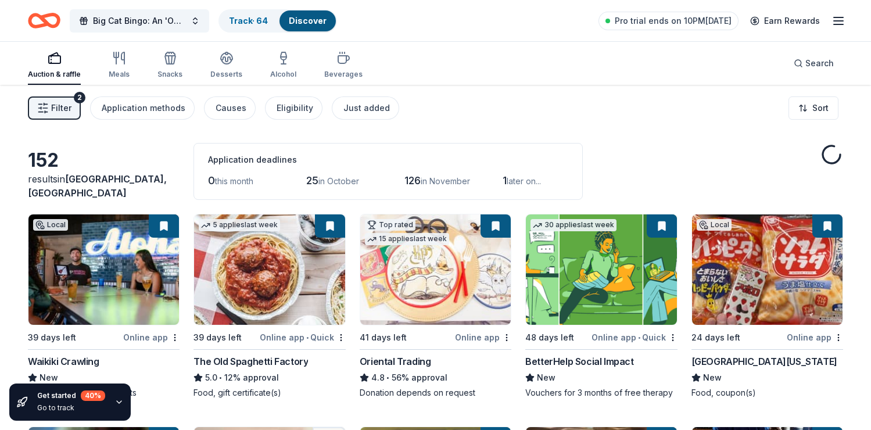
click at [62, 112] on span "Filter" at bounding box center [61, 108] width 20 height 14
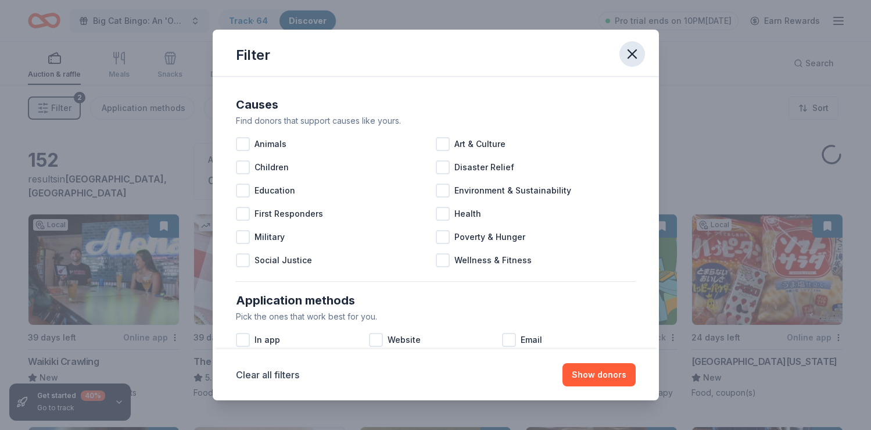
click at [628, 57] on icon "button" at bounding box center [632, 54] width 16 height 16
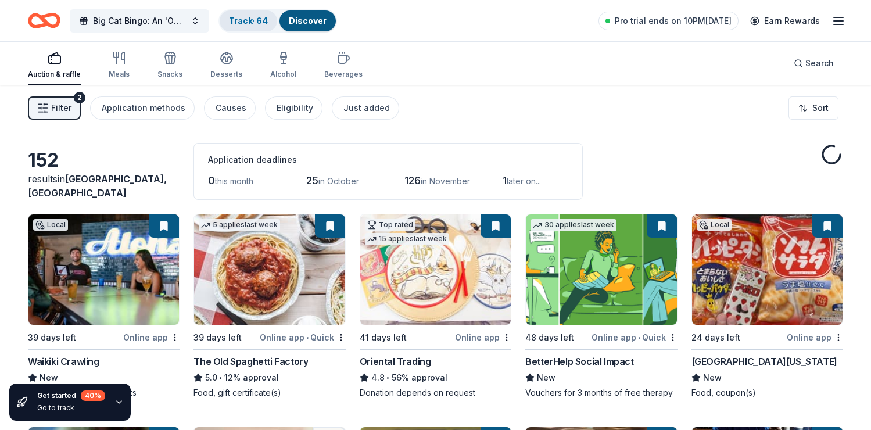
click at [260, 16] on link "Track · 64" at bounding box center [248, 21] width 39 height 10
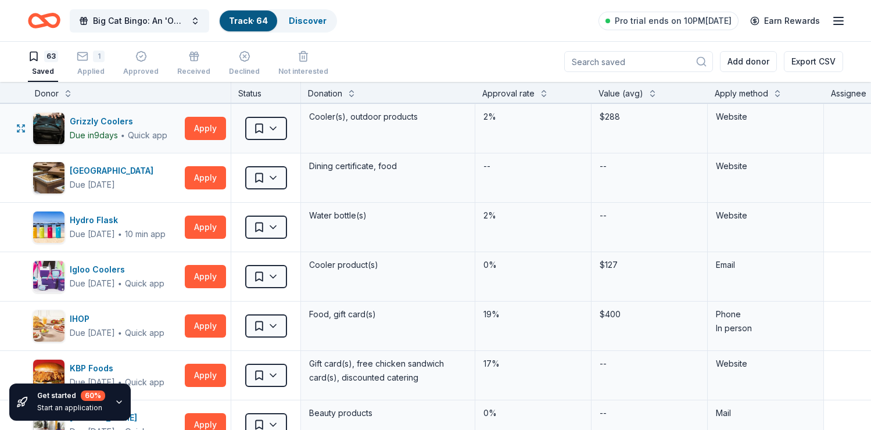
scroll to position [1045, 0]
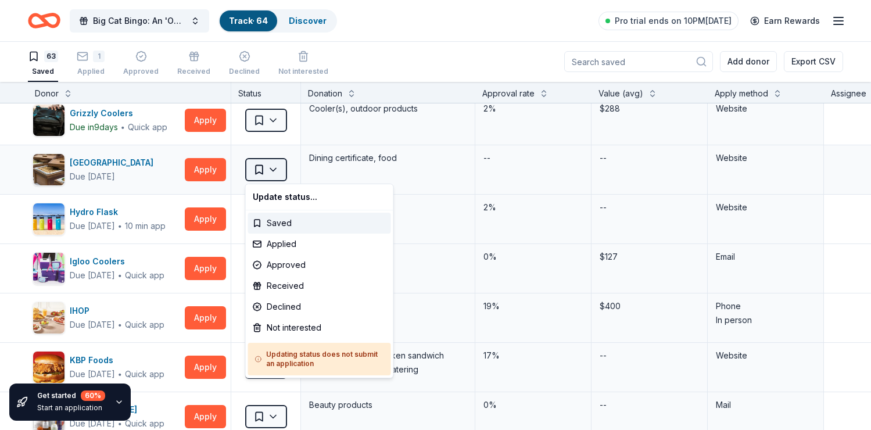
click at [264, 170] on html "Big Cat Bingo: An 'Ohana Building Night Track · 64 Discover Pro trial ends on 1…" at bounding box center [435, 214] width 871 height 430
click at [274, 246] on div "Applied" at bounding box center [319, 244] width 143 height 21
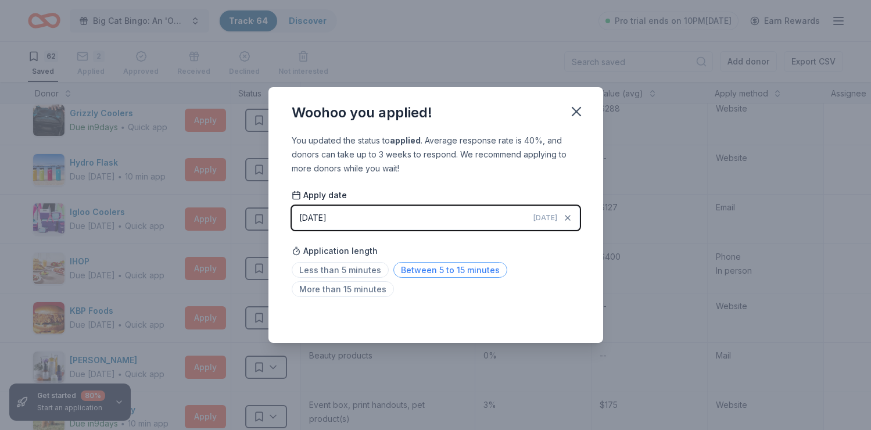
click at [410, 269] on span "Between 5 to 15 minutes" at bounding box center [450, 270] width 114 height 16
click at [576, 114] on icon "button" at bounding box center [576, 111] width 16 height 16
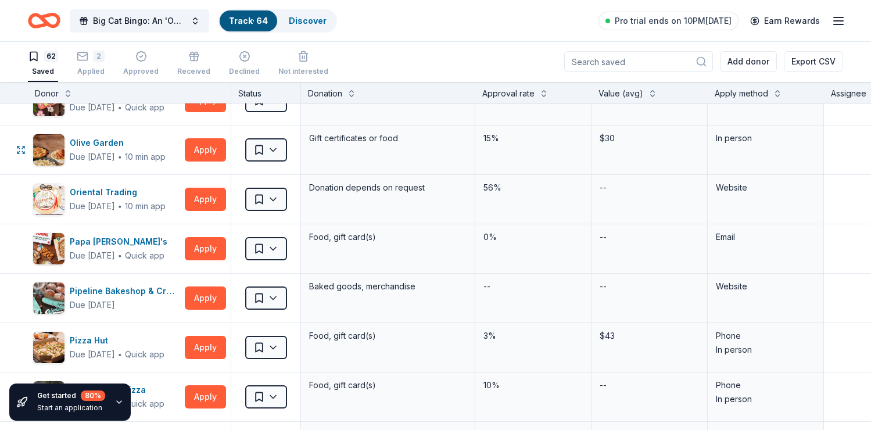
scroll to position [1806, 0]
click at [269, 198] on html "Big Cat Bingo: An 'Ohana Building Night Track · 64 Discover Pro trial ends on 1…" at bounding box center [435, 214] width 871 height 430
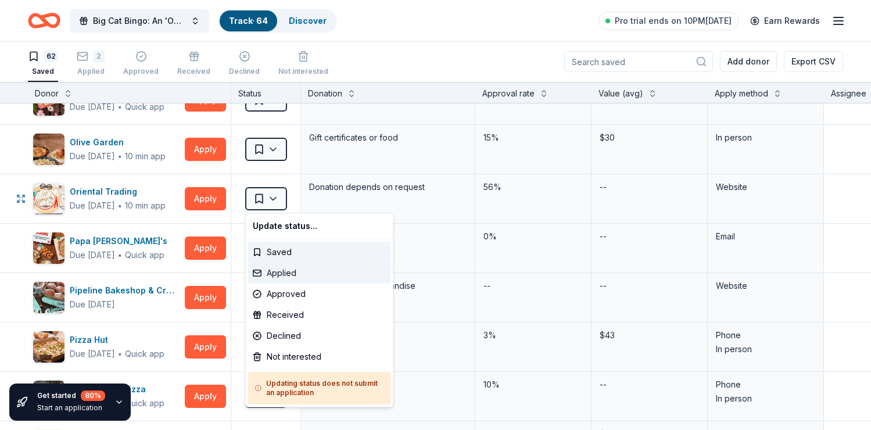
click at [274, 273] on div "Applied" at bounding box center [319, 273] width 143 height 21
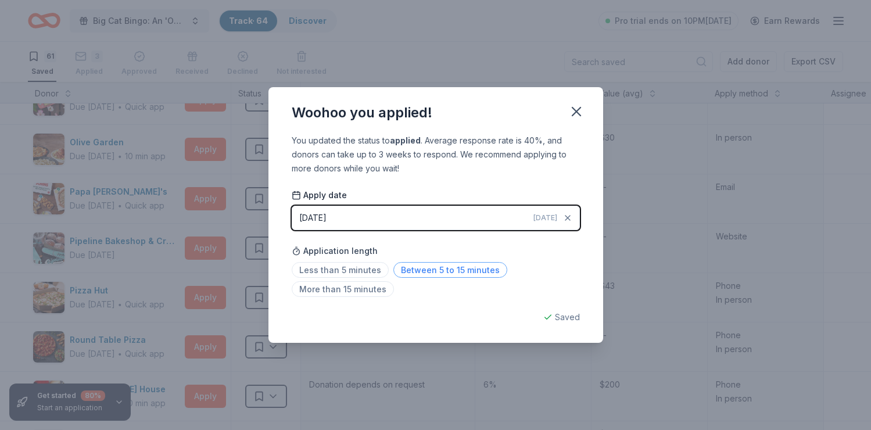
click at [450, 271] on span "Between 5 to 15 minutes" at bounding box center [450, 270] width 114 height 16
click at [573, 116] on icon "button" at bounding box center [576, 111] width 16 height 16
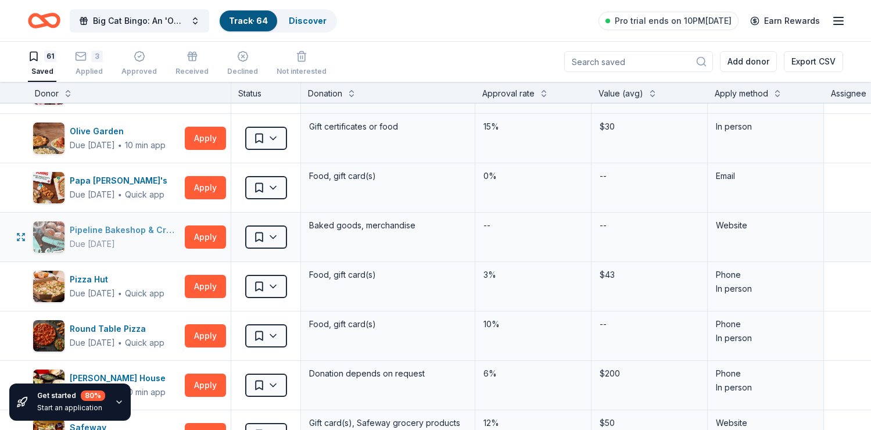
scroll to position [1819, 0]
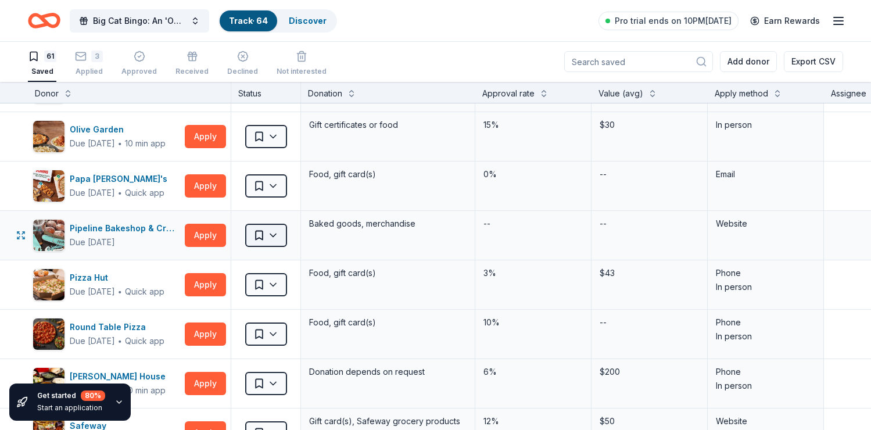
click at [261, 234] on html "Big Cat Bingo: An 'Ohana Building Night Track · 64 Discover Pro trial ends on 1…" at bounding box center [435, 214] width 871 height 430
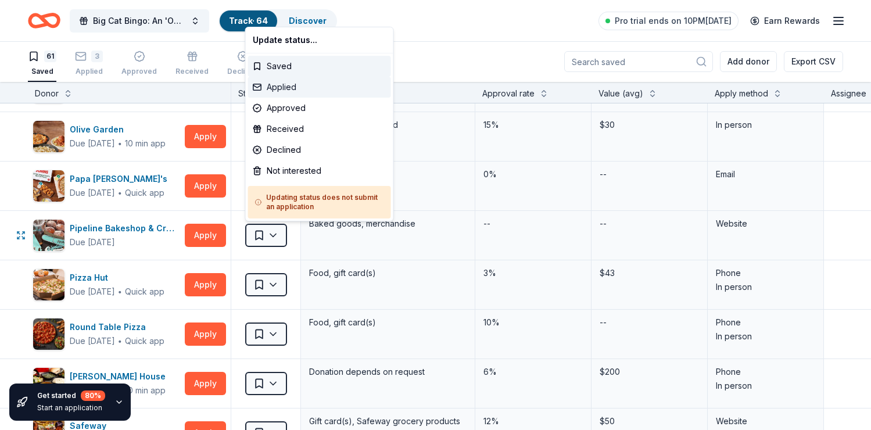
click at [284, 83] on div "Applied" at bounding box center [319, 87] width 143 height 21
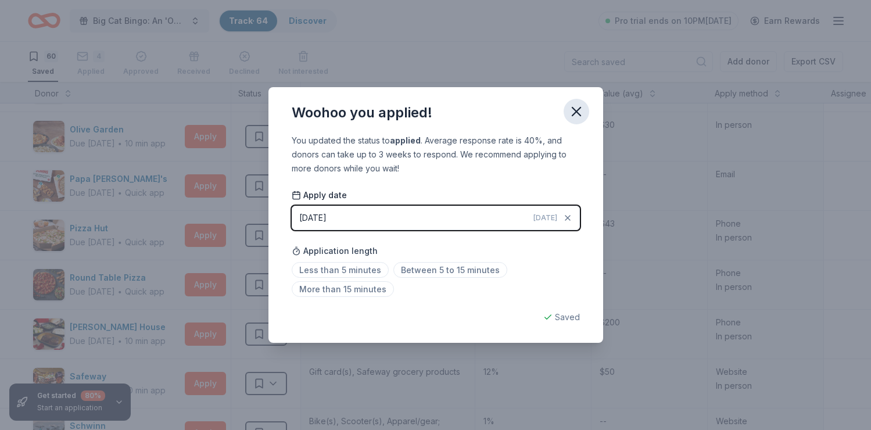
click at [577, 110] on icon "button" at bounding box center [576, 111] width 8 height 8
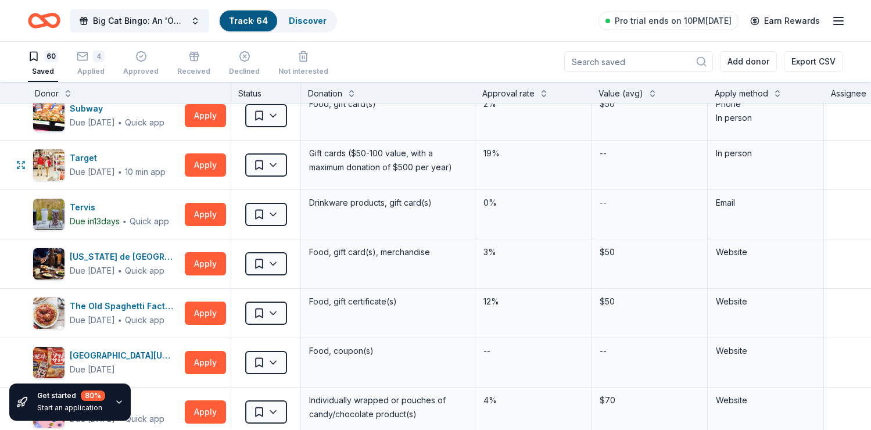
scroll to position [2494, 0]
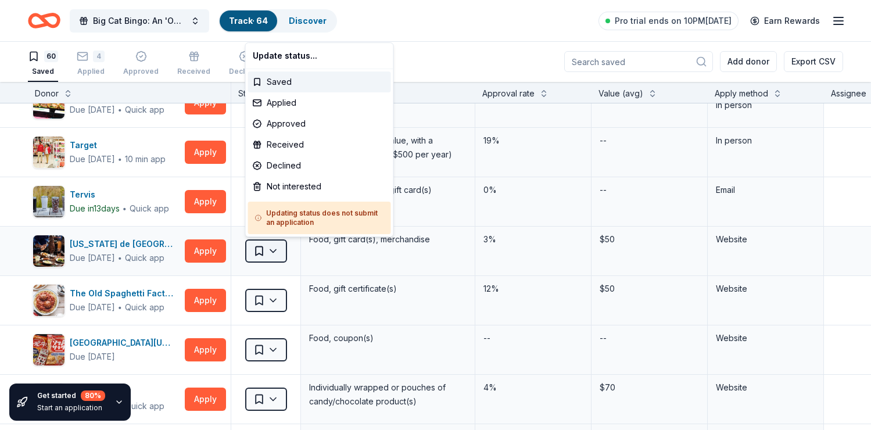
click at [271, 252] on html "Big Cat Bingo: An 'Ohana Building Night Track · 64 Discover Pro trial ends on 1…" at bounding box center [435, 214] width 871 height 430
click at [283, 105] on div "Applied" at bounding box center [319, 102] width 143 height 21
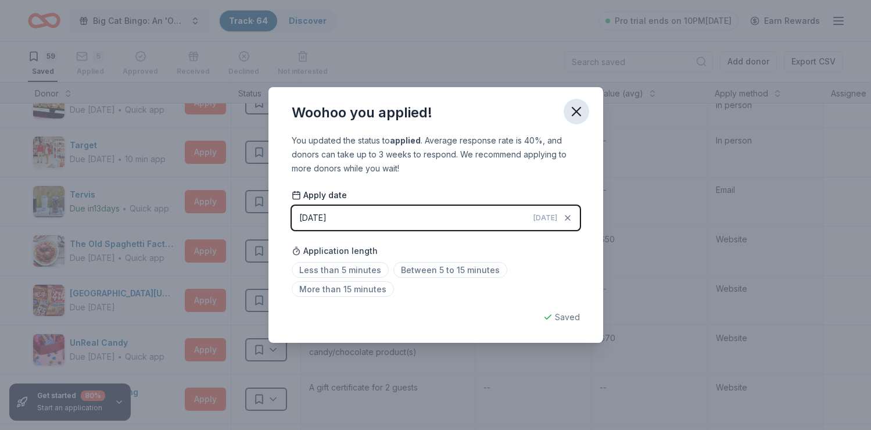
click at [576, 110] on icon "button" at bounding box center [576, 111] width 16 height 16
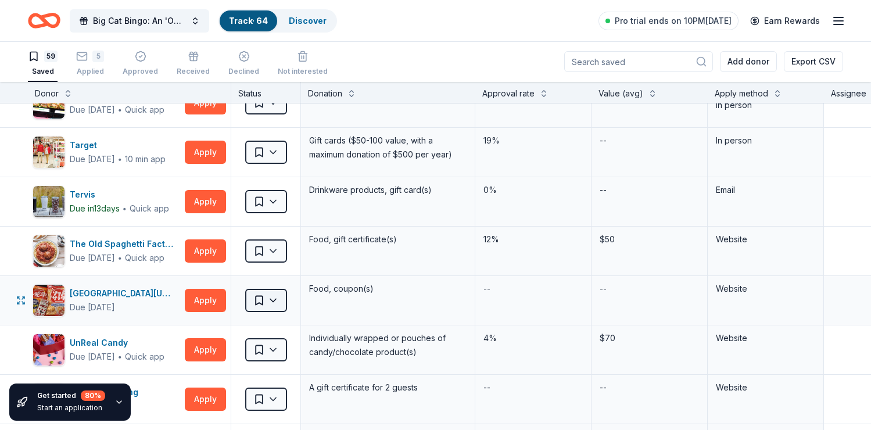
click at [259, 299] on html "Big Cat Bingo: An 'Ohana Building Night Track · 64 Discover Pro trial ends on 1…" at bounding box center [435, 214] width 871 height 430
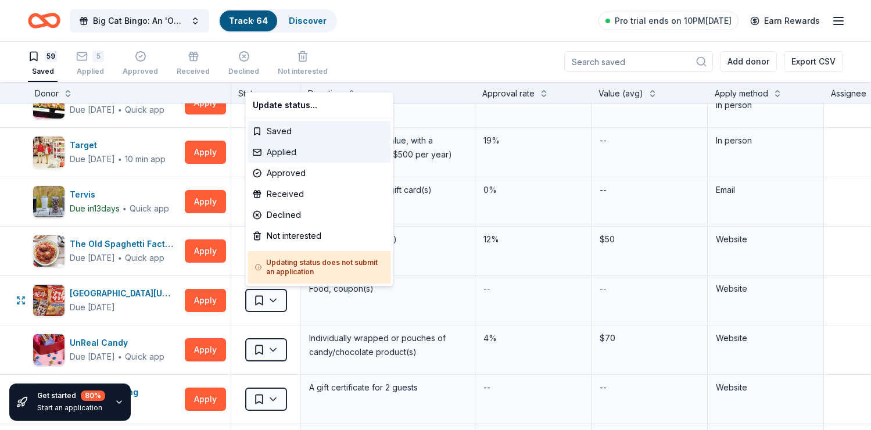
click at [286, 152] on div "Applied" at bounding box center [319, 152] width 143 height 21
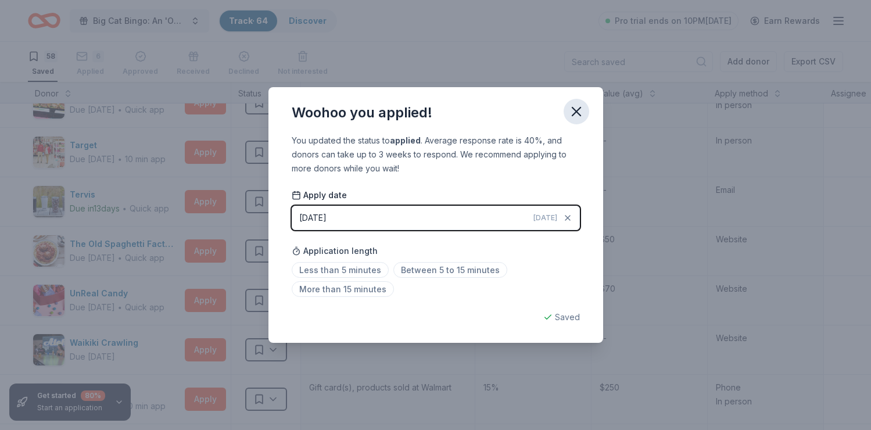
click at [578, 109] on icon "button" at bounding box center [576, 111] width 16 height 16
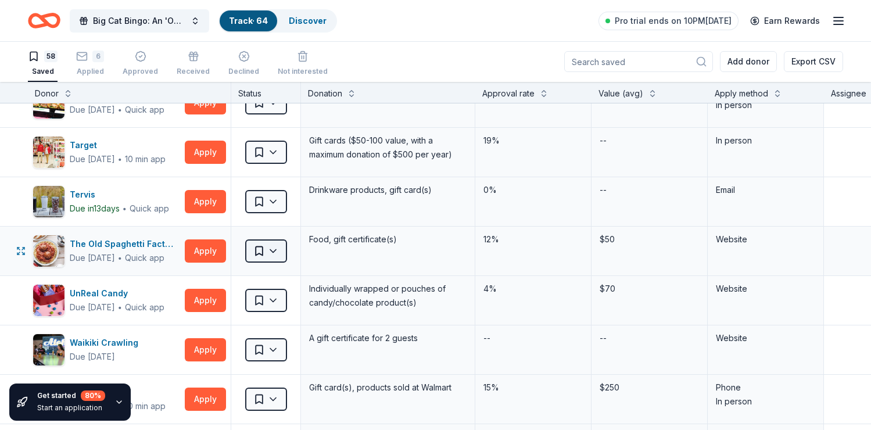
click at [274, 250] on html "Big Cat Bingo: An 'Ohana Building Night Track · 64 Discover Pro trial ends on 1…" at bounding box center [435, 214] width 871 height 430
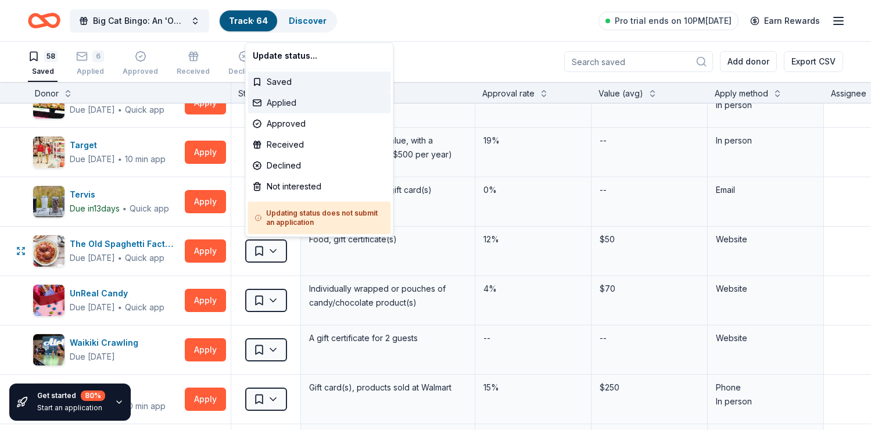
click at [297, 100] on div "Applied" at bounding box center [319, 102] width 143 height 21
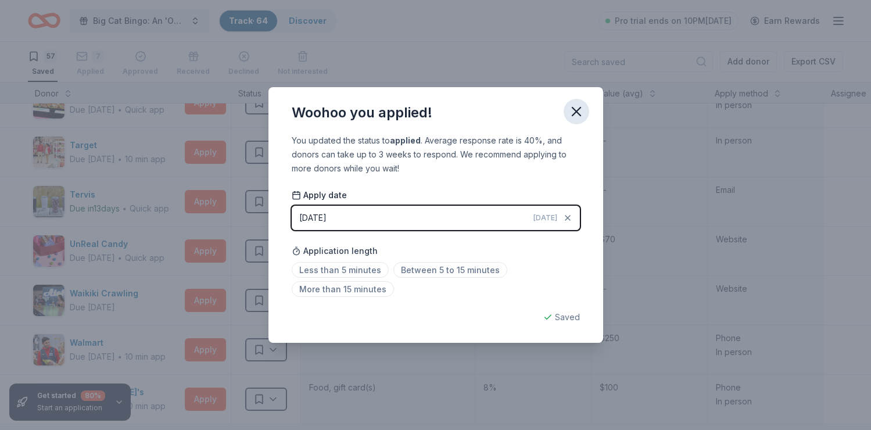
click at [580, 112] on icon "button" at bounding box center [576, 111] width 16 height 16
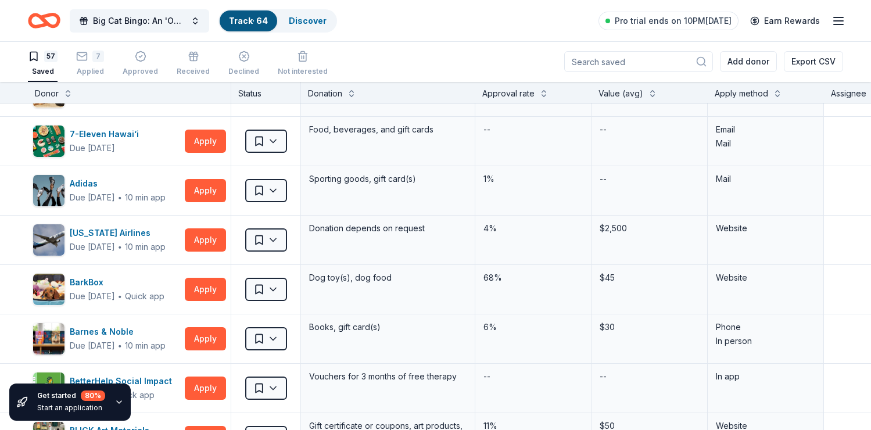
scroll to position [0, 0]
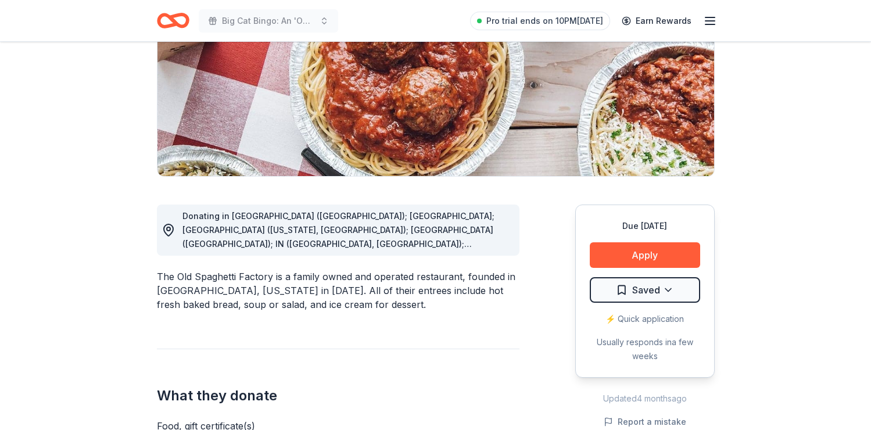
scroll to position [187, 0]
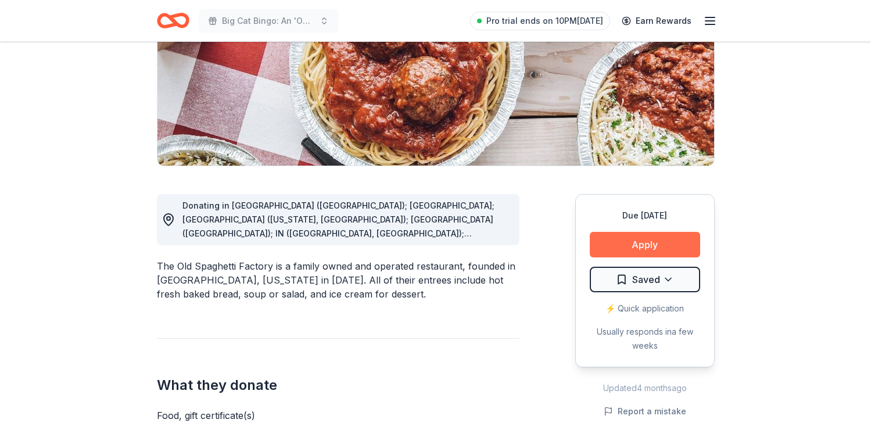
click at [632, 243] on button "Apply" at bounding box center [645, 245] width 110 height 26
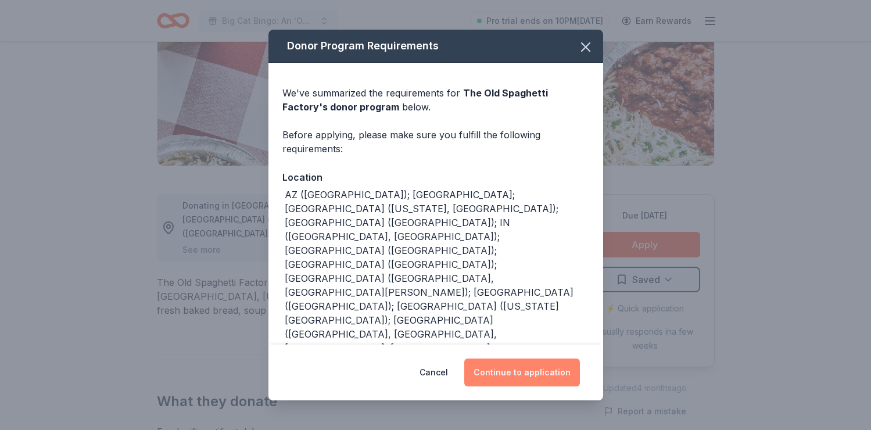
click at [539, 363] on button "Continue to application" at bounding box center [522, 372] width 116 height 28
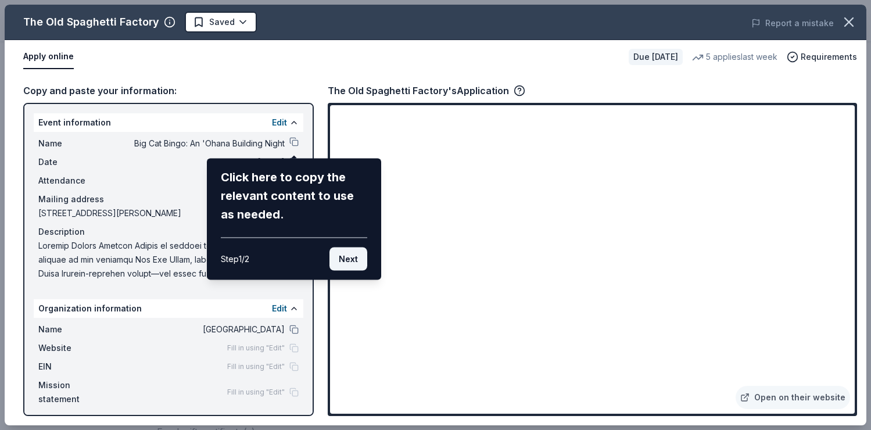
click at [353, 257] on button "Next" at bounding box center [348, 259] width 38 height 23
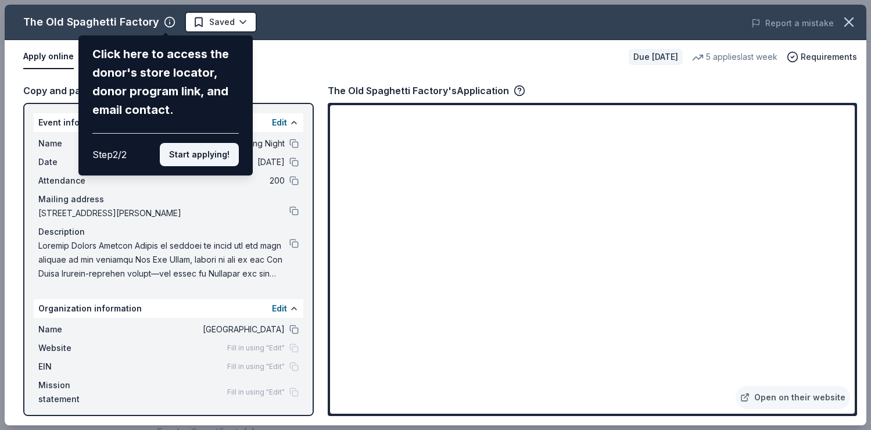
click at [220, 162] on button "Start applying!" at bounding box center [199, 154] width 79 height 23
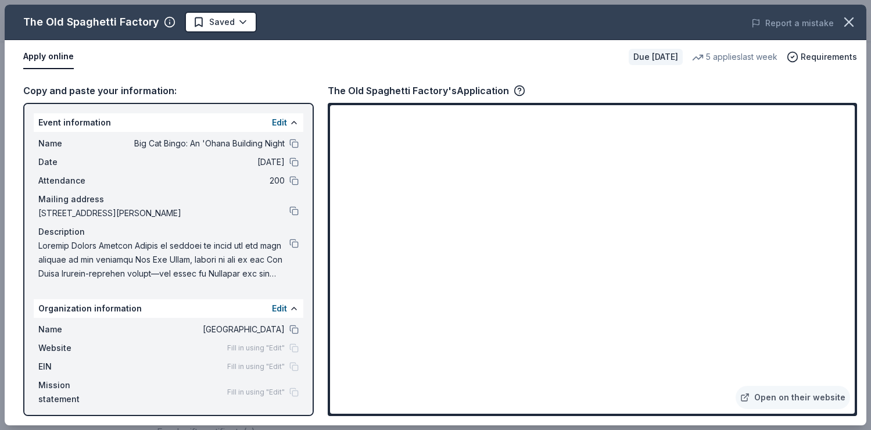
click at [239, 350] on span "Fill in using "Edit"" at bounding box center [256, 347] width 58 height 9
click at [295, 350] on div "Fill in using "Edit"" at bounding box center [262, 347] width 71 height 9
click at [277, 120] on button "Edit" at bounding box center [279, 123] width 15 height 14
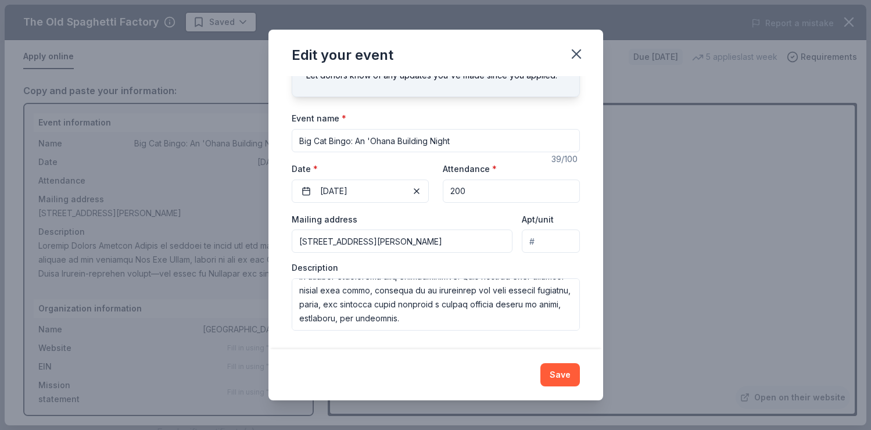
scroll to position [530, 0]
click at [471, 187] on input "200" at bounding box center [511, 191] width 137 height 23
type input "150"
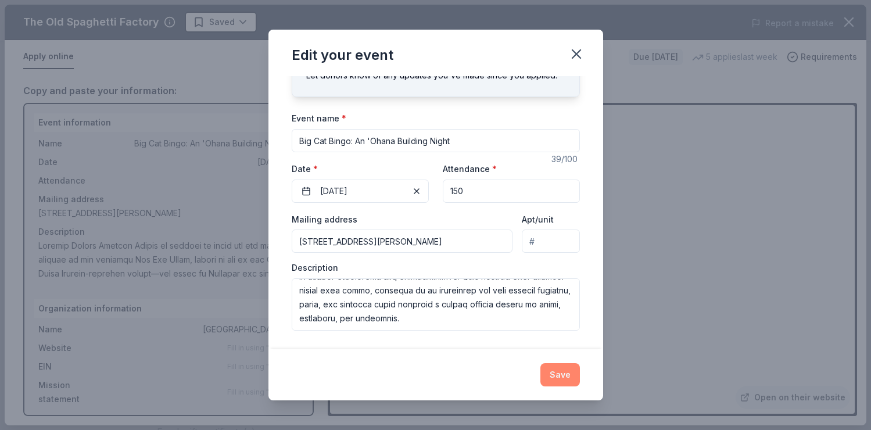
click at [553, 377] on button "Save" at bounding box center [560, 374] width 40 height 23
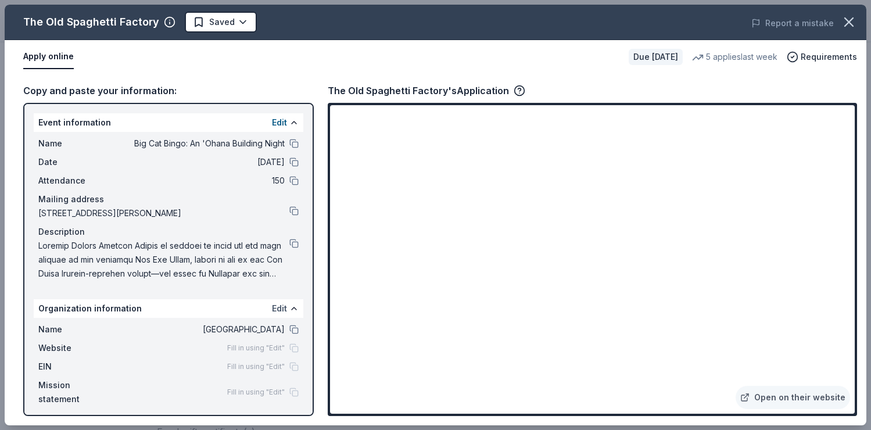
click at [282, 307] on button "Edit" at bounding box center [279, 309] width 15 height 14
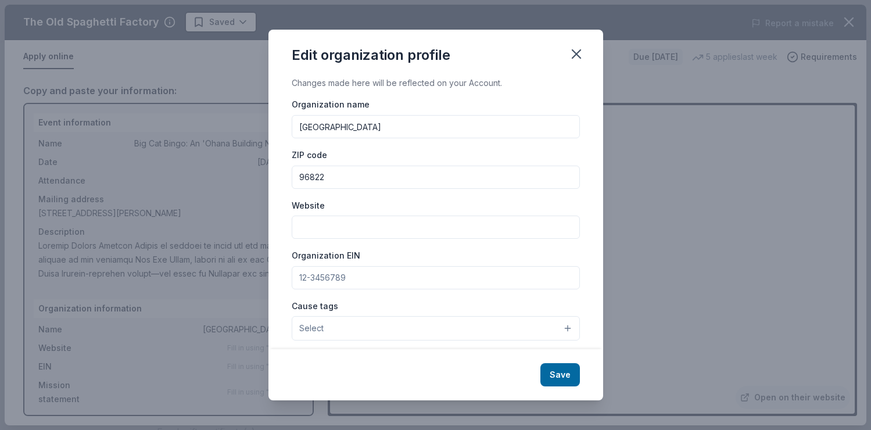
scroll to position [19, 0]
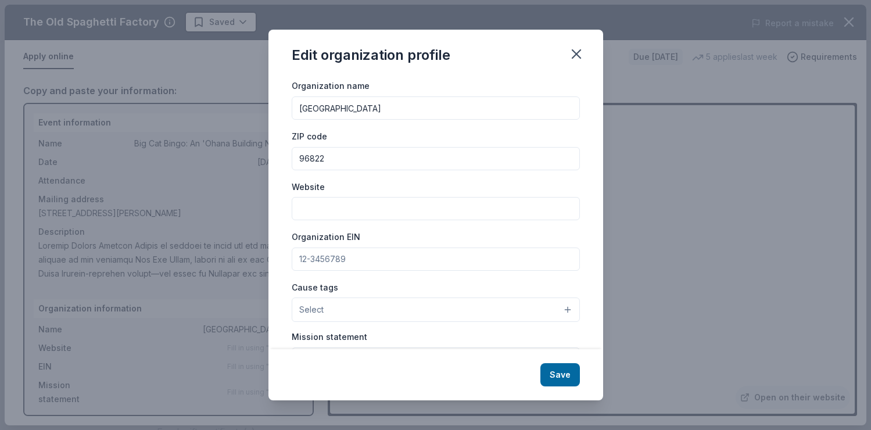
click at [354, 215] on input "Website" at bounding box center [436, 208] width 288 height 23
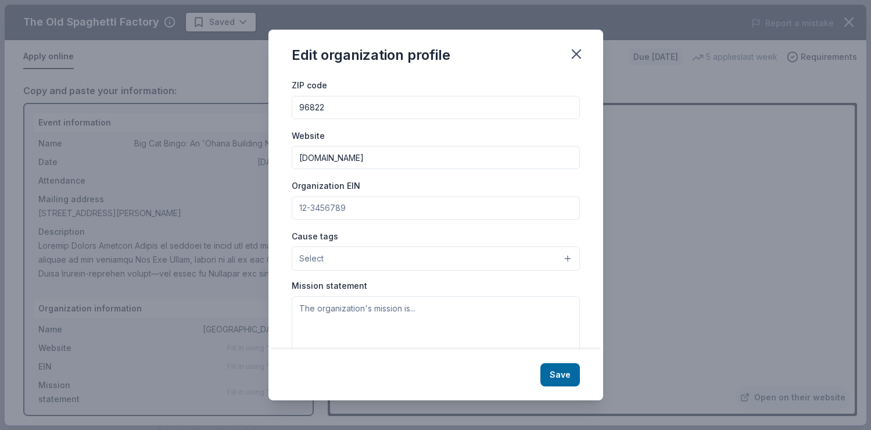
scroll to position [83, 0]
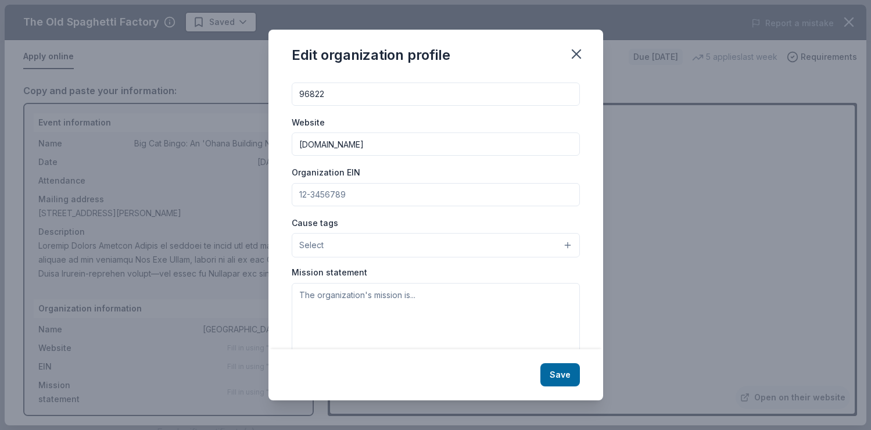
type input "[DOMAIN_NAME]"
click at [453, 303] on textarea at bounding box center [436, 323] width 288 height 80
click at [327, 300] on textarea at bounding box center [436, 323] width 288 height 80
paste textarea "Voyager Public Charter School cultivates a school community (students, staff, a…"
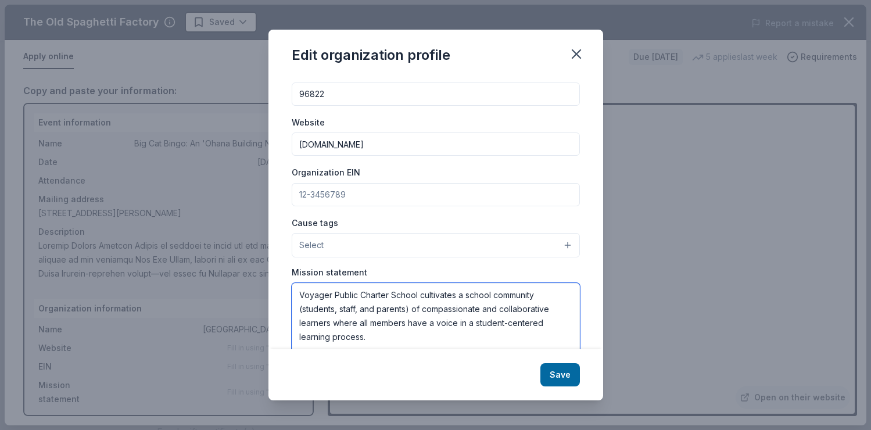
scroll to position [90, 0]
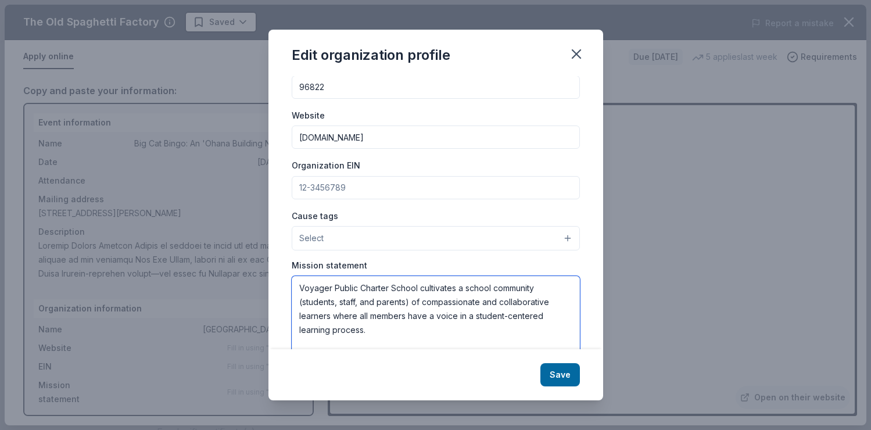
type textarea "Voyager Public Charter School cultivates a school community (students, staff, a…"
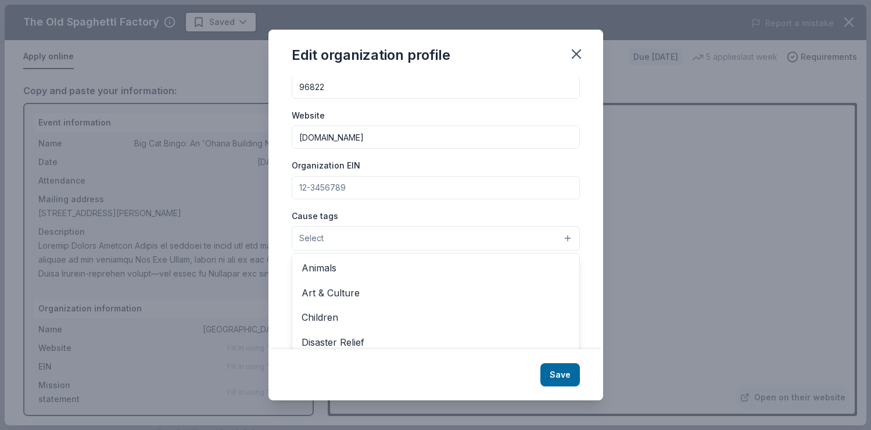
click at [318, 242] on span "Select" at bounding box center [311, 238] width 24 height 14
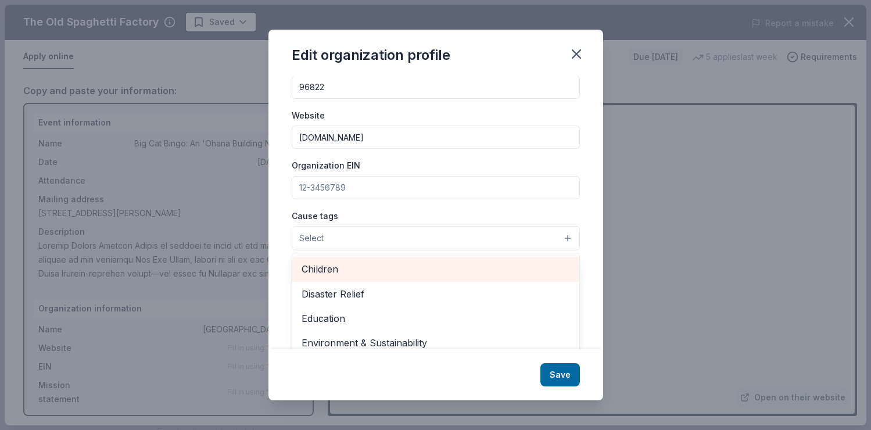
click at [328, 270] on span "Children" at bounding box center [436, 268] width 268 height 15
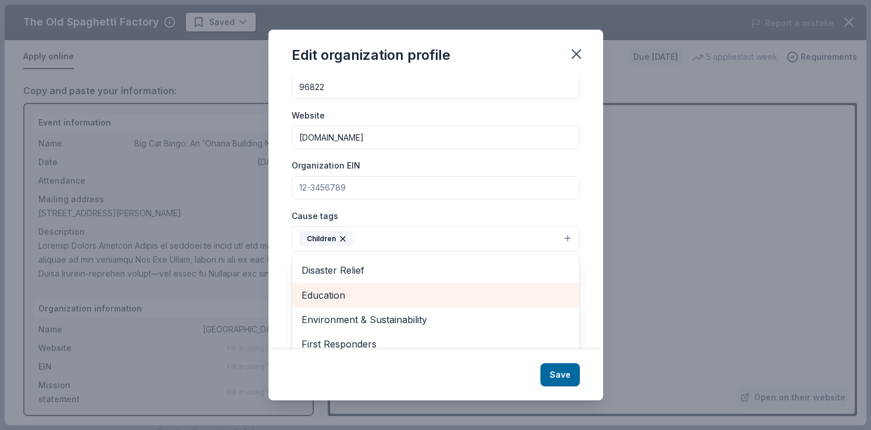
click at [351, 291] on span "Education" at bounding box center [436, 295] width 268 height 15
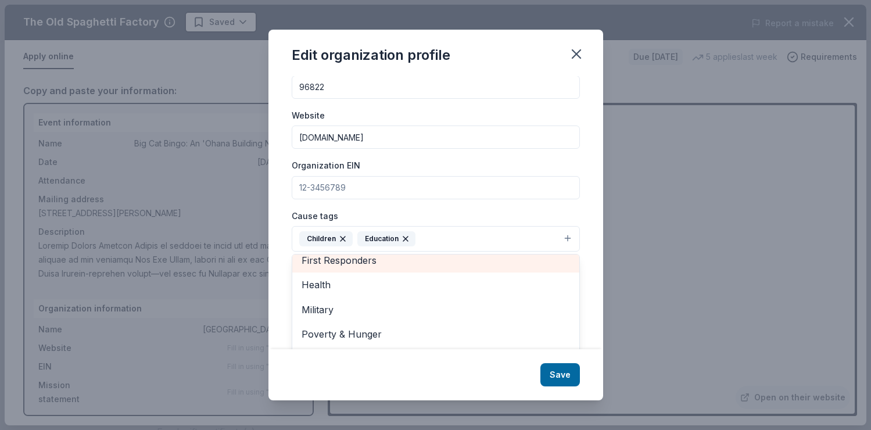
scroll to position [113, 0]
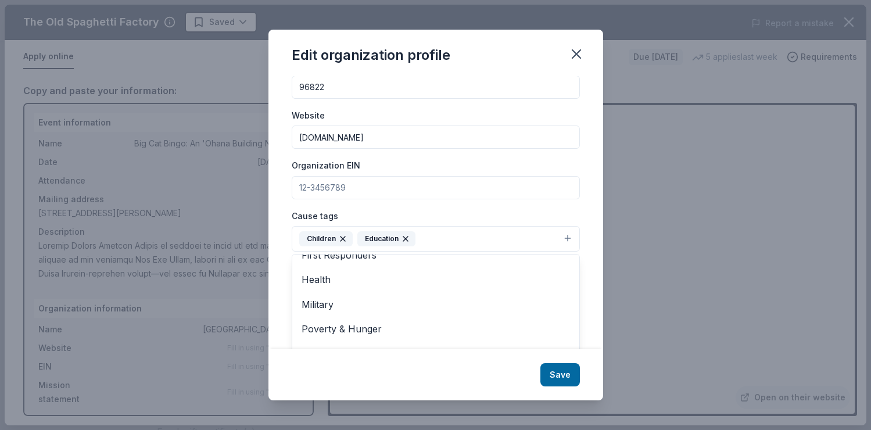
click at [565, 379] on div "Edit organization profile Changes made here will be reflected on your Account. …" at bounding box center [435, 215] width 335 height 370
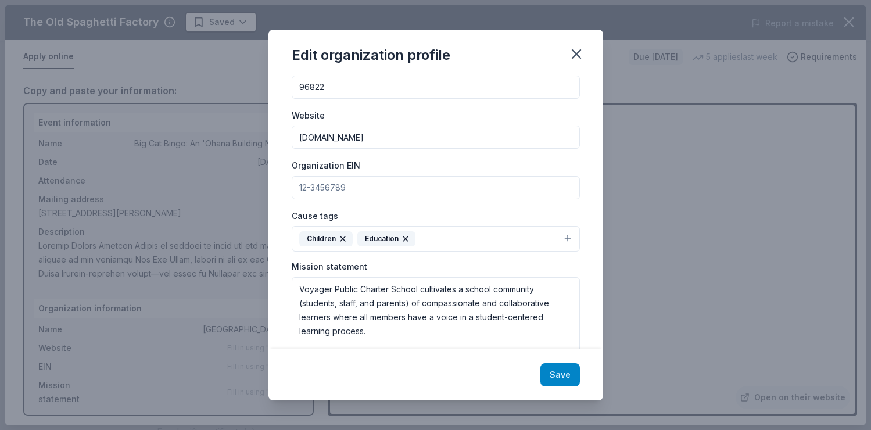
click at [564, 378] on button "Save" at bounding box center [560, 374] width 40 height 23
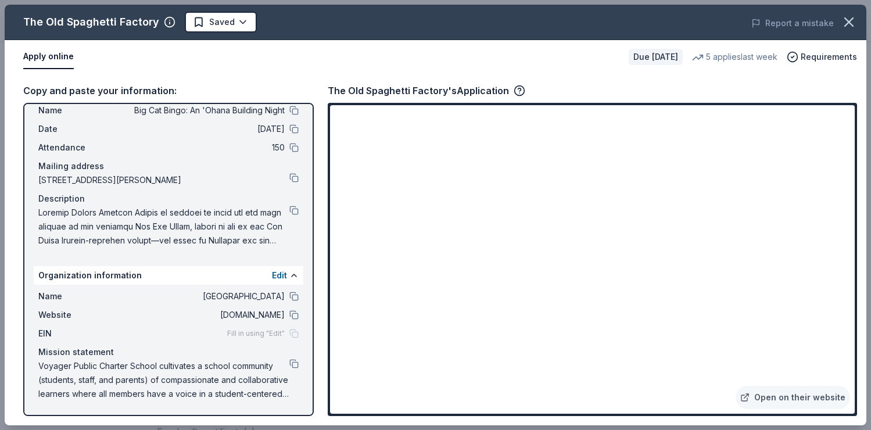
scroll to position [0, 0]
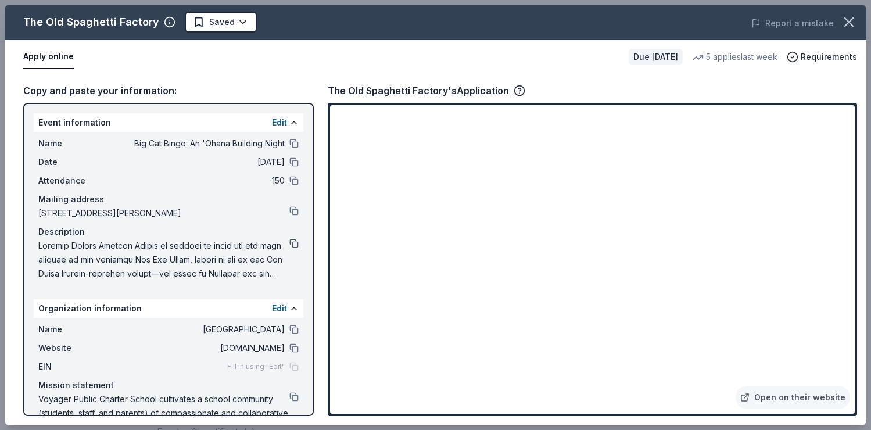
click at [293, 245] on button at bounding box center [293, 243] width 9 height 9
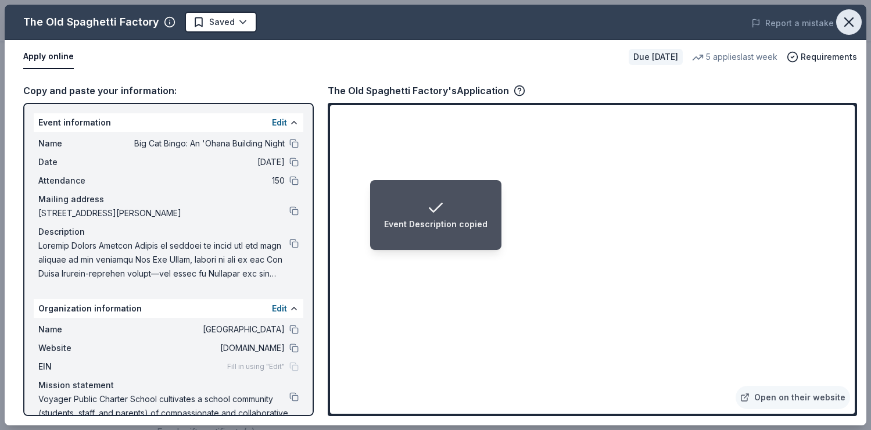
click at [848, 26] on icon "button" at bounding box center [849, 22] width 16 height 16
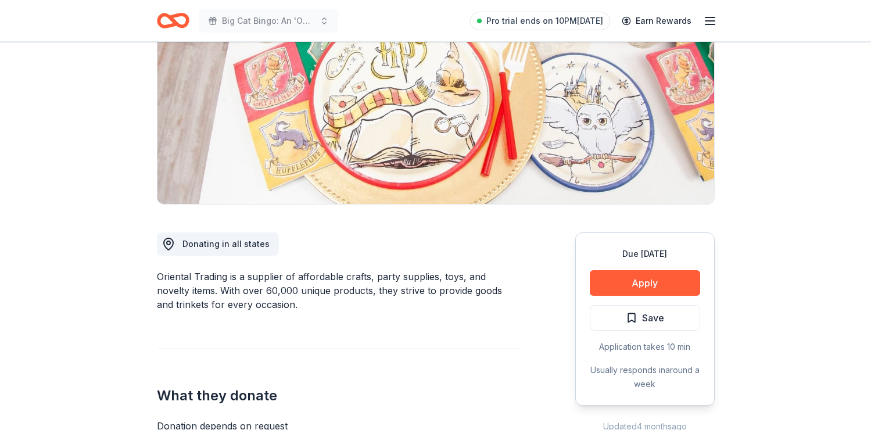
scroll to position [152, 0]
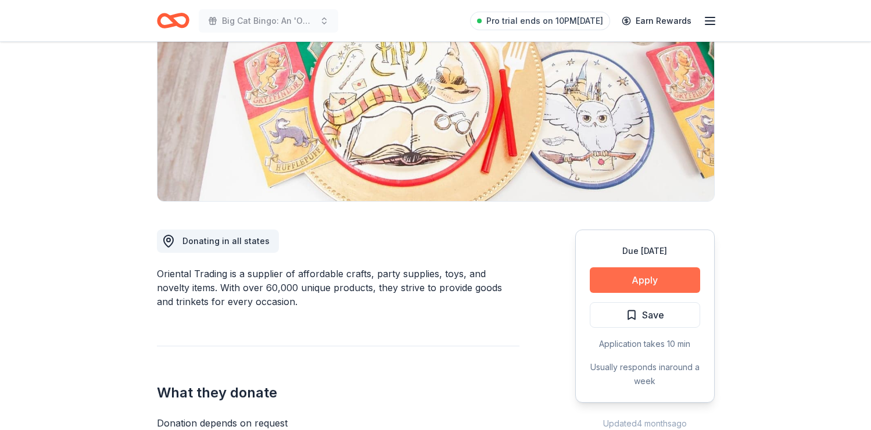
click at [641, 284] on button "Apply" at bounding box center [645, 280] width 110 height 26
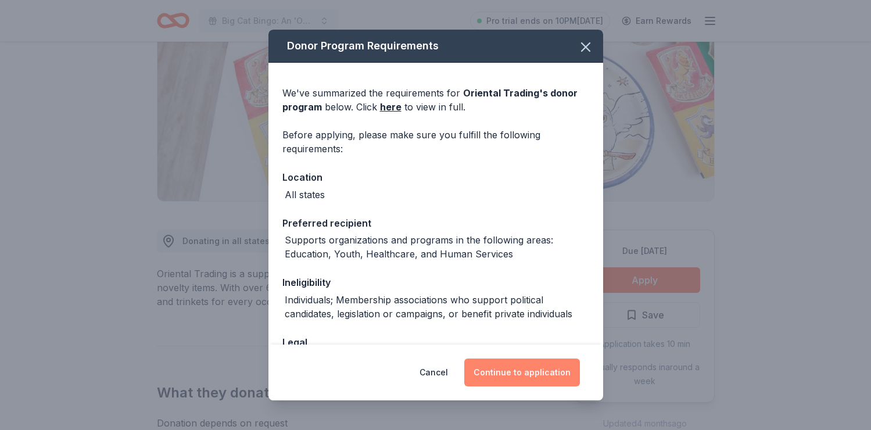
click at [548, 372] on button "Continue to application" at bounding box center [522, 372] width 116 height 28
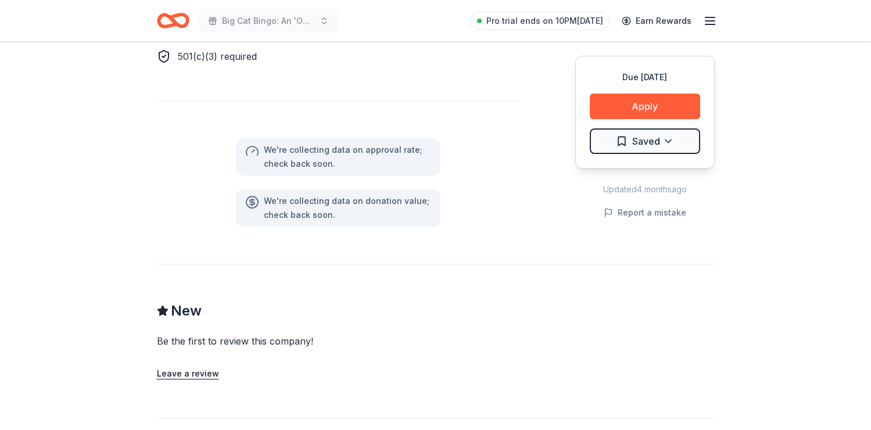
scroll to position [745, 0]
click at [646, 100] on button "Apply" at bounding box center [645, 107] width 110 height 26
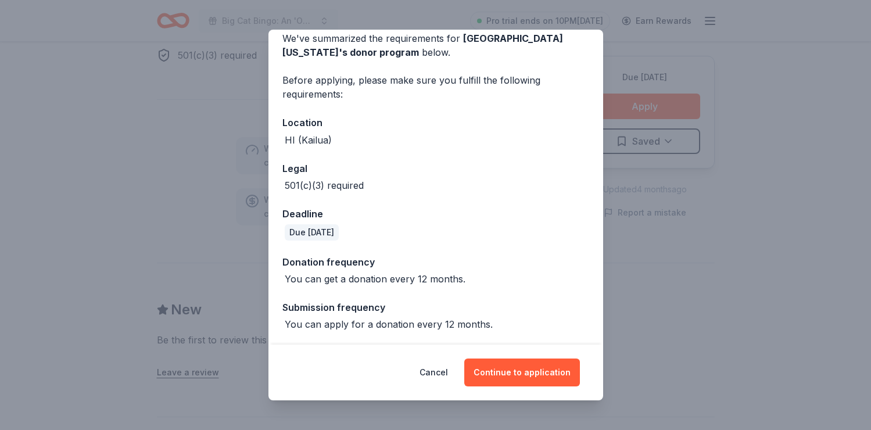
scroll to position [56, 0]
click at [512, 372] on button "Continue to application" at bounding box center [522, 372] width 116 height 28
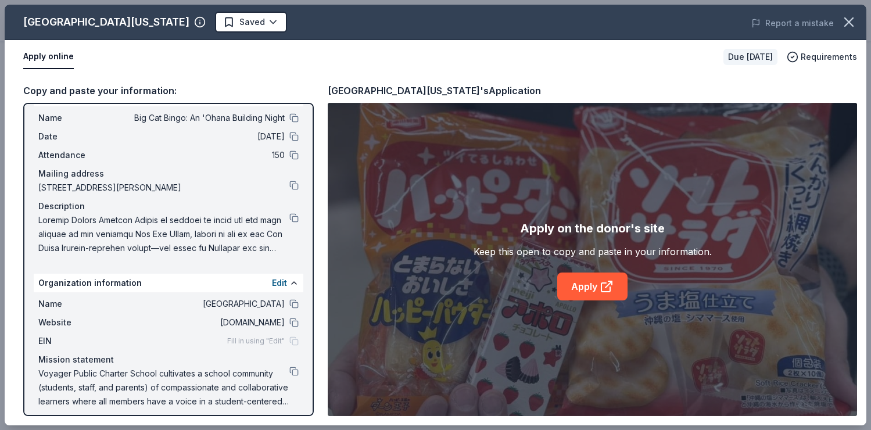
scroll to position [27, 0]
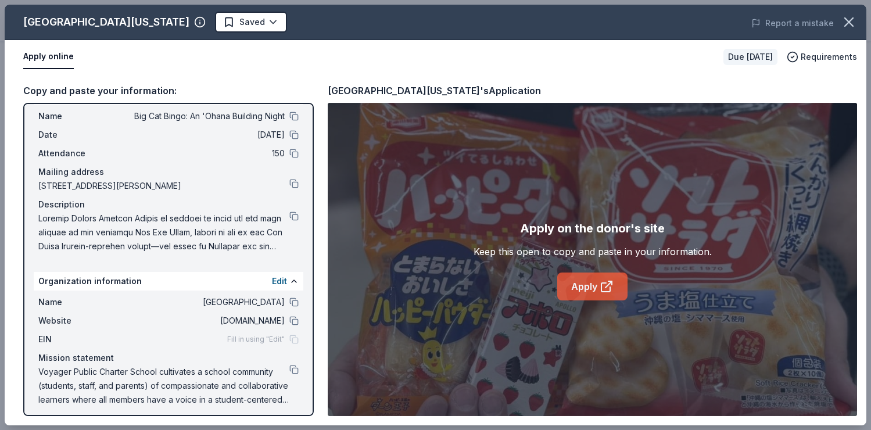
click at [604, 284] on icon at bounding box center [607, 286] width 14 height 14
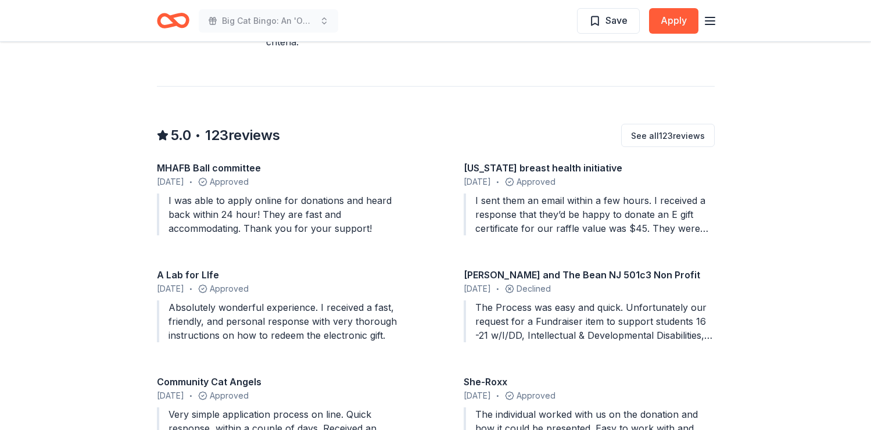
scroll to position [1032, 0]
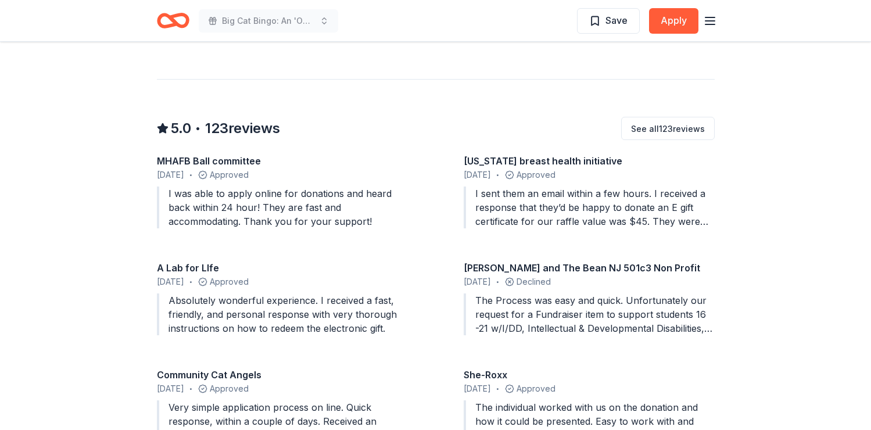
click at [583, 310] on div "The Process was easy and quick. Unfortunately our request for a Fundraiser item…" at bounding box center [589, 314] width 251 height 42
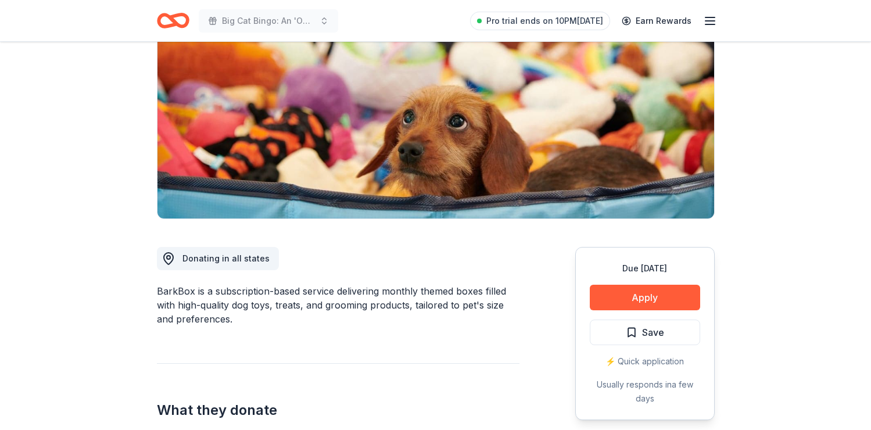
scroll to position [102, 0]
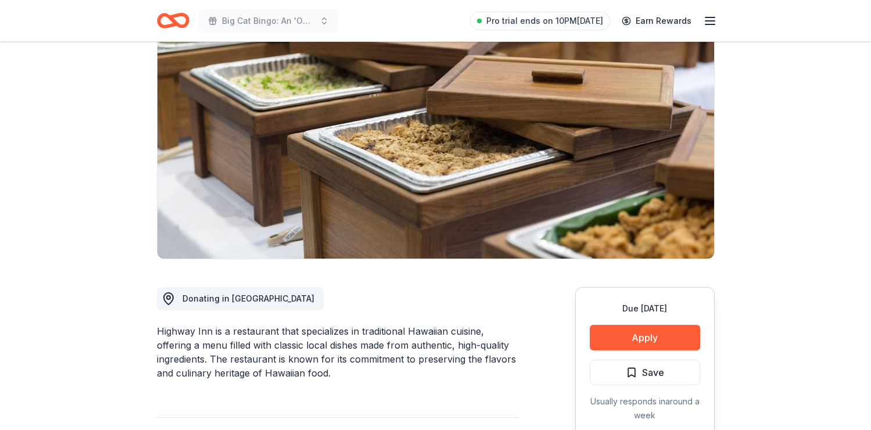
scroll to position [95, 0]
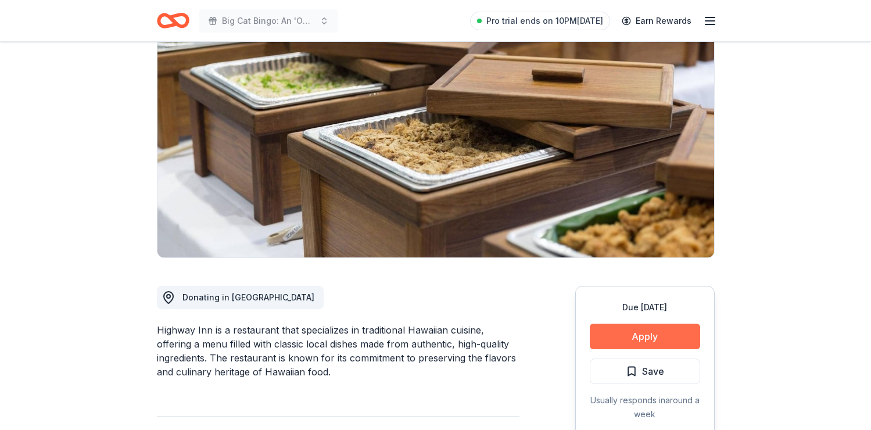
click at [618, 331] on button "Apply" at bounding box center [645, 337] width 110 height 26
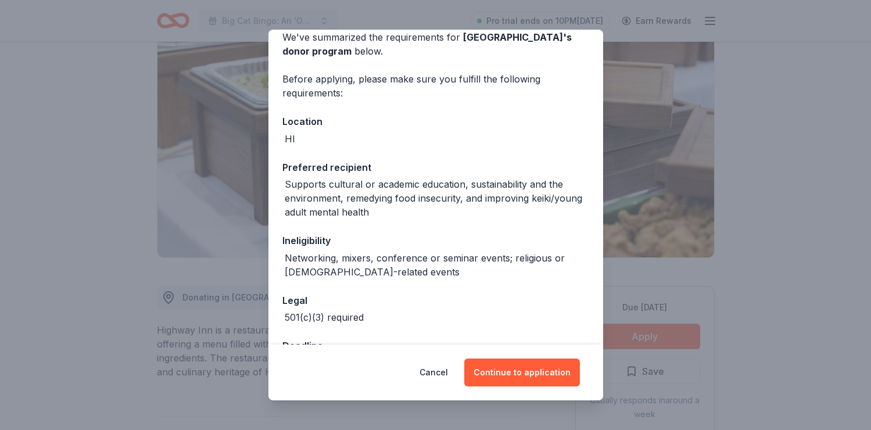
scroll to position [64, 0]
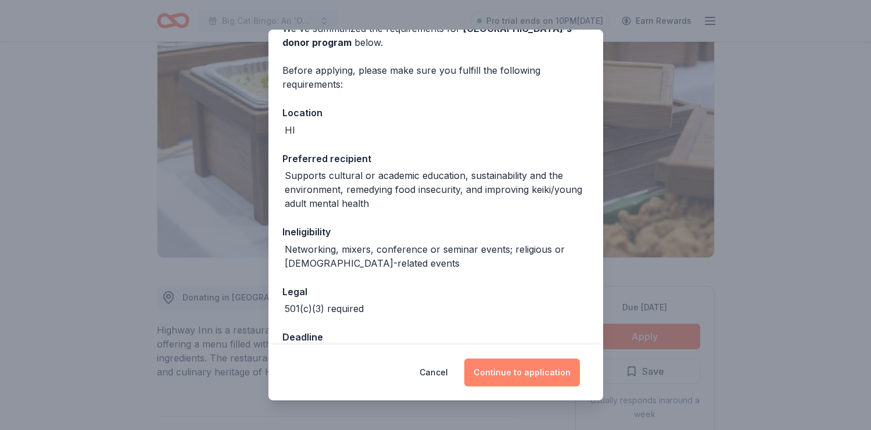
click at [517, 370] on button "Continue to application" at bounding box center [522, 372] width 116 height 28
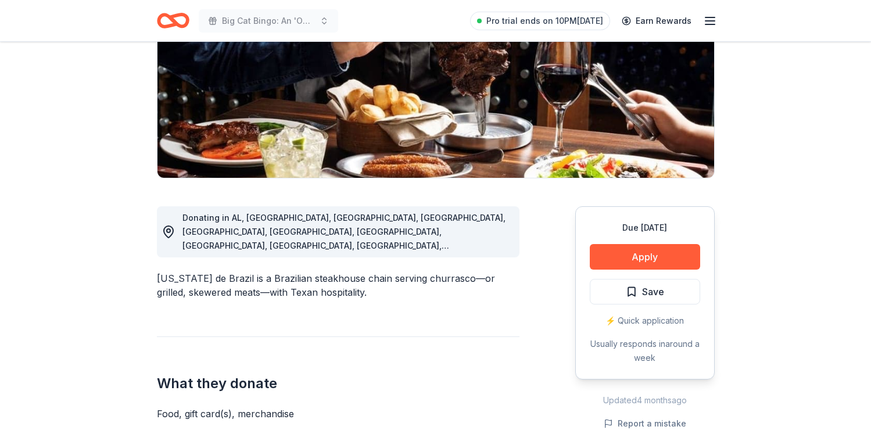
scroll to position [176, 0]
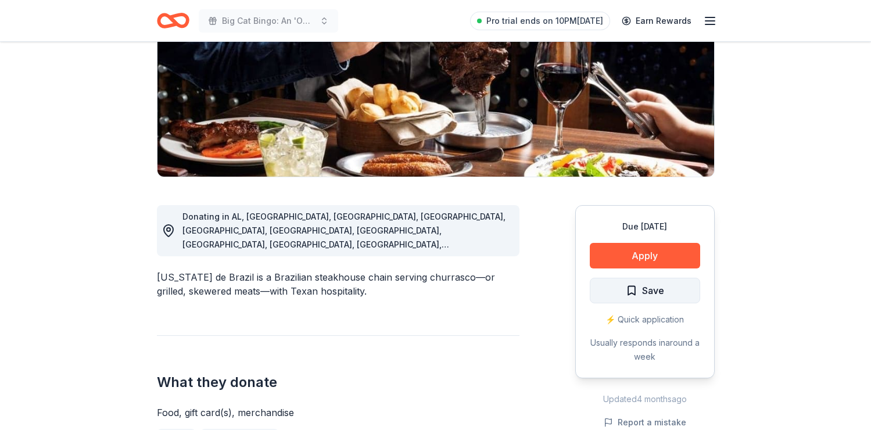
click at [631, 289] on span "Save" at bounding box center [645, 290] width 38 height 15
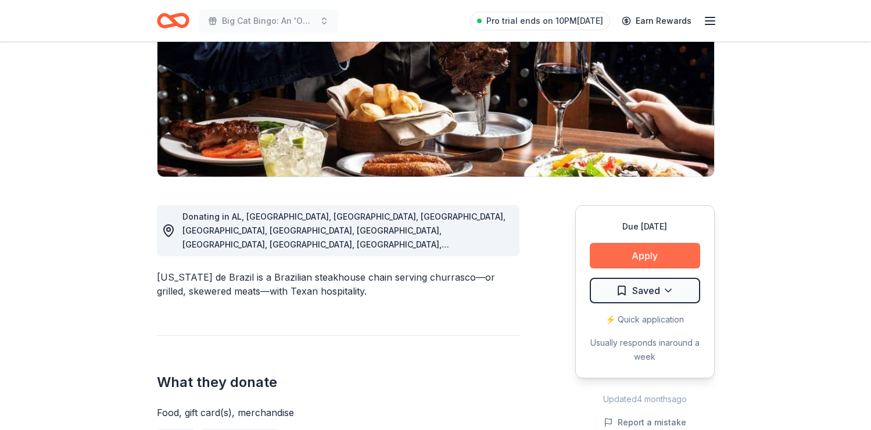
click at [638, 255] on button "Apply" at bounding box center [645, 256] width 110 height 26
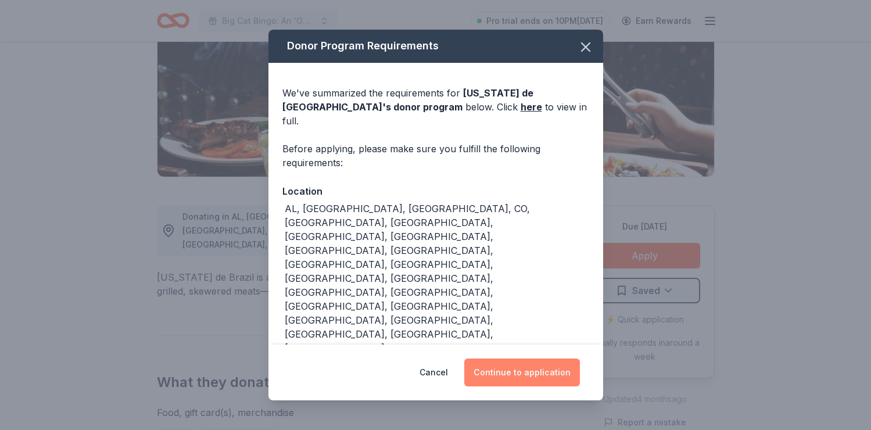
click at [514, 358] on button "Continue to application" at bounding box center [522, 372] width 116 height 28
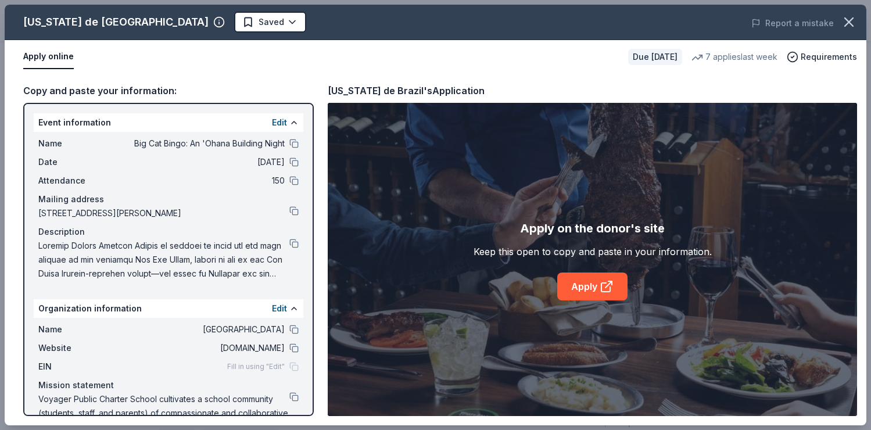
scroll to position [33, 0]
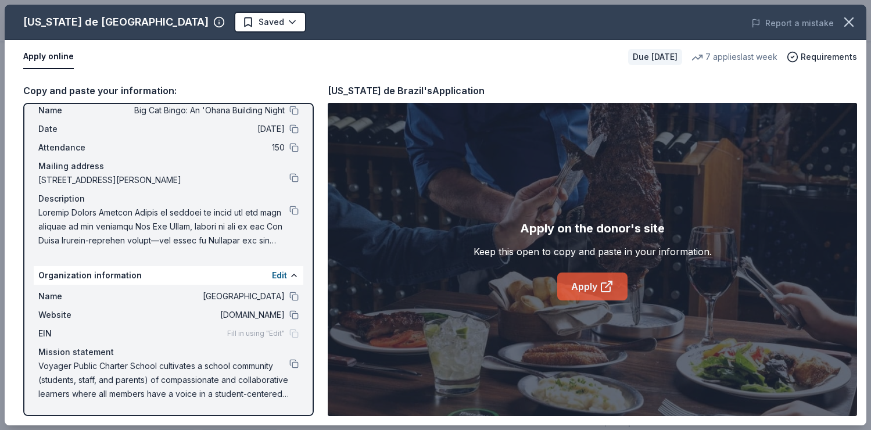
click at [587, 284] on link "Apply" at bounding box center [592, 287] width 70 height 28
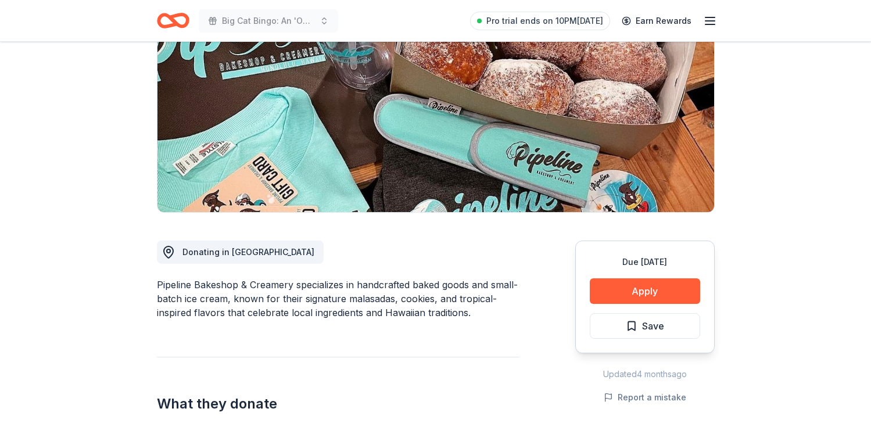
scroll to position [147, 0]
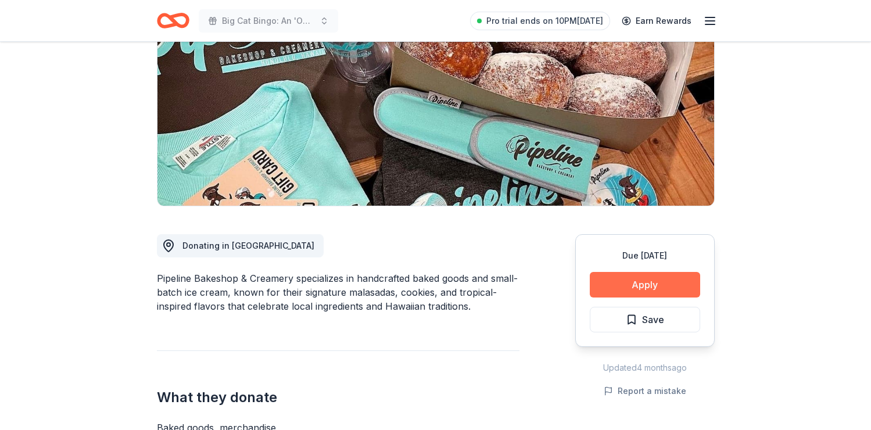
click at [651, 282] on button "Apply" at bounding box center [645, 285] width 110 height 26
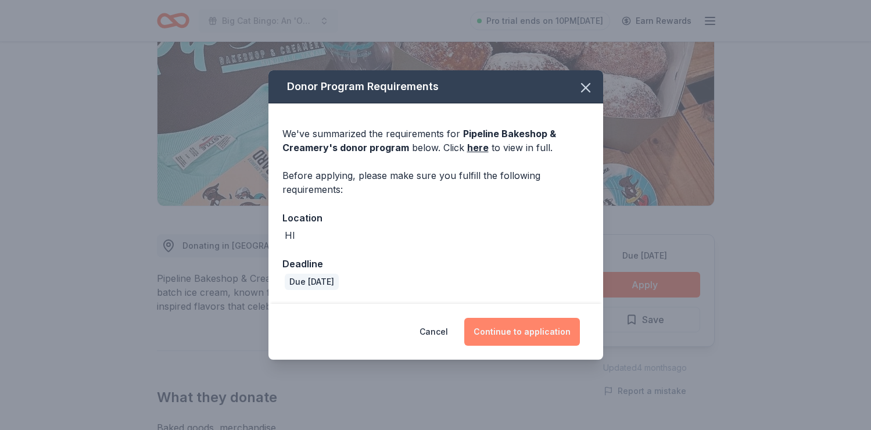
click at [522, 336] on button "Continue to application" at bounding box center [522, 332] width 116 height 28
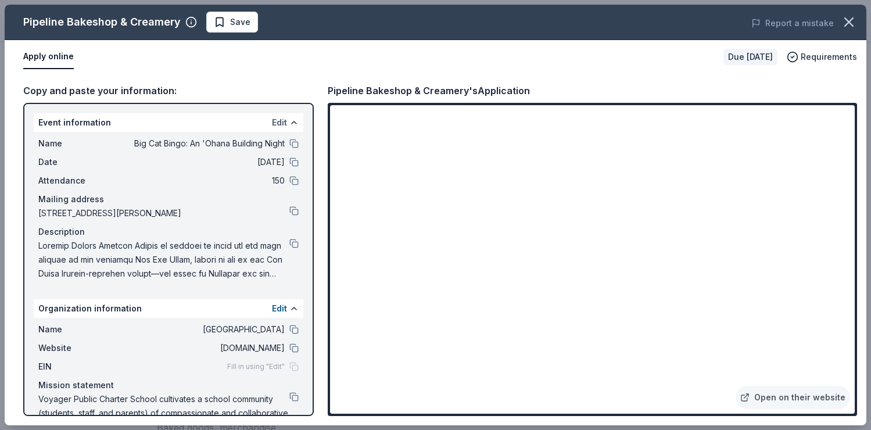
click at [284, 120] on button "Edit" at bounding box center [279, 123] width 15 height 14
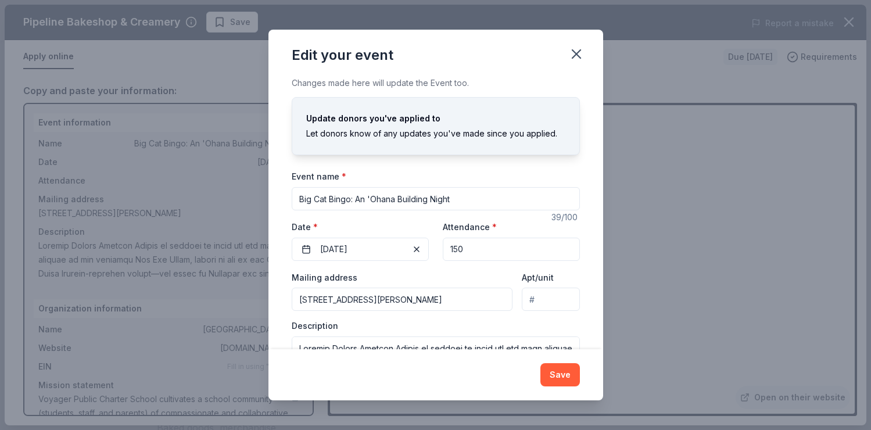
click at [457, 250] on input "150" at bounding box center [511, 249] width 137 height 23
click at [479, 245] on input "100" at bounding box center [511, 249] width 137 height 23
type input "100"
click at [568, 374] on button "Save" at bounding box center [560, 374] width 40 height 23
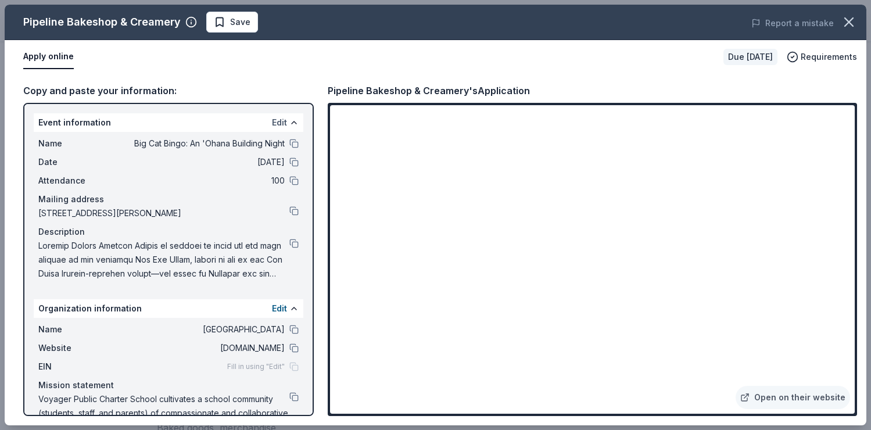
click at [282, 125] on button "Edit" at bounding box center [279, 123] width 15 height 14
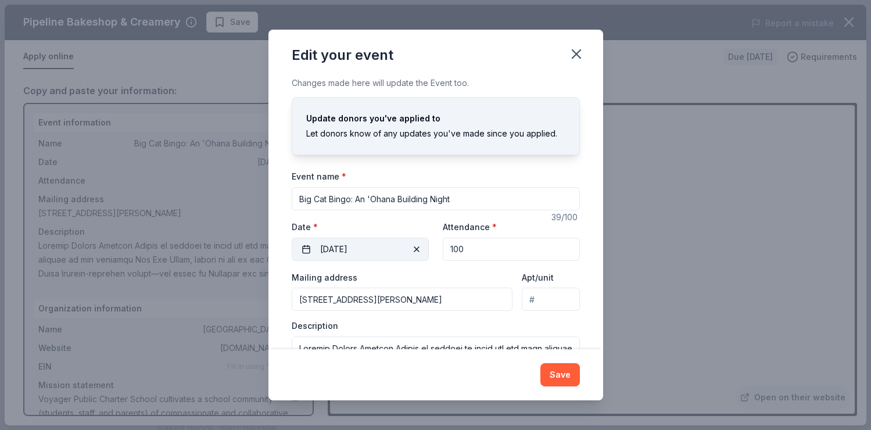
click at [378, 248] on button "12/12/2025" at bounding box center [360, 249] width 137 height 23
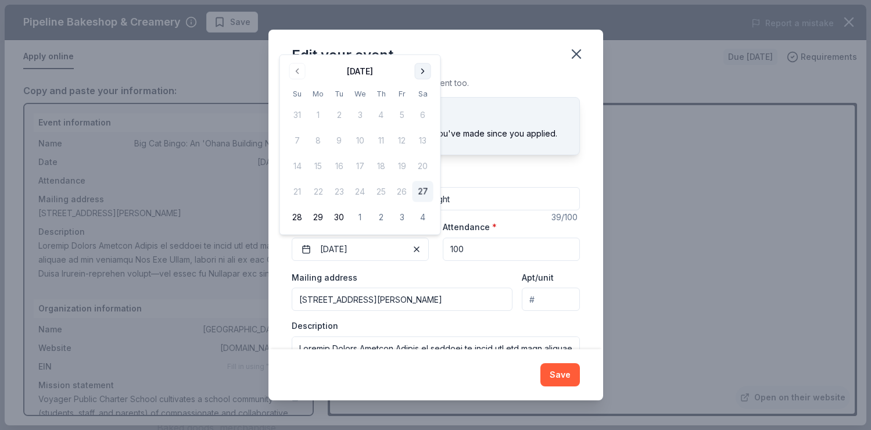
click at [418, 73] on button "Go to next month" at bounding box center [423, 71] width 16 height 16
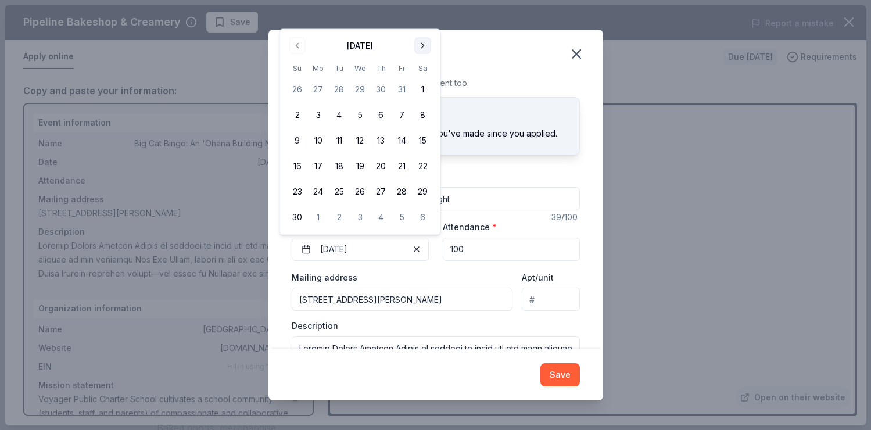
click at [421, 44] on button "Go to next month" at bounding box center [423, 46] width 16 height 16
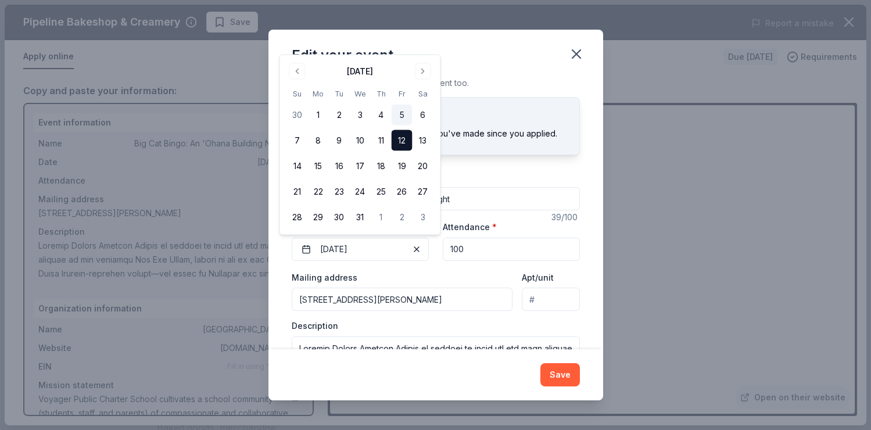
click at [400, 117] on button "5" at bounding box center [402, 115] width 21 height 21
click at [558, 370] on button "Save" at bounding box center [560, 374] width 40 height 23
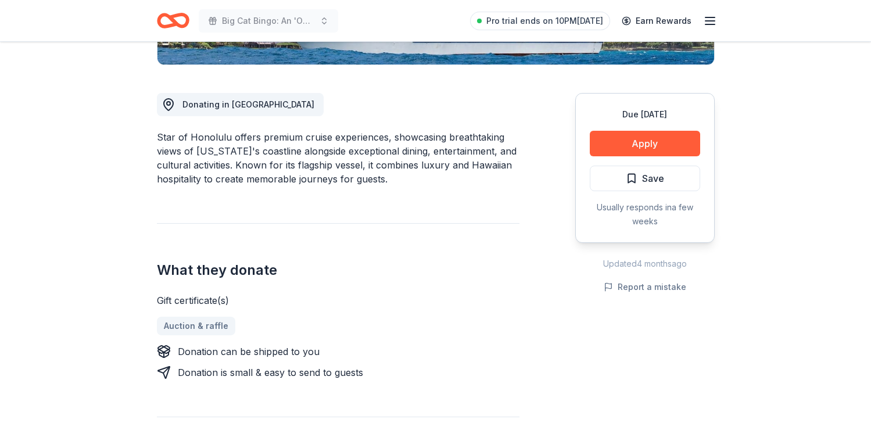
scroll to position [294, 0]
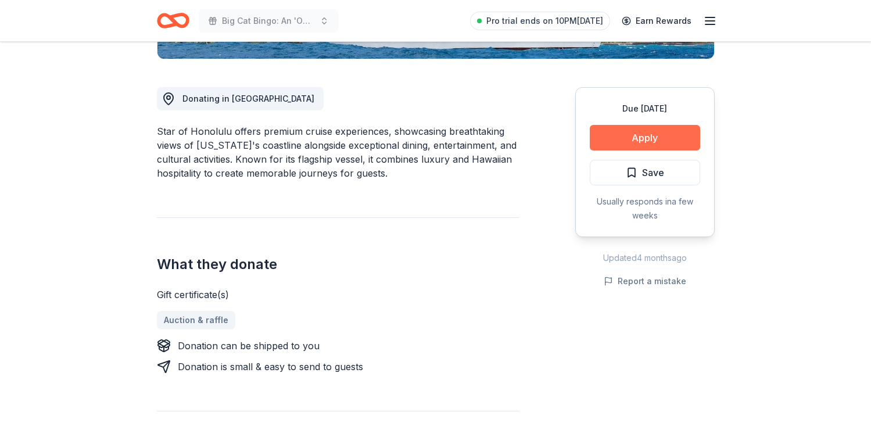
click at [612, 139] on button "Apply" at bounding box center [645, 138] width 110 height 26
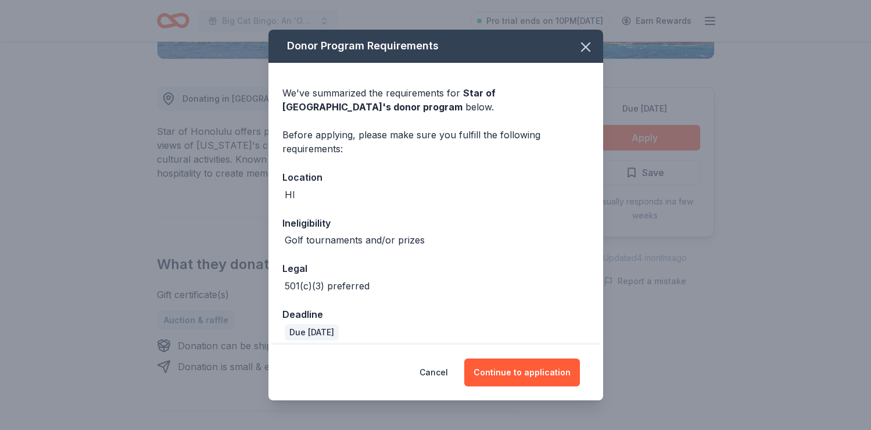
scroll to position [10, 0]
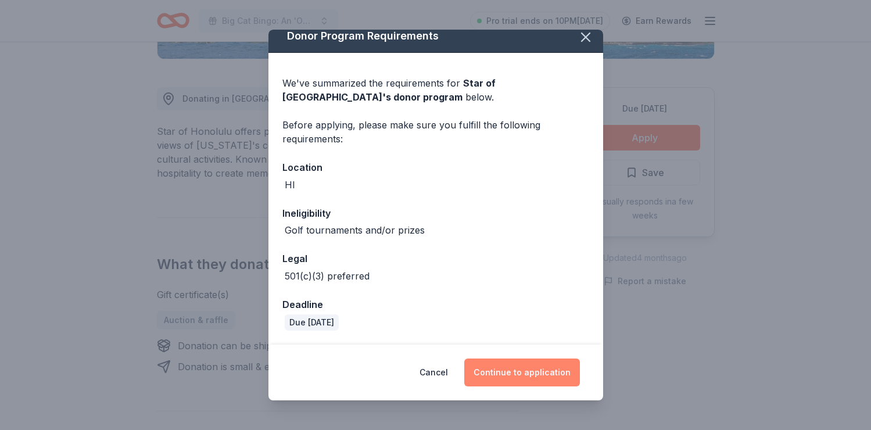
click at [519, 369] on button "Continue to application" at bounding box center [522, 372] width 116 height 28
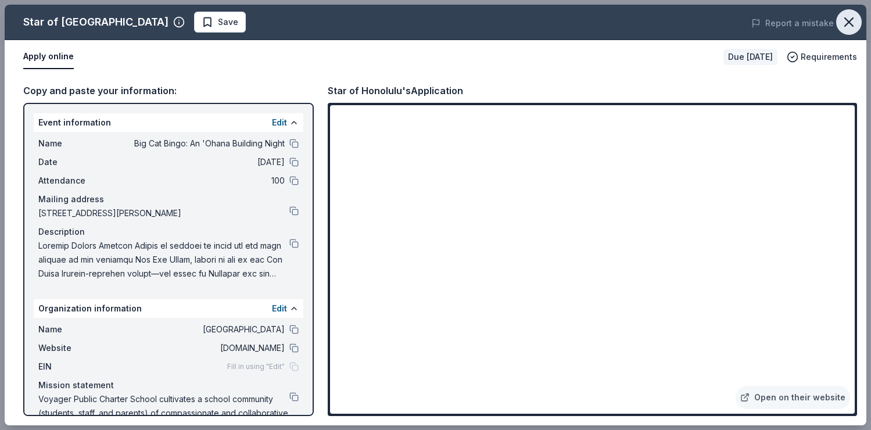
click at [849, 23] on icon "button" at bounding box center [849, 22] width 8 height 8
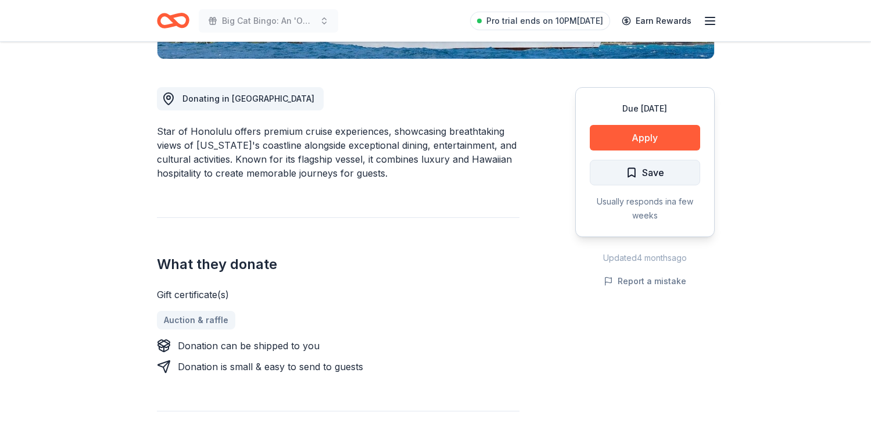
click at [662, 173] on span "Save" at bounding box center [653, 172] width 22 height 15
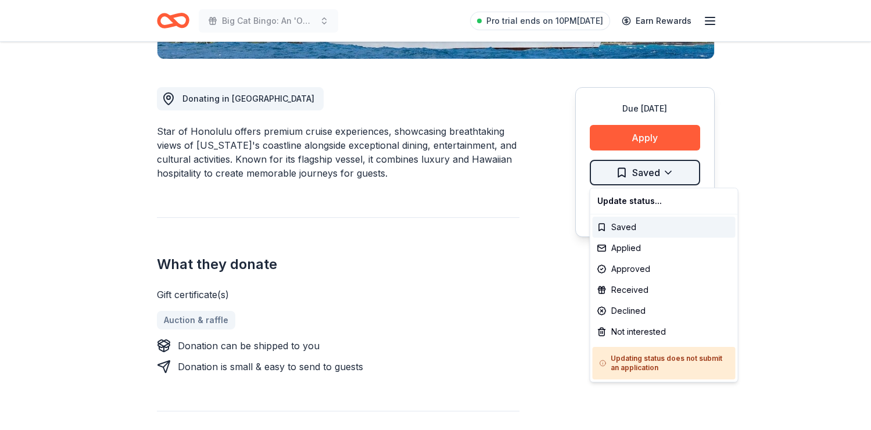
click at [641, 245] on div "Applied" at bounding box center [664, 248] width 143 height 21
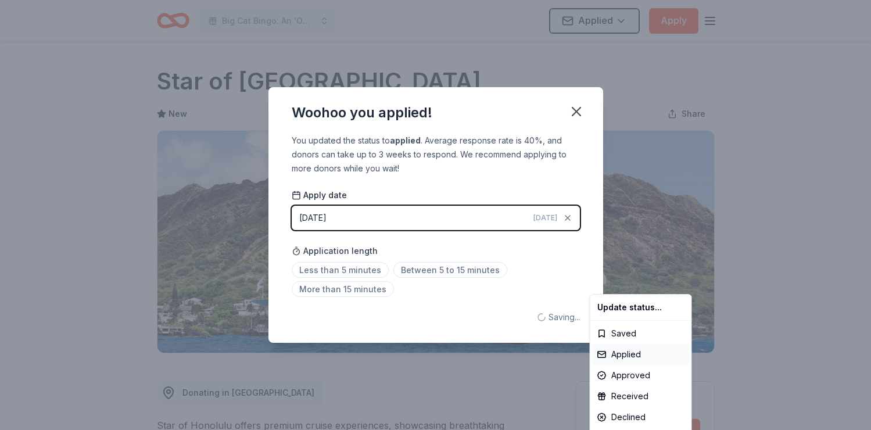
scroll to position [0, 0]
click at [358, 268] on html "Big Cat Bingo: An 'Ohana Building Night Applied Apply Due [DATE] Share Star of …" at bounding box center [435, 215] width 871 height 430
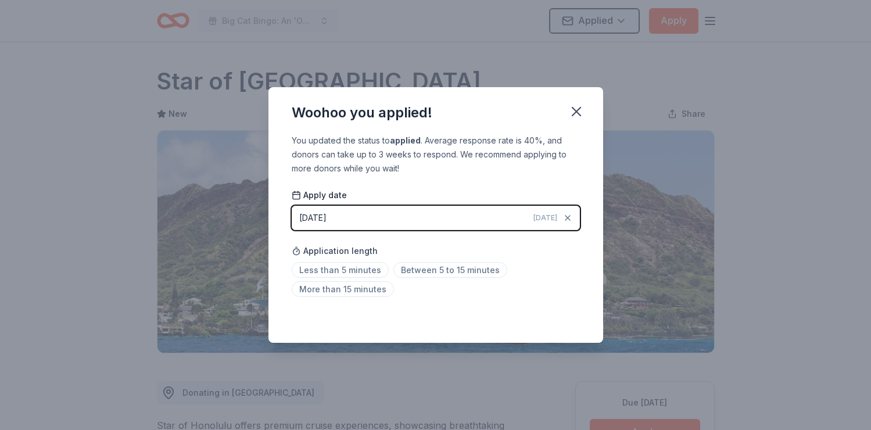
scroll to position [252, 0]
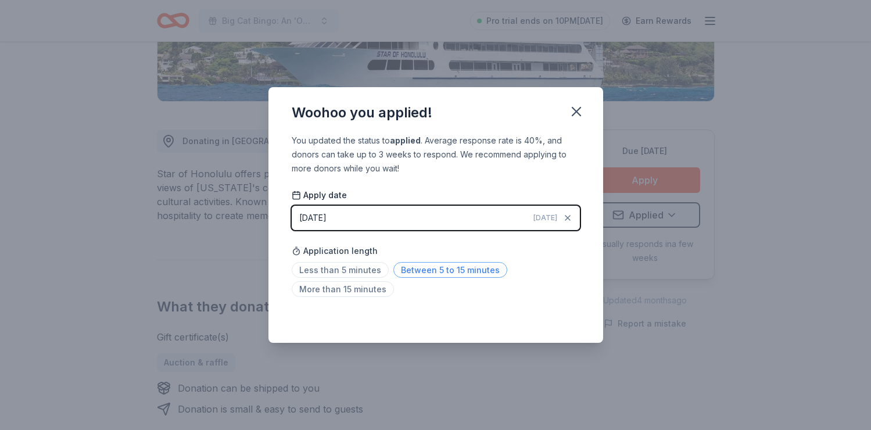
click at [416, 268] on span "Between 5 to 15 minutes" at bounding box center [450, 270] width 114 height 16
click at [576, 110] on icon "button" at bounding box center [576, 111] width 16 height 16
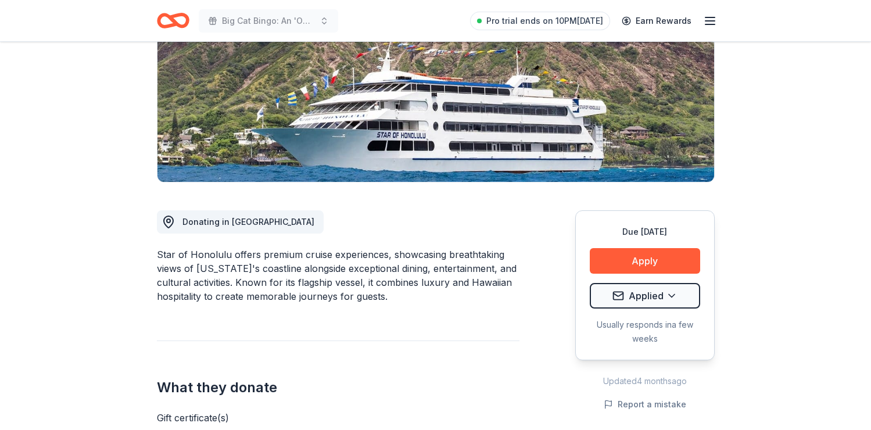
scroll to position [0, 0]
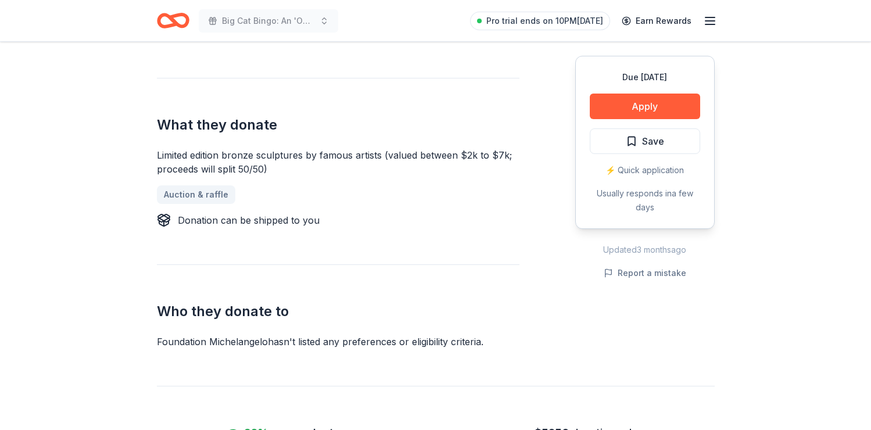
scroll to position [601, 0]
